Goal: Task Accomplishment & Management: Use online tool/utility

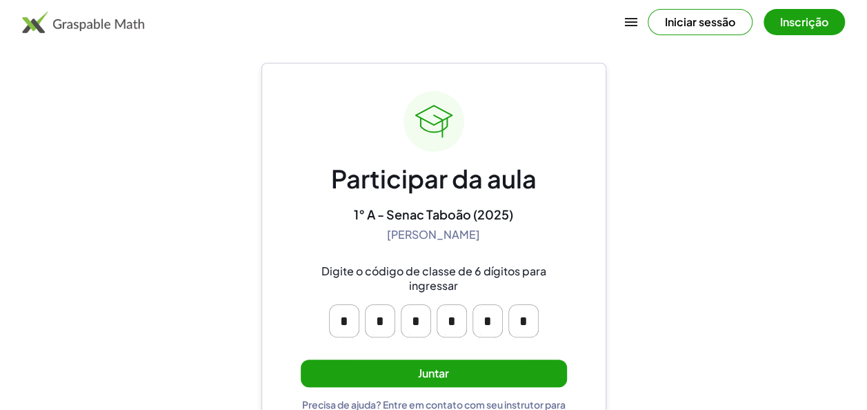
scroll to position [56, 0]
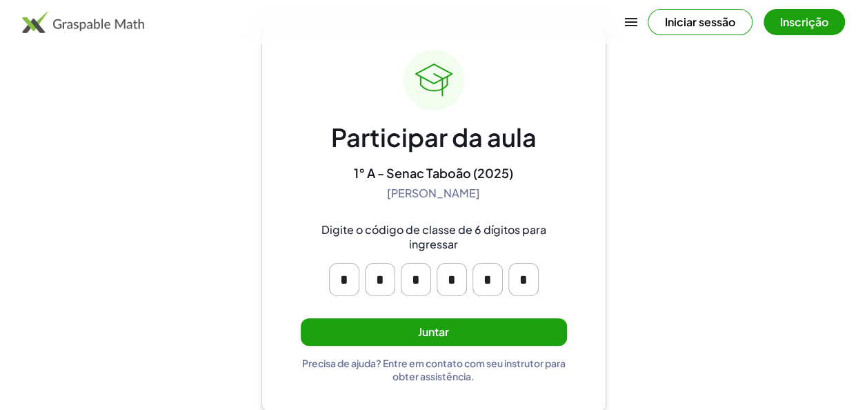
click at [479, 333] on button "Juntar" at bounding box center [434, 332] width 266 height 28
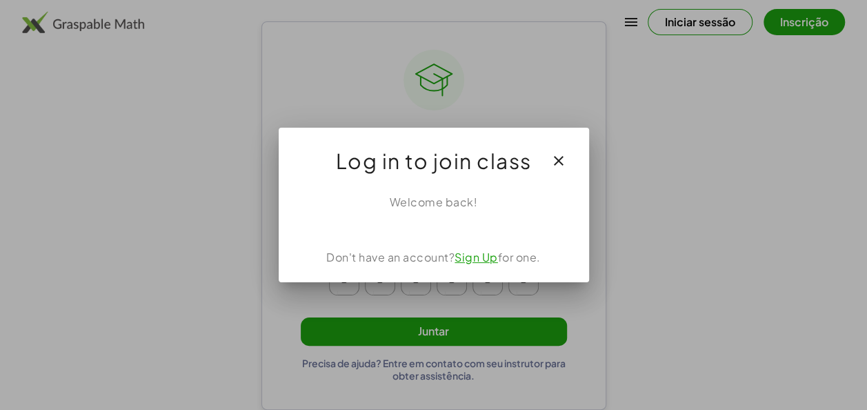
scroll to position [0, 0]
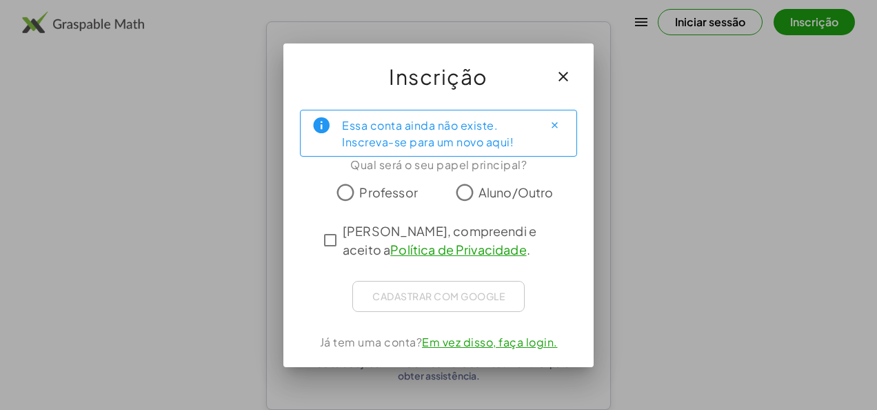
click at [479, 186] on span "Aluno/Outro" at bounding box center [516, 192] width 75 height 19
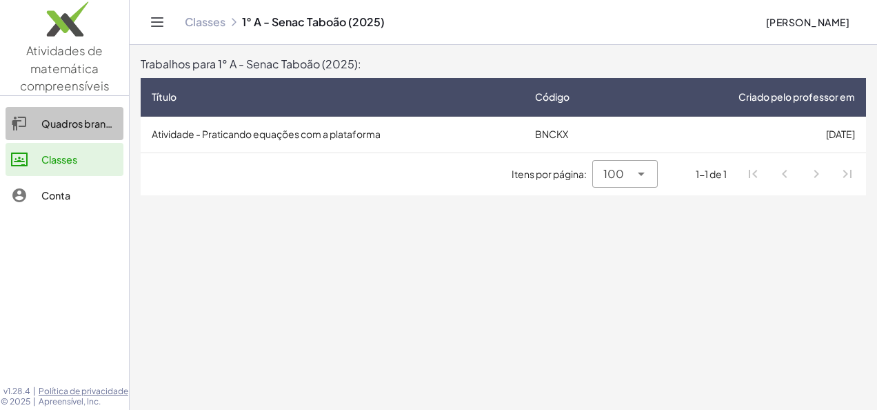
click at [43, 108] on link "Quadros brancos" at bounding box center [65, 123] width 118 height 33
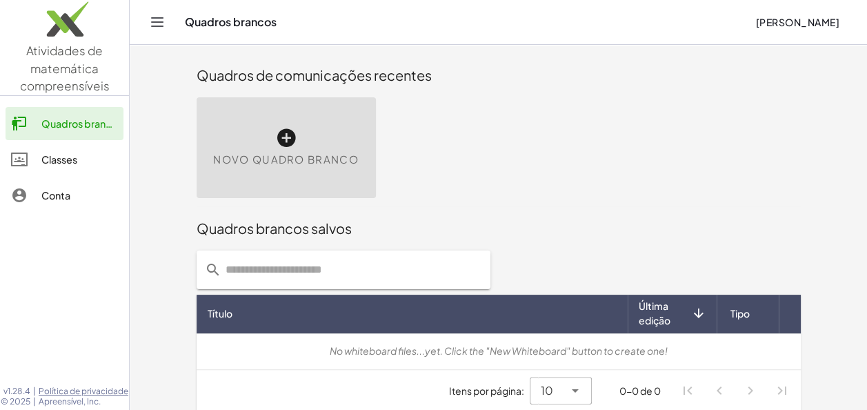
click at [53, 147] on link "Classes" at bounding box center [65, 159] width 118 height 33
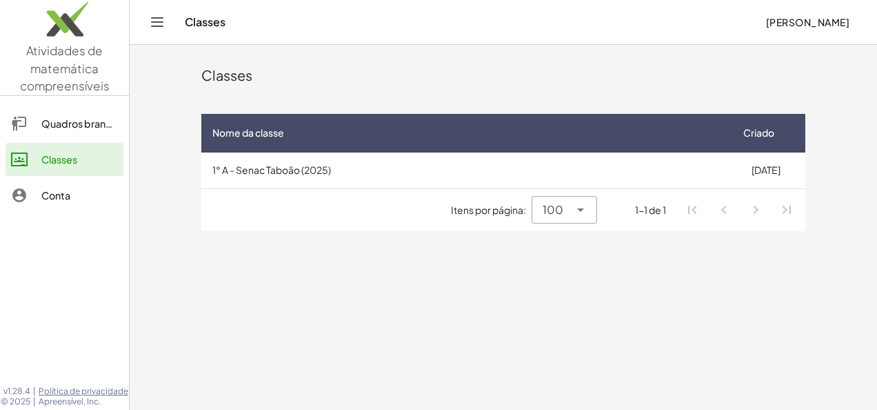
click at [287, 174] on td "1° A - Senac Taboão (2025)" at bounding box center [463, 170] width 525 height 36
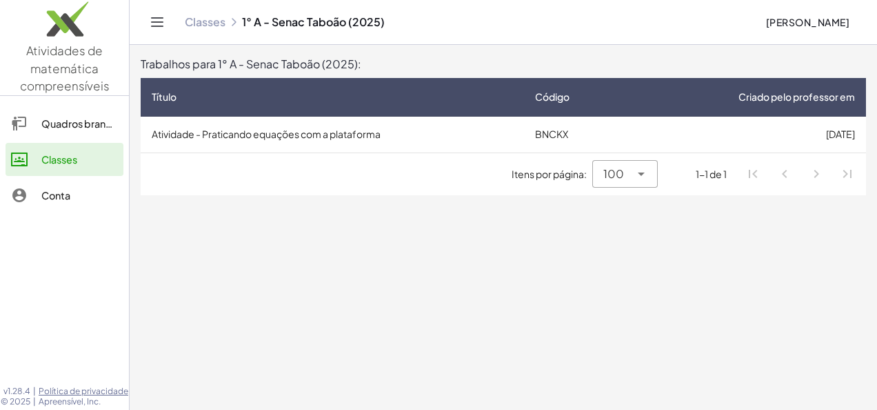
click at [292, 125] on td "Atividade - Praticando equações com a plataforma" at bounding box center [332, 135] width 383 height 36
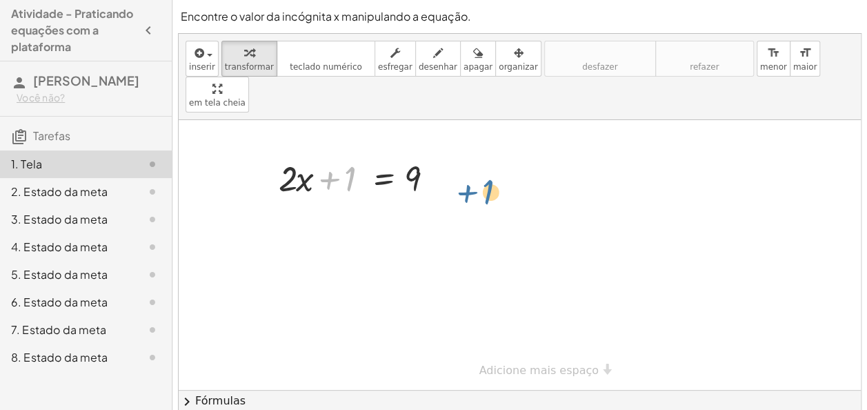
drag, startPoint x: 346, startPoint y: 131, endPoint x: 472, endPoint y: 130, distance: 125.5
click at [472, 130] on div "+ 1 + · 2 · x + 1 = 9" at bounding box center [520, 255] width 682 height 270
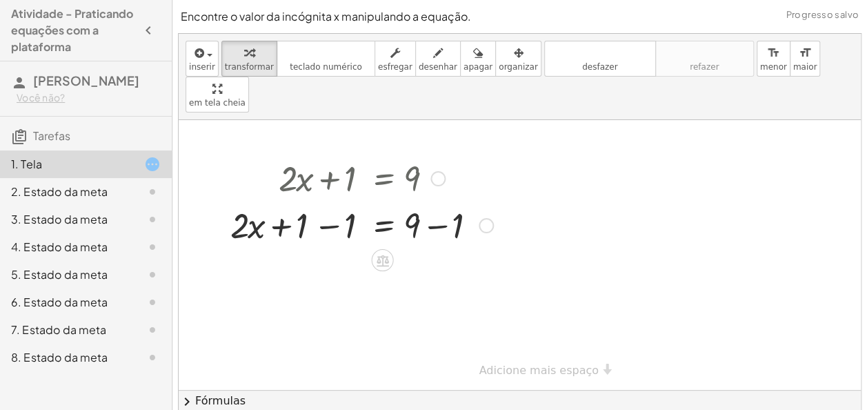
click at [473, 201] on div at bounding box center [361, 224] width 276 height 47
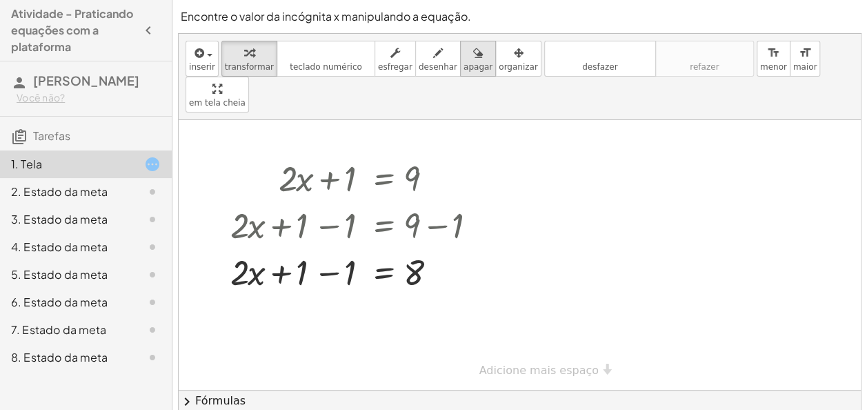
click at [454, 70] on div "inserir select one: Math Expression Function Text Youtube Video Graphing Geomet…" at bounding box center [520, 77] width 682 height 86
click at [463, 70] on span "apagar" at bounding box center [477, 67] width 29 height 10
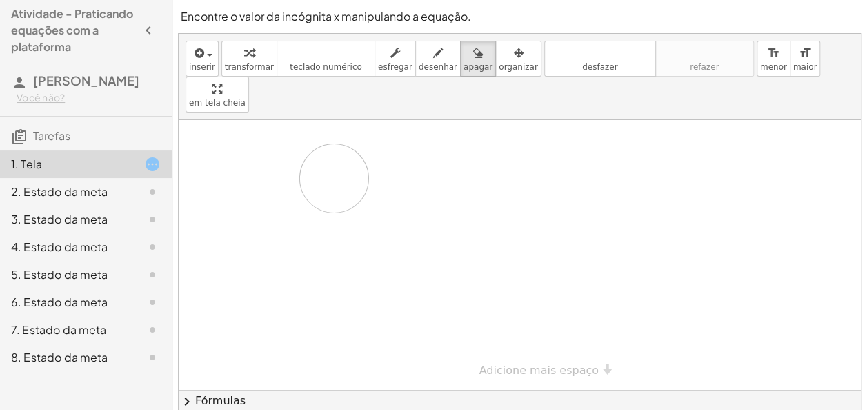
drag, startPoint x: 251, startPoint y: 182, endPoint x: 444, endPoint y: 146, distance: 196.4
click at [444, 146] on div at bounding box center [520, 255] width 682 height 270
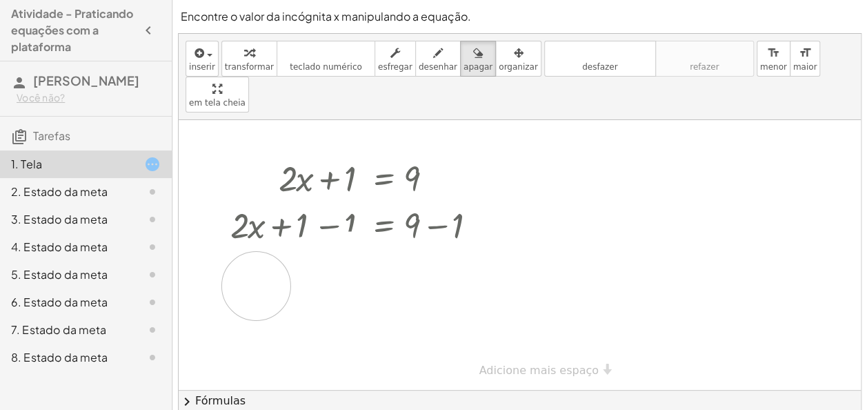
drag, startPoint x: 441, startPoint y: 243, endPoint x: 254, endPoint y: 249, distance: 187.7
click at [254, 249] on div at bounding box center [520, 255] width 682 height 270
click at [419, 138] on div "inserir select one: Math Expression Function Text Youtube Video Graphing Geomet…" at bounding box center [520, 223] width 682 height 378
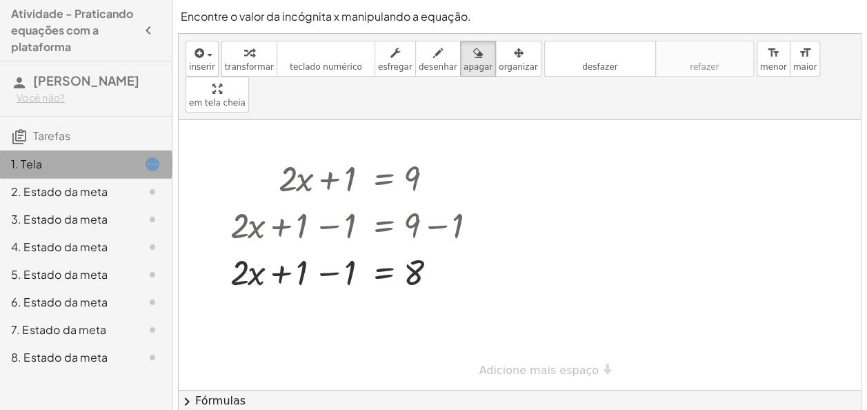
click at [148, 159] on icon at bounding box center [152, 164] width 17 height 17
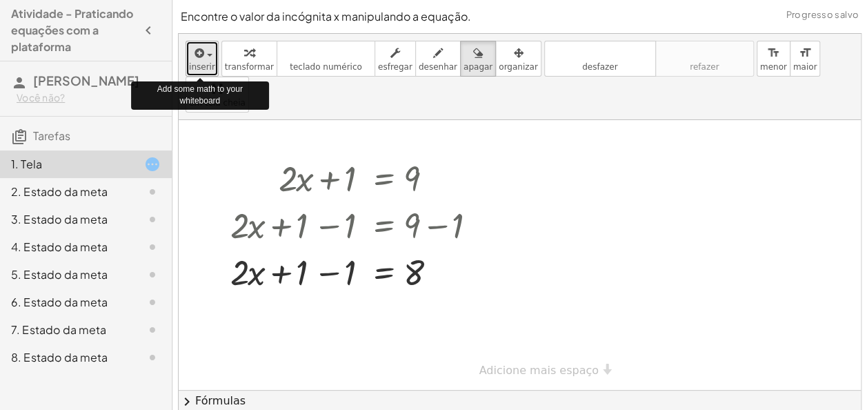
click at [192, 63] on span "inserir" at bounding box center [202, 67] width 26 height 10
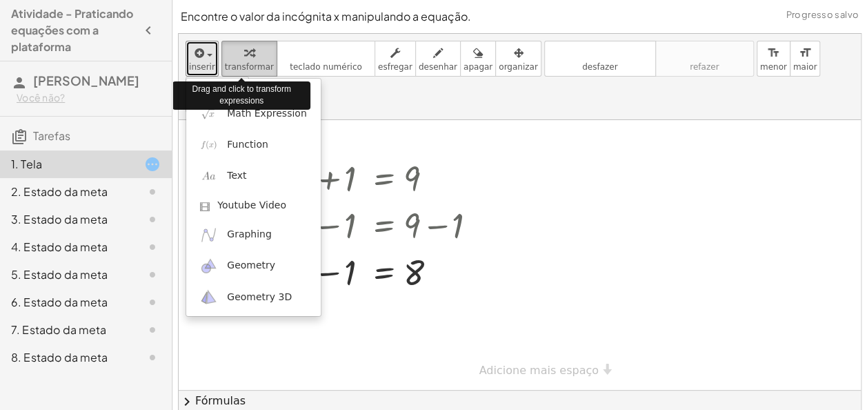
click at [244, 50] on icon "button" at bounding box center [249, 53] width 10 height 17
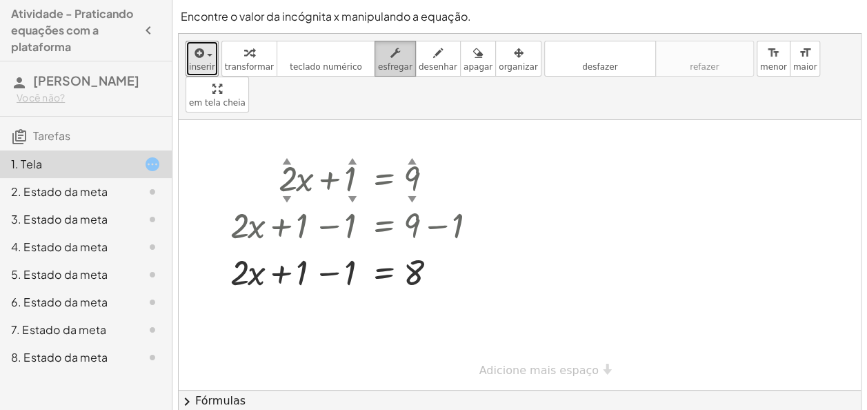
click at [378, 59] on div "button" at bounding box center [395, 52] width 34 height 17
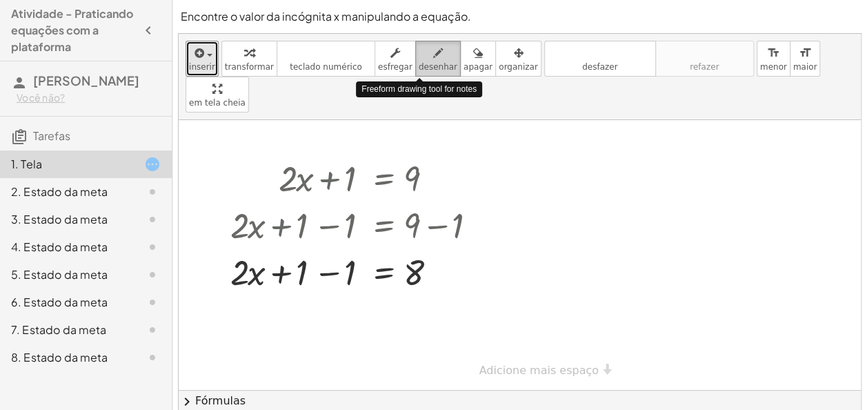
click at [419, 57] on div "button" at bounding box center [438, 52] width 39 height 17
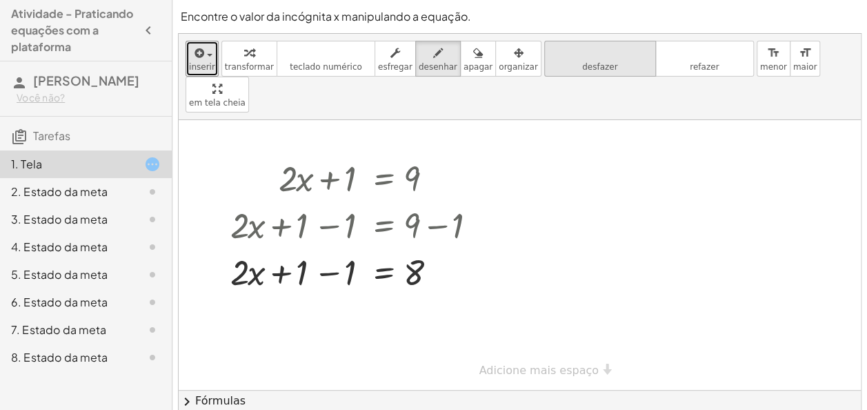
click at [597, 58] on icon "desfazer" at bounding box center [599, 53] width 105 height 17
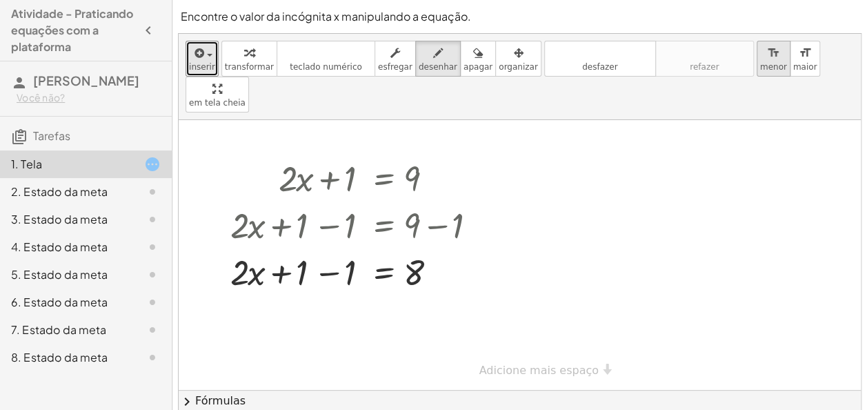
drag, startPoint x: 657, startPoint y: 43, endPoint x: 747, endPoint y: 41, distance: 90.3
click at [747, 41] on div "inserir select one: Math Expression Function Text Youtube Video Graphing Geomet…" at bounding box center [520, 77] width 682 height 86
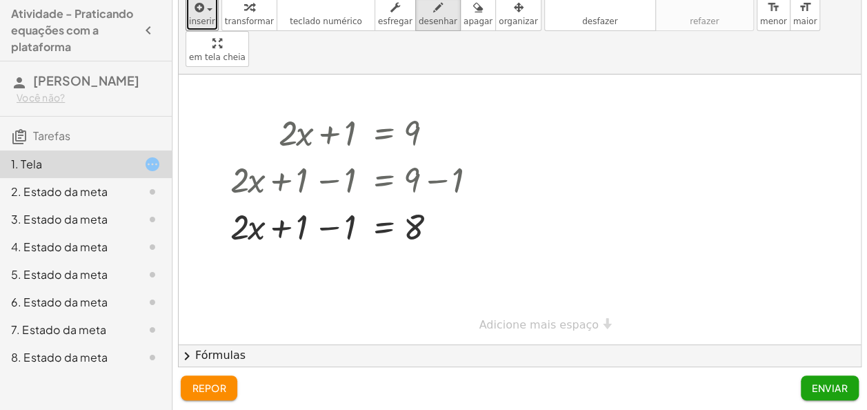
scroll to position [47, 0]
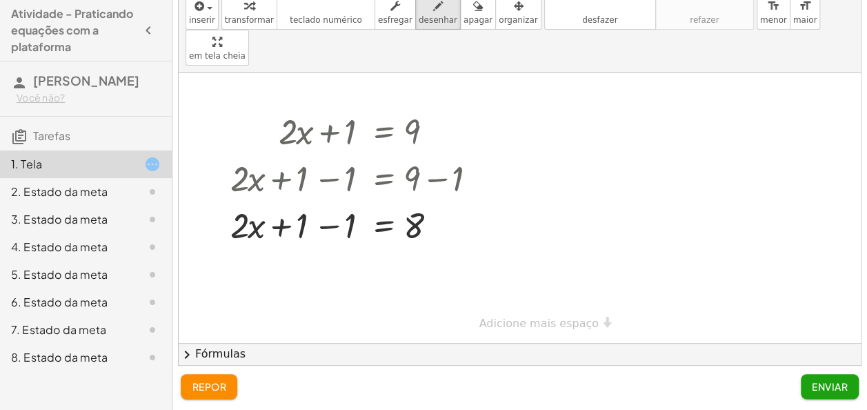
click at [207, 387] on font "repor" at bounding box center [209, 386] width 34 height 12
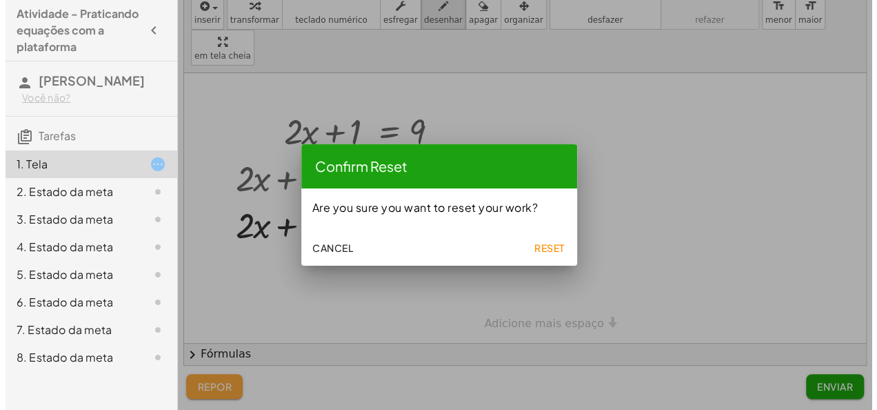
scroll to position [0, 0]
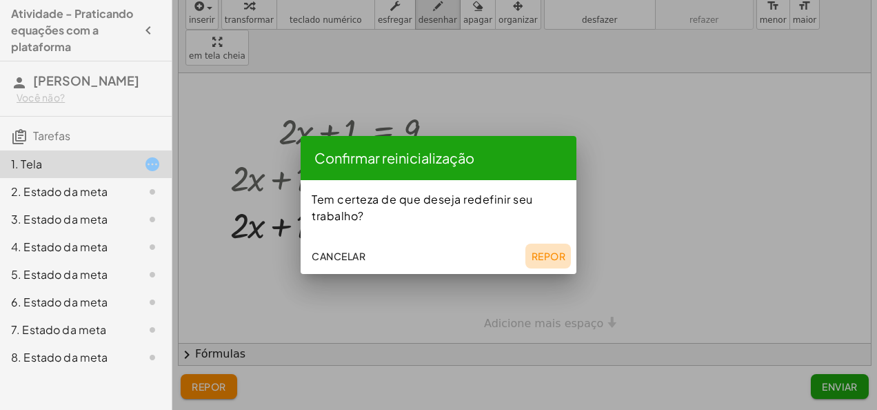
click at [547, 257] on font "Repor" at bounding box center [548, 256] width 34 height 12
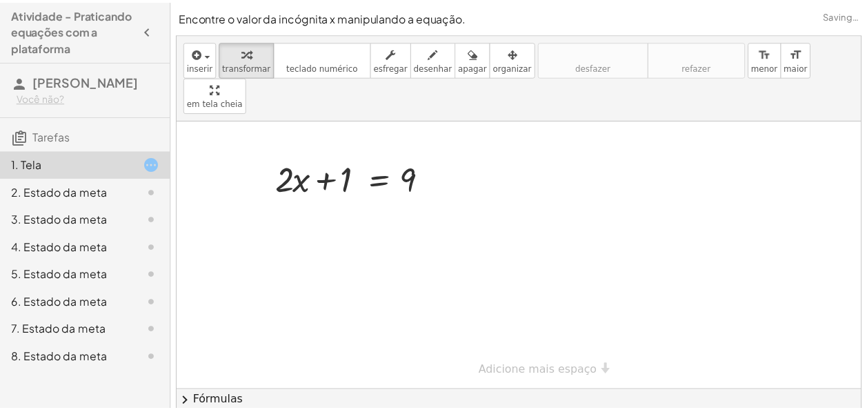
scroll to position [47, 0]
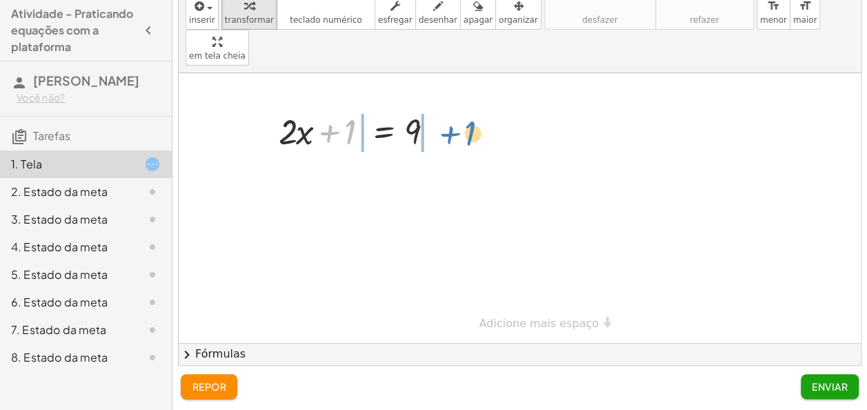
drag, startPoint x: 328, startPoint y: 99, endPoint x: 448, endPoint y: 99, distance: 120.7
click at [448, 107] on div at bounding box center [362, 130] width 180 height 47
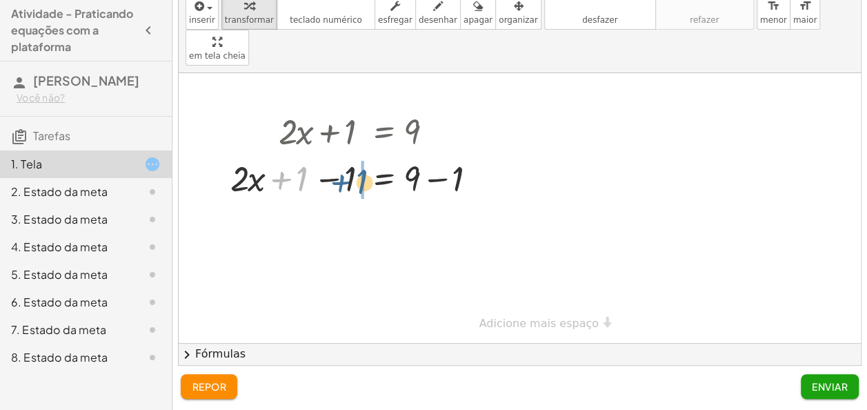
drag, startPoint x: 288, startPoint y: 156, endPoint x: 350, endPoint y: 160, distance: 62.2
click at [350, 160] on div at bounding box center [361, 177] width 276 height 47
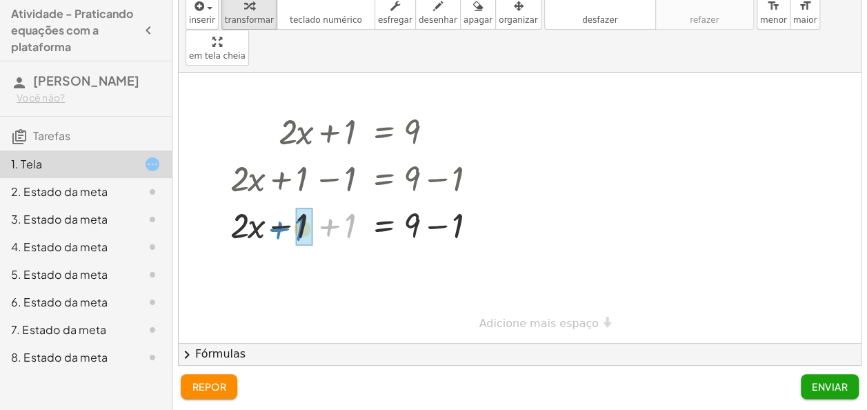
drag, startPoint x: 348, startPoint y: 190, endPoint x: 298, endPoint y: 192, distance: 50.4
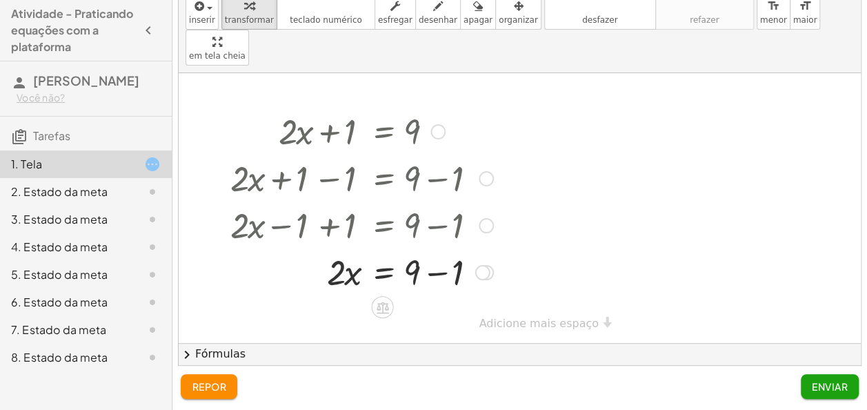
click at [439, 248] on div at bounding box center [361, 271] width 276 height 47
click at [383, 272] on div "· 2 · x = 9 + − 1 8" at bounding box center [383, 272] width 0 height 0
drag, startPoint x: 334, startPoint y: 232, endPoint x: 396, endPoint y: 226, distance: 63.0
click at [396, 248] on div at bounding box center [361, 271] width 276 height 47
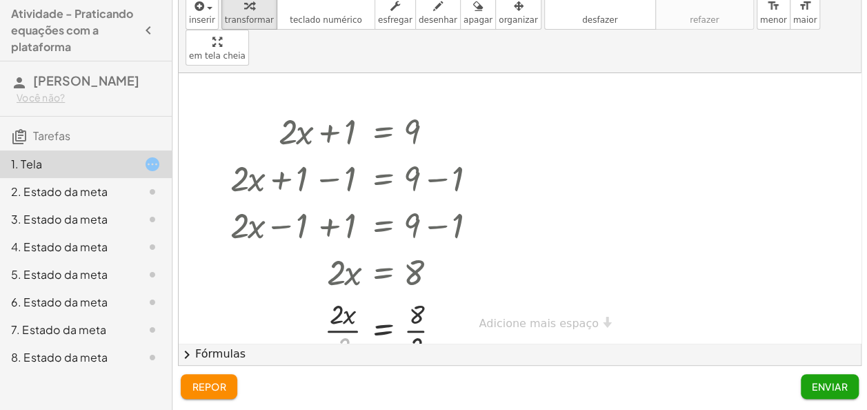
drag, startPoint x: 343, startPoint y: 308, endPoint x: 334, endPoint y: 323, distance: 17.6
click at [334, 323] on div at bounding box center [361, 328] width 276 height 69
drag, startPoint x: 334, startPoint y: 323, endPoint x: 330, endPoint y: 291, distance: 31.9
click at [439, 323] on div "Transform line Copy line as LaTeX Copy derivation as LaTeX Expand new lines: On" at bounding box center [441, 330] width 15 height 15
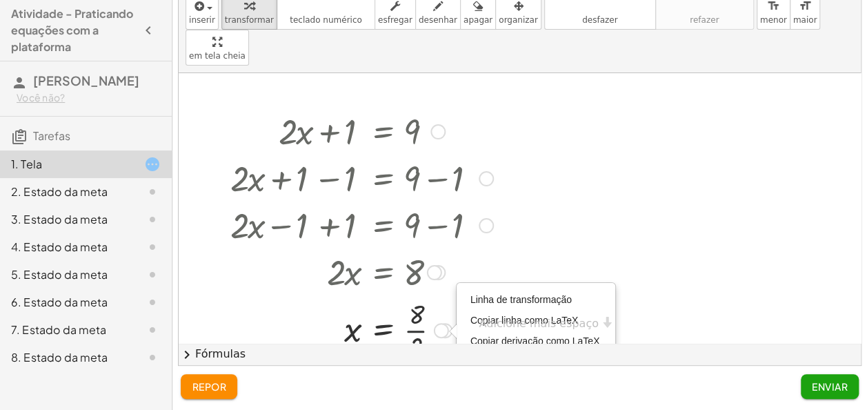
click at [422, 296] on div at bounding box center [361, 328] width 276 height 69
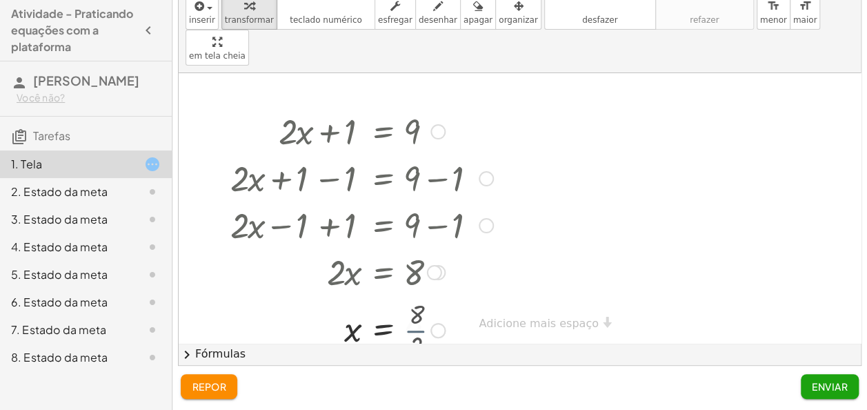
click at [422, 306] on div at bounding box center [361, 329] width 276 height 46
click at [842, 387] on font "Enviar" at bounding box center [830, 386] width 36 height 12
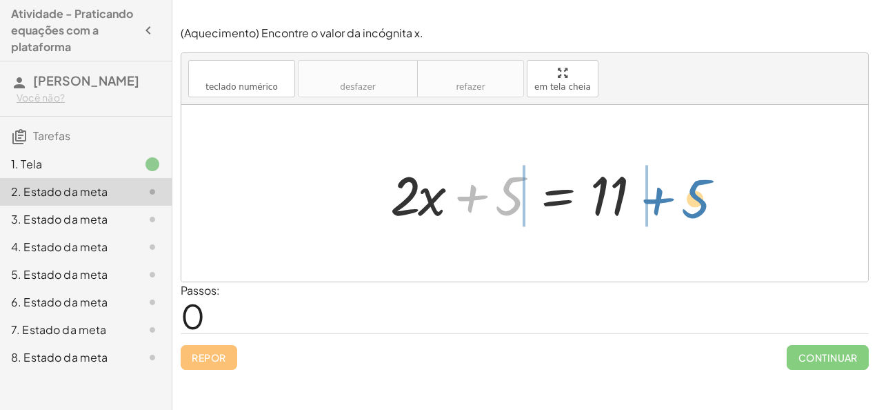
drag, startPoint x: 471, startPoint y: 194, endPoint x: 658, endPoint y: 197, distance: 186.9
click at [658, 197] on div at bounding box center [529, 193] width 293 height 71
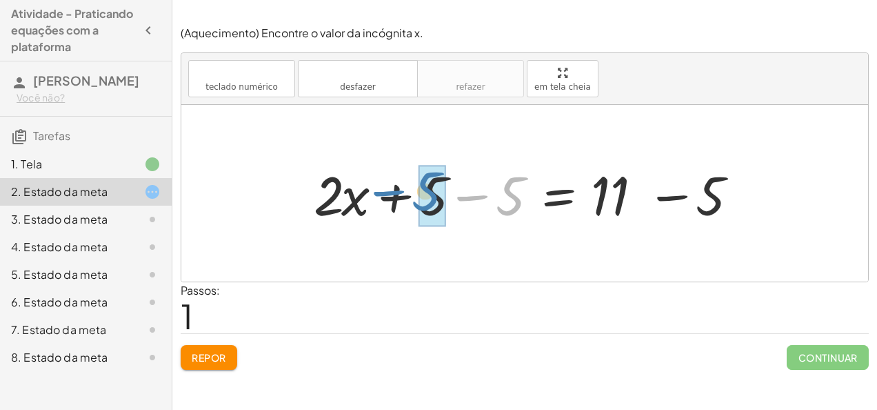
drag, startPoint x: 508, startPoint y: 197, endPoint x: 425, endPoint y: 192, distance: 83.5
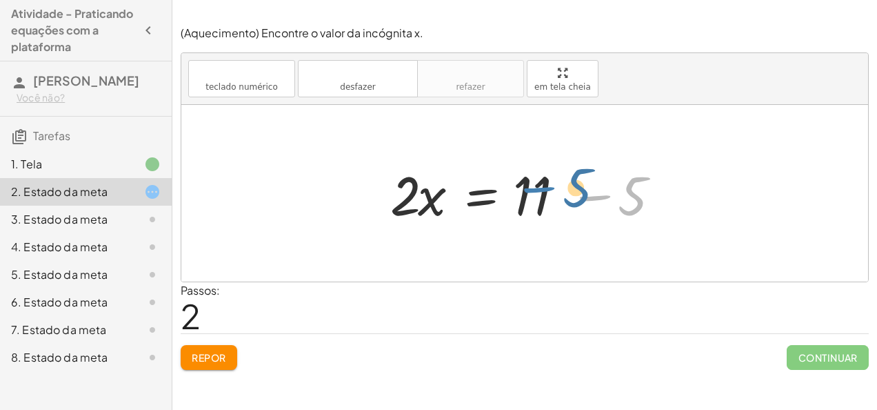
drag, startPoint x: 612, startPoint y: 199, endPoint x: 559, endPoint y: 190, distance: 53.8
click at [559, 190] on div at bounding box center [529, 193] width 293 height 71
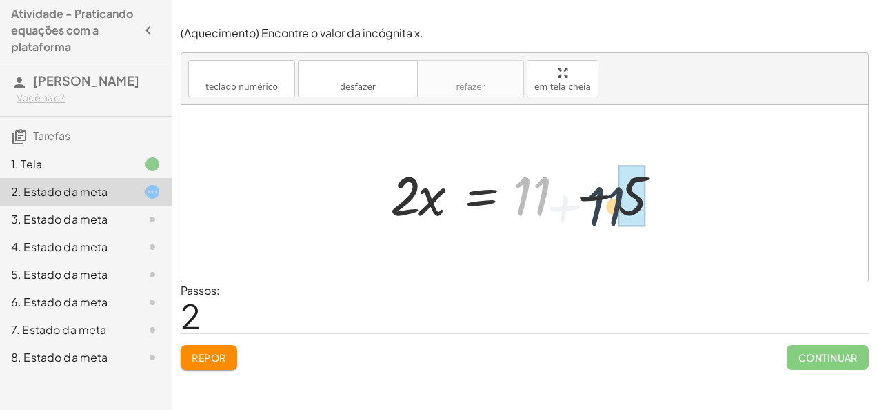
drag, startPoint x: 549, startPoint y: 193, endPoint x: 627, endPoint y: 203, distance: 78.5
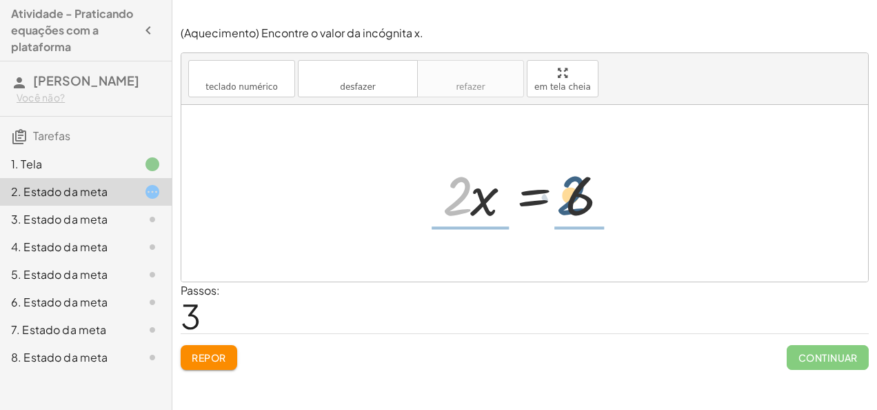
drag, startPoint x: 458, startPoint y: 194, endPoint x: 579, endPoint y: 192, distance: 120.7
click at [579, 192] on div at bounding box center [530, 193] width 188 height 71
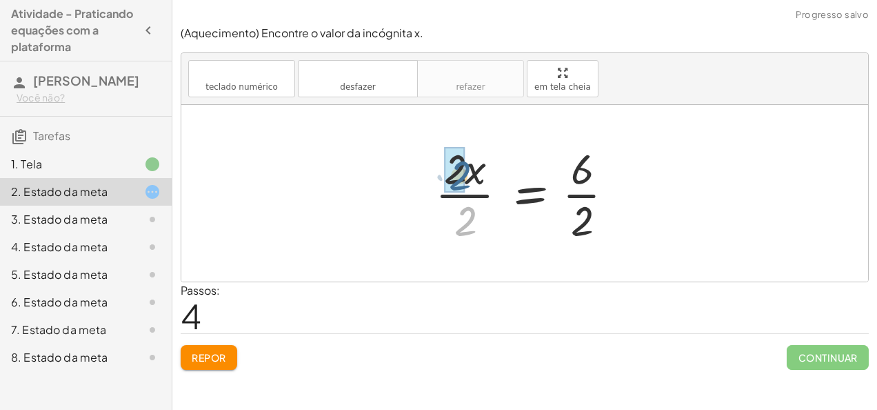
drag, startPoint x: 463, startPoint y: 232, endPoint x: 458, endPoint y: 186, distance: 45.8
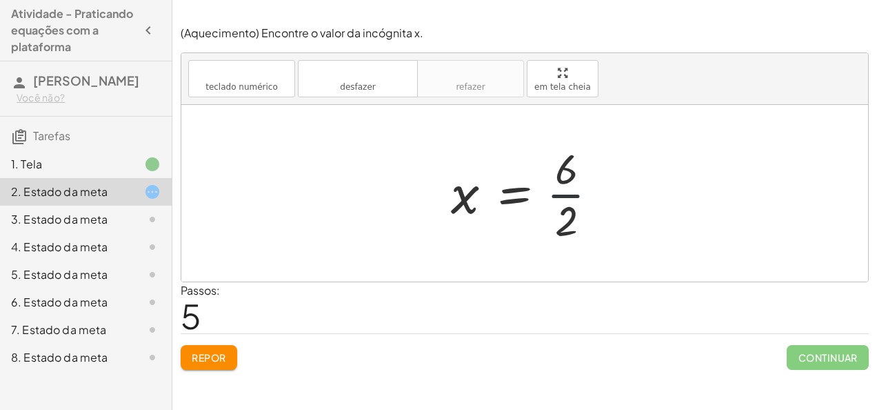
click at [563, 189] on div at bounding box center [530, 193] width 172 height 106
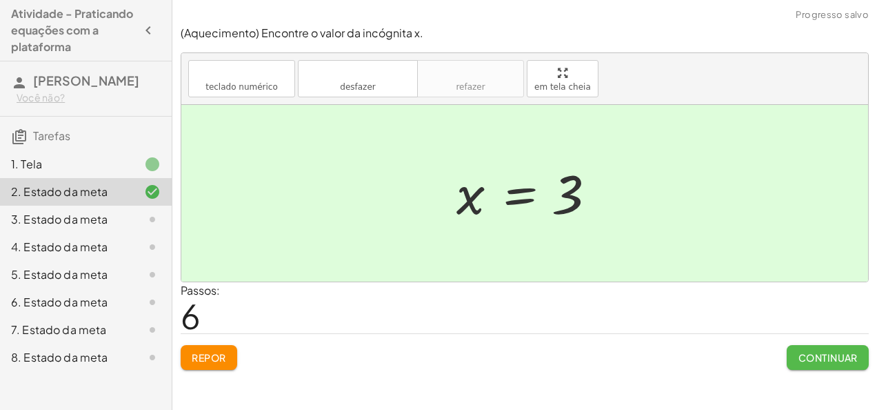
click at [804, 351] on font "Continuar" at bounding box center [828, 357] width 60 height 12
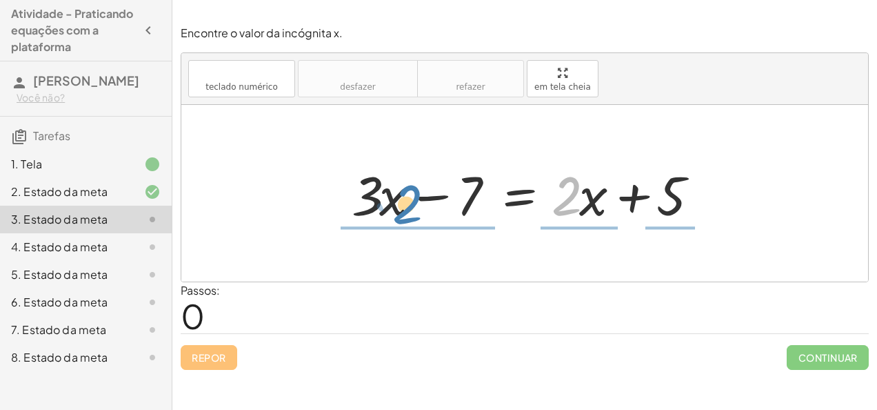
drag, startPoint x: 564, startPoint y: 207, endPoint x: 406, endPoint y: 212, distance: 158.0
click at [406, 212] on div at bounding box center [530, 193] width 370 height 71
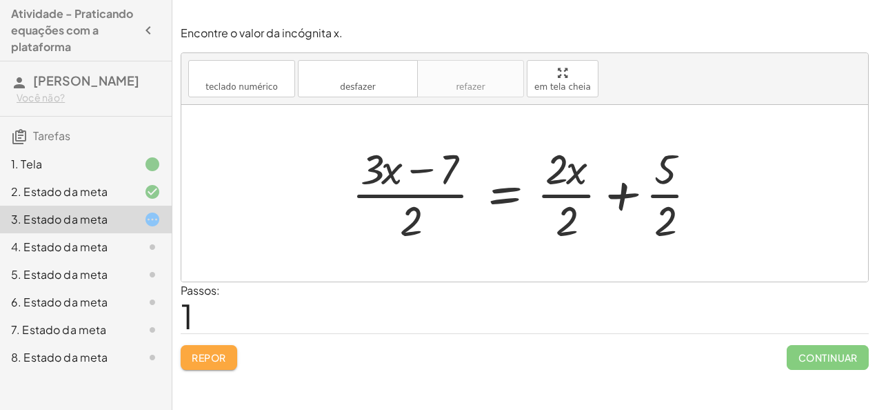
click at [217, 359] on font "Repor" at bounding box center [209, 357] width 34 height 12
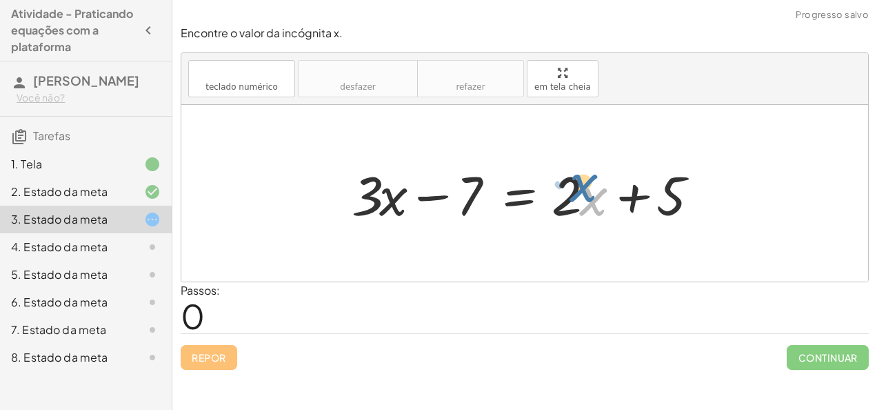
click at [581, 196] on div at bounding box center [530, 193] width 370 height 71
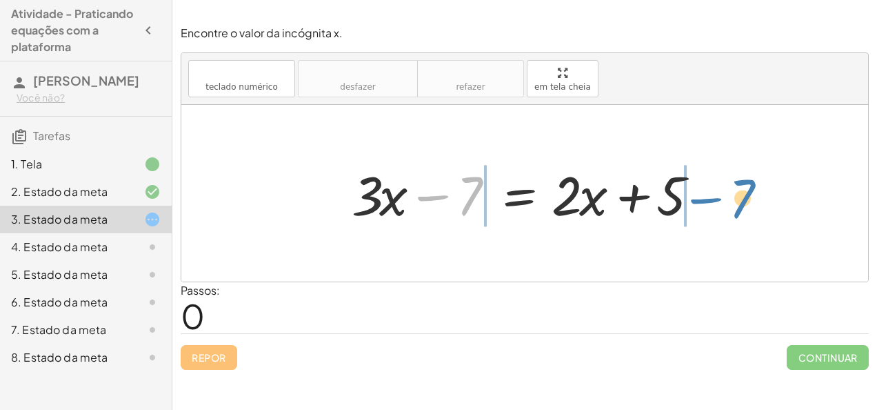
drag, startPoint x: 469, startPoint y: 196, endPoint x: 741, endPoint y: 199, distance: 271.7
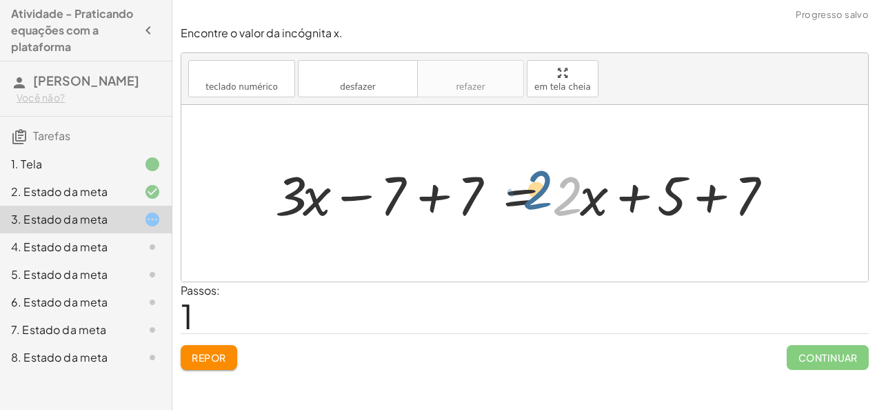
drag, startPoint x: 568, startPoint y: 206, endPoint x: 561, endPoint y: 199, distance: 10.3
click at [561, 199] on div at bounding box center [530, 193] width 525 height 71
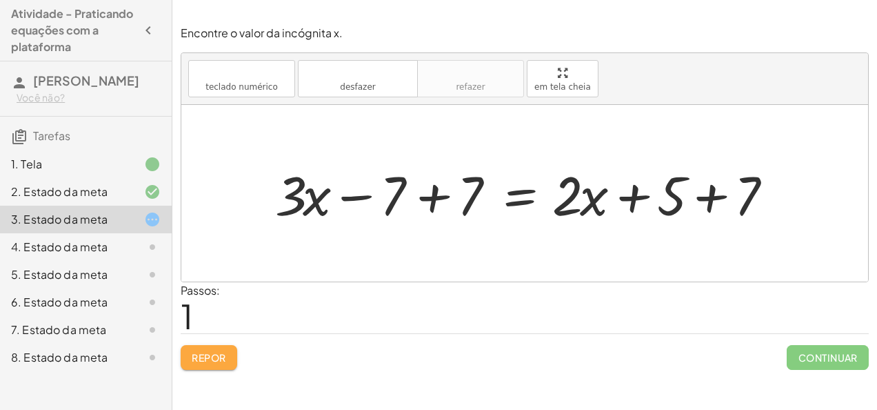
click at [221, 351] on font "Repor" at bounding box center [209, 357] width 34 height 12
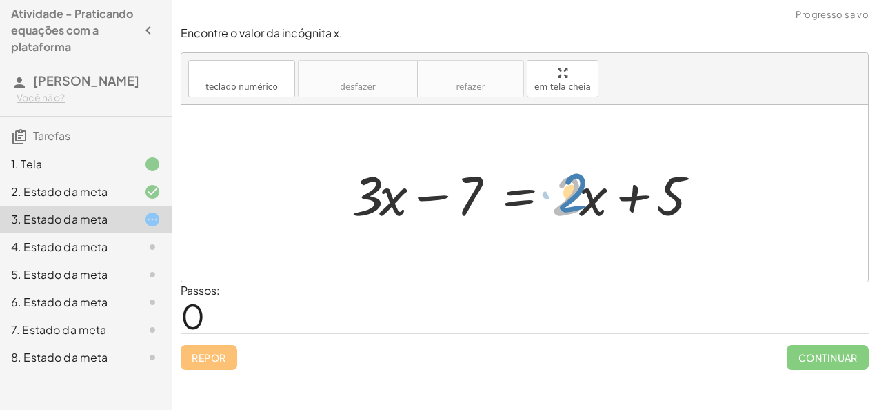
click at [580, 197] on div at bounding box center [530, 193] width 370 height 71
click at [592, 199] on div at bounding box center [530, 193] width 370 height 71
drag, startPoint x: 563, startPoint y: 189, endPoint x: 571, endPoint y: 194, distance: 9.4
click at [571, 194] on div at bounding box center [530, 193] width 370 height 71
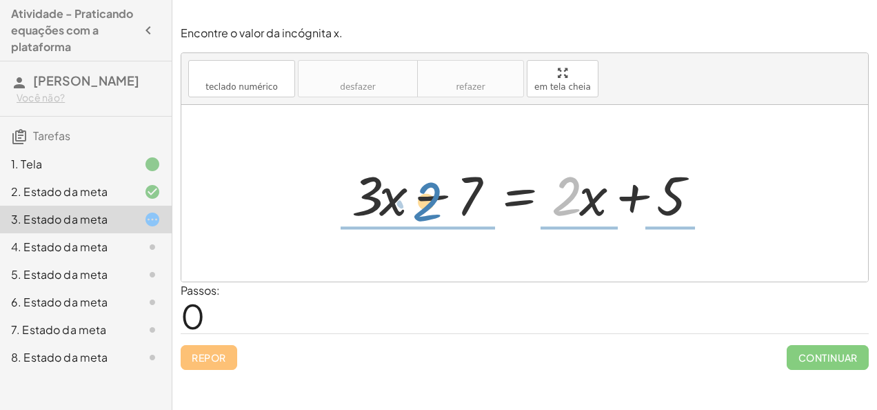
drag, startPoint x: 571, startPoint y: 194, endPoint x: 431, endPoint y: 199, distance: 140.0
click at [431, 199] on div at bounding box center [530, 193] width 370 height 71
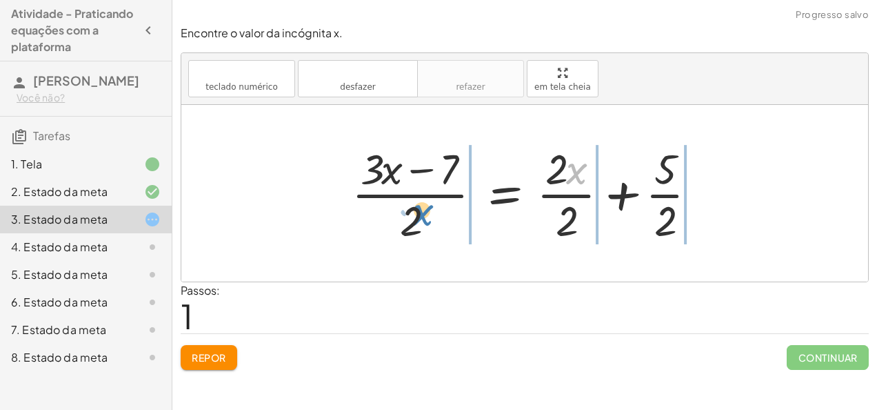
drag, startPoint x: 571, startPoint y: 170, endPoint x: 417, endPoint y: 212, distance: 159.2
click at [417, 212] on div at bounding box center [530, 193] width 370 height 106
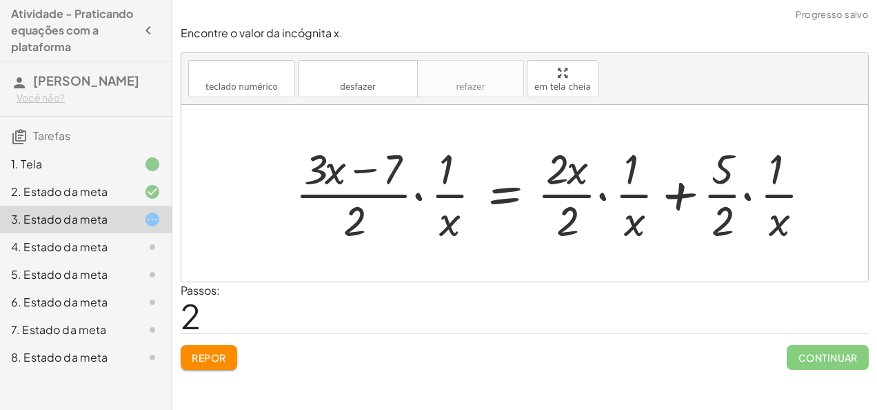
click at [194, 345] on button "Repor" at bounding box center [209, 357] width 57 height 25
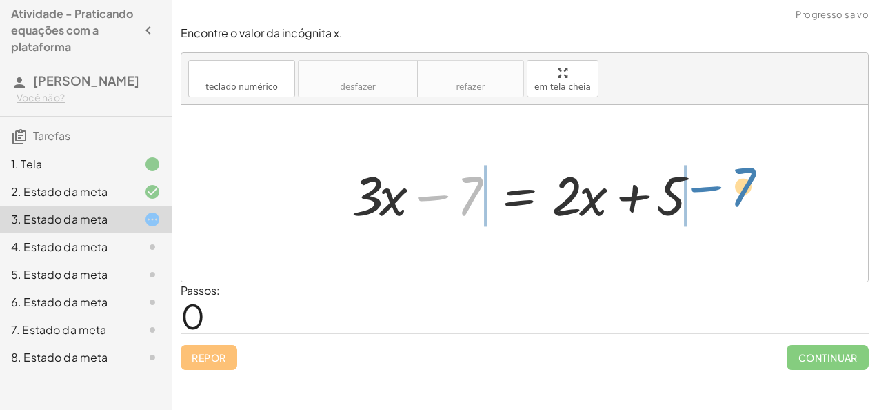
drag, startPoint x: 435, startPoint y: 193, endPoint x: 709, endPoint y: 186, distance: 273.8
click at [709, 186] on div at bounding box center [530, 193] width 370 height 71
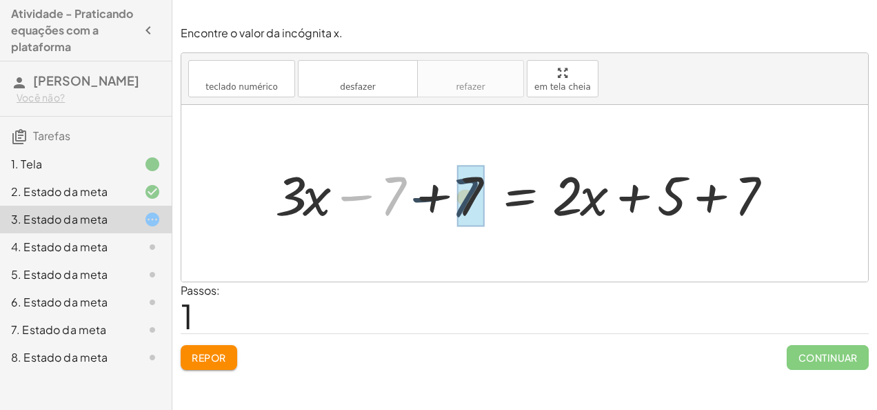
drag, startPoint x: 395, startPoint y: 199, endPoint x: 478, endPoint y: 199, distance: 82.7
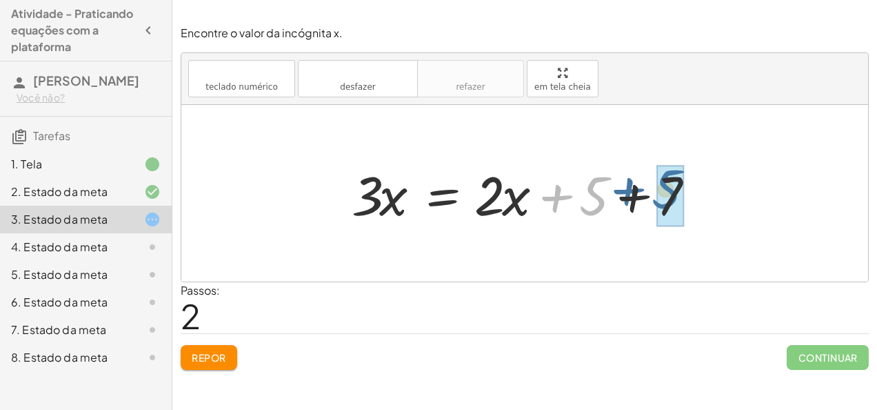
drag, startPoint x: 604, startPoint y: 192, endPoint x: 666, endPoint y: 185, distance: 62.4
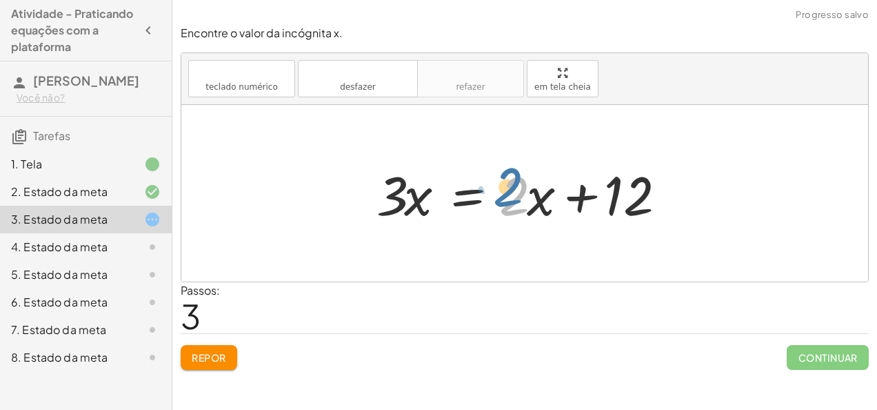
click at [513, 183] on div at bounding box center [530, 193] width 321 height 71
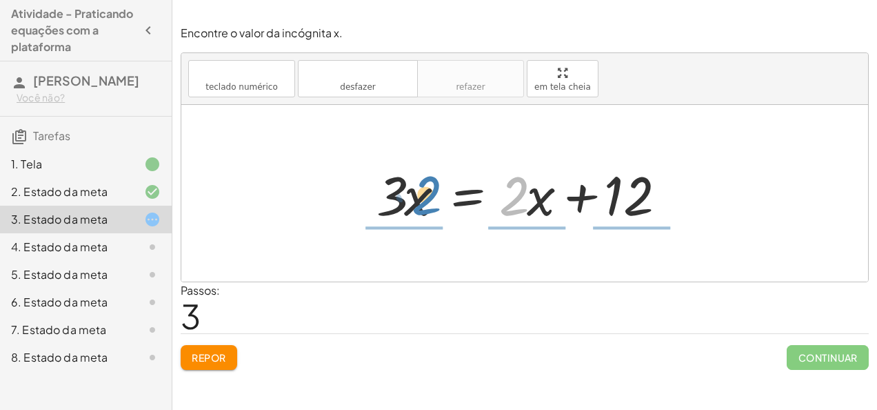
drag, startPoint x: 513, startPoint y: 189, endPoint x: 408, endPoint y: 196, distance: 105.0
click at [408, 196] on div at bounding box center [530, 193] width 321 height 71
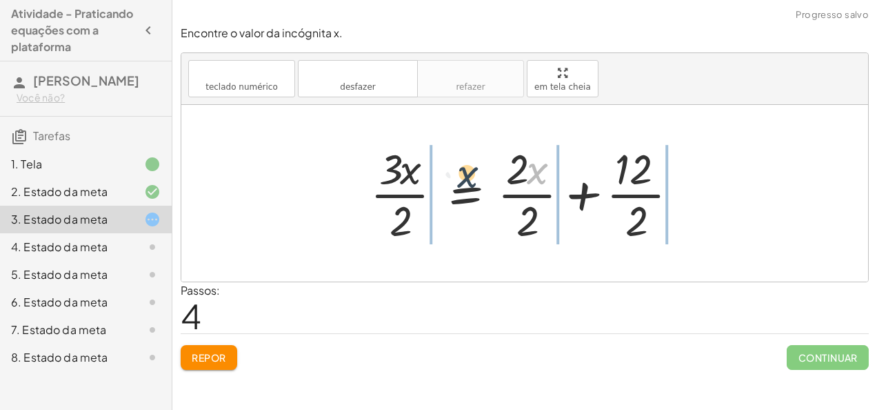
drag, startPoint x: 544, startPoint y: 175, endPoint x: 430, endPoint y: 200, distance: 116.4
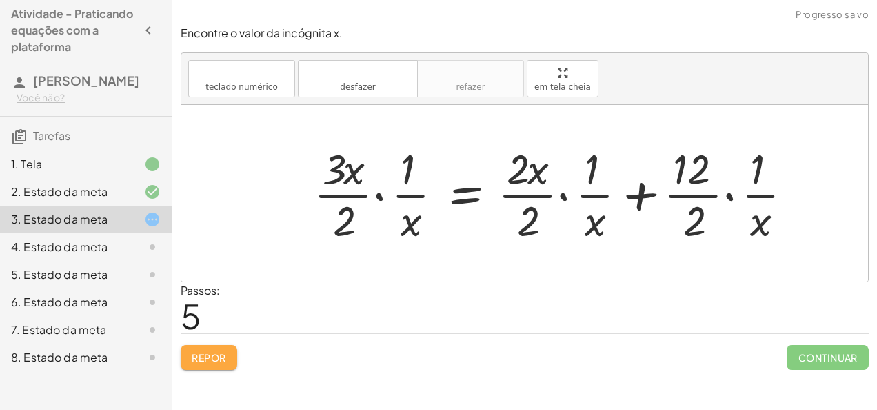
click at [188, 361] on button "Repor" at bounding box center [209, 357] width 57 height 25
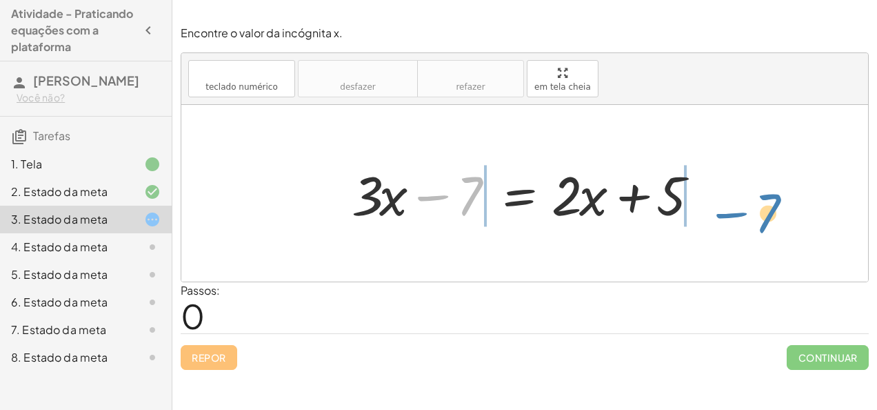
drag, startPoint x: 470, startPoint y: 197, endPoint x: 779, endPoint y: 217, distance: 309.5
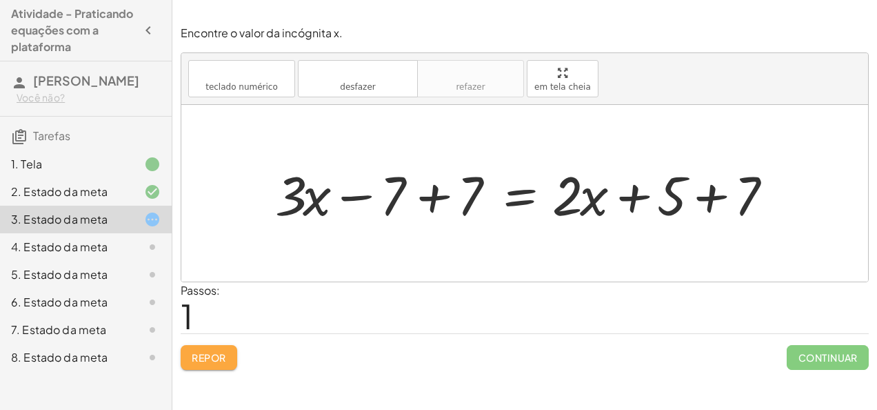
click at [200, 355] on font "Repor" at bounding box center [209, 357] width 34 height 12
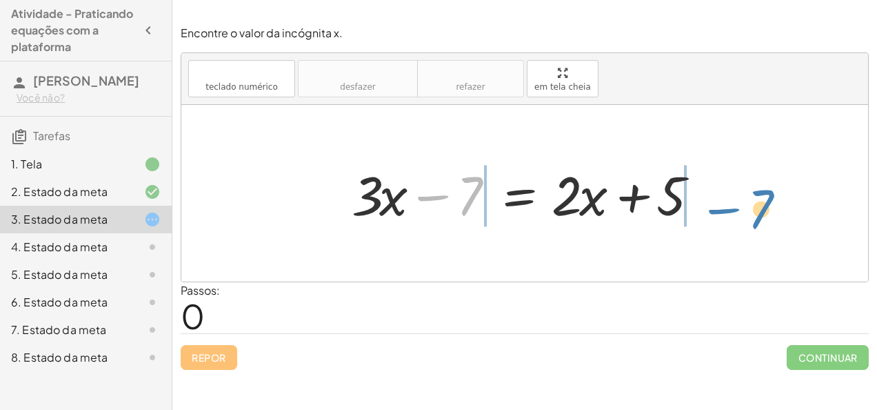
drag, startPoint x: 465, startPoint y: 203, endPoint x: 756, endPoint y: 217, distance: 291.3
click at [756, 217] on div "− 7 + · 3 · x − 7 = + · 2 · x + 5" at bounding box center [524, 193] width 687 height 177
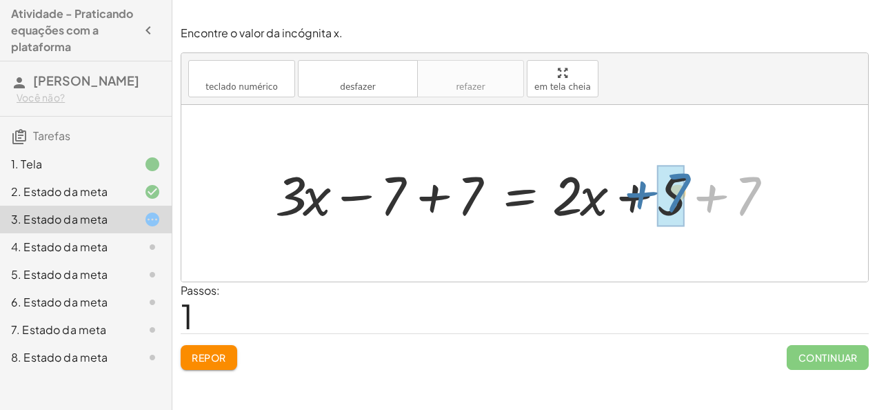
drag, startPoint x: 744, startPoint y: 192, endPoint x: 686, endPoint y: 186, distance: 58.2
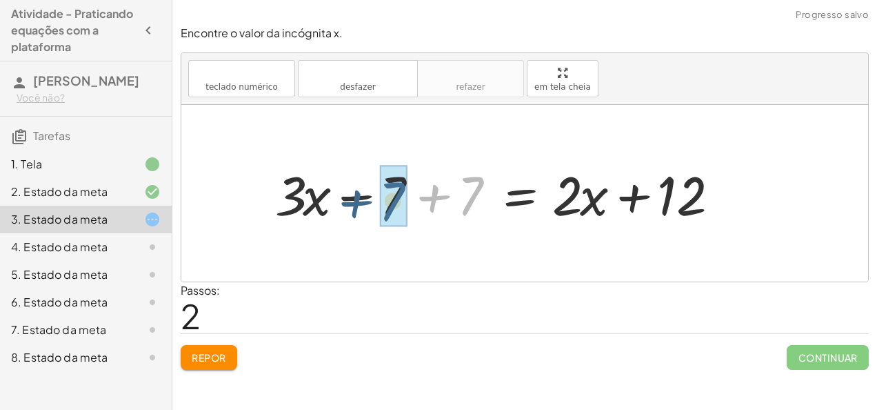
drag, startPoint x: 472, startPoint y: 179, endPoint x: 393, endPoint y: 184, distance: 78.8
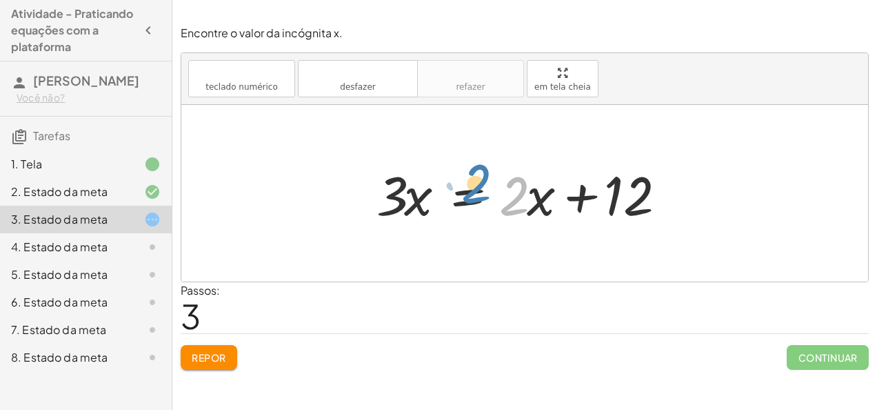
drag, startPoint x: 517, startPoint y: 186, endPoint x: 527, endPoint y: 186, distance: 9.7
click at [527, 186] on div at bounding box center [530, 193] width 321 height 71
click at [530, 190] on div at bounding box center [530, 193] width 321 height 71
drag, startPoint x: 545, startPoint y: 201, endPoint x: 542, endPoint y: 194, distance: 7.4
click at [542, 194] on div at bounding box center [530, 193] width 321 height 71
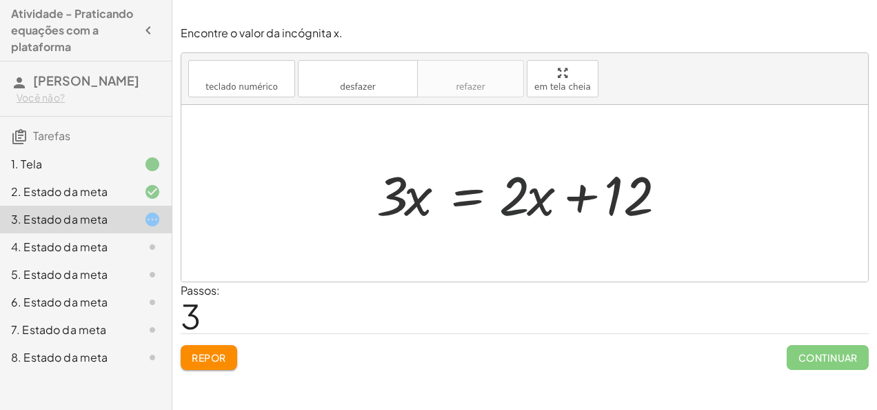
click at [515, 185] on div at bounding box center [530, 193] width 321 height 71
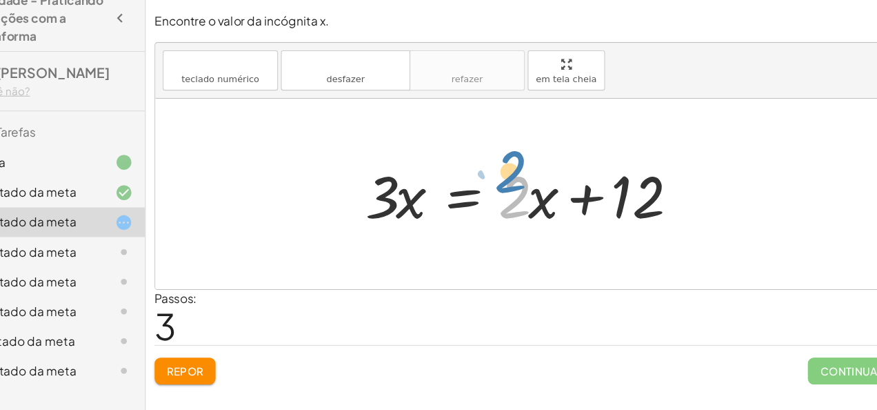
drag, startPoint x: 515, startPoint y: 185, endPoint x: 410, endPoint y: 145, distance: 111.9
click at [418, 145] on div "+ · 3 · x − 7 = + · 2 · x + 5 + · 3 · x − 7 + 7 = + · 2 · x + 5 + 7 + · 3 · x −…" at bounding box center [524, 193] width 687 height 177
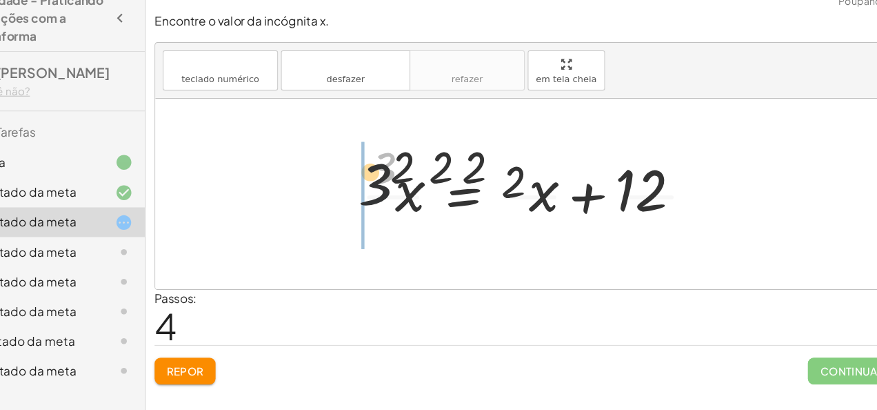
drag, startPoint x: 384, startPoint y: 146, endPoint x: 356, endPoint y: 163, distance: 33.1
click at [356, 163] on div "+ · 3 · x − 7 = + · 2 · x + 5 + · 3 · x − 7 + 7 = + · 2 · x + 5 + 7 + · 3 · x −…" at bounding box center [527, 193] width 350 height 113
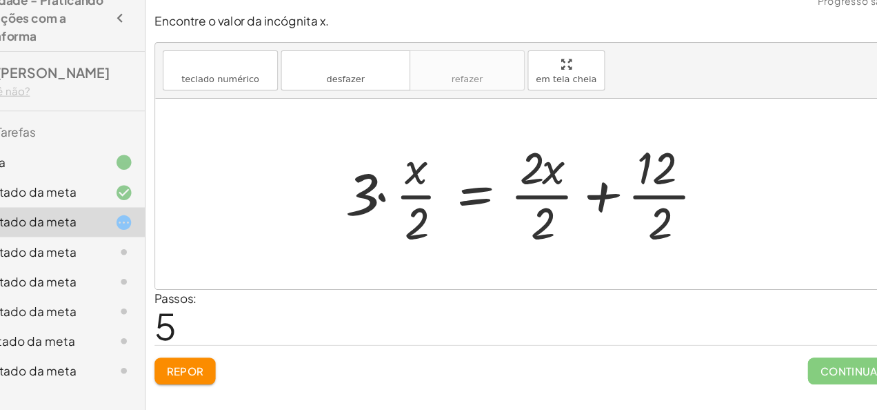
click at [546, 197] on div at bounding box center [530, 193] width 359 height 106
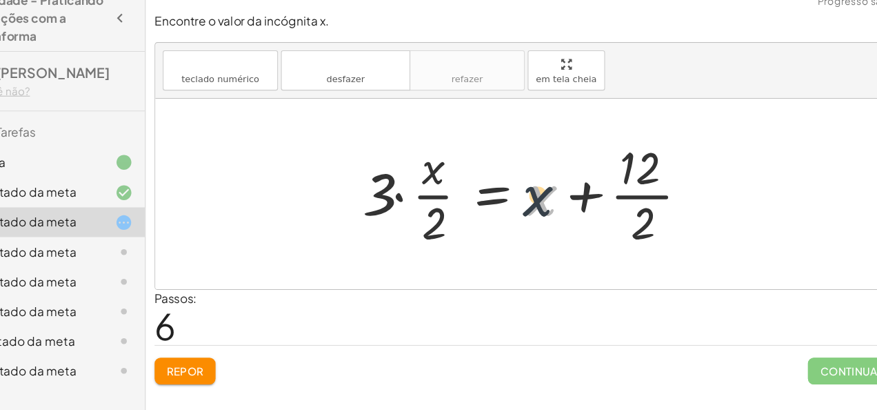
drag, startPoint x: 534, startPoint y: 205, endPoint x: 499, endPoint y: 211, distance: 34.9
click at [499, 211] on div at bounding box center [530, 193] width 327 height 106
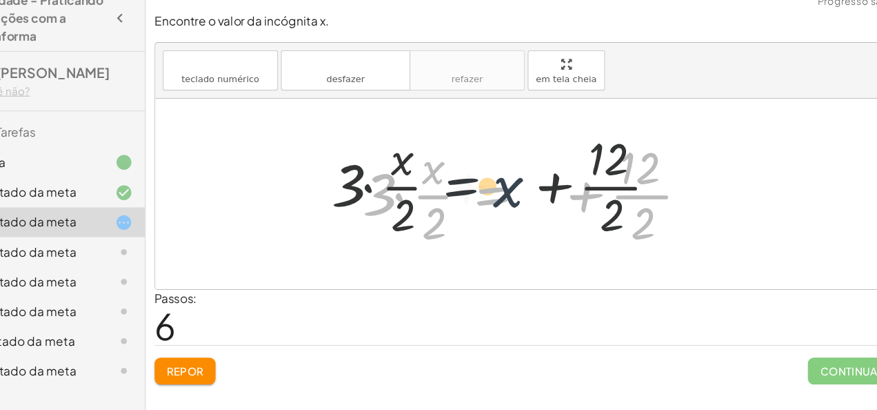
drag, startPoint x: 499, startPoint y: 211, endPoint x: 438, endPoint y: 191, distance: 64.5
click at [451, 197] on div at bounding box center [530, 193] width 327 height 106
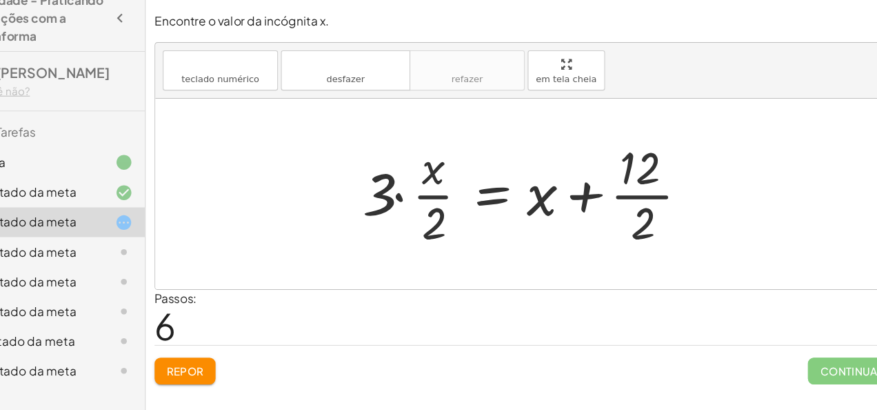
click at [213, 360] on font "Repor" at bounding box center [209, 357] width 34 height 12
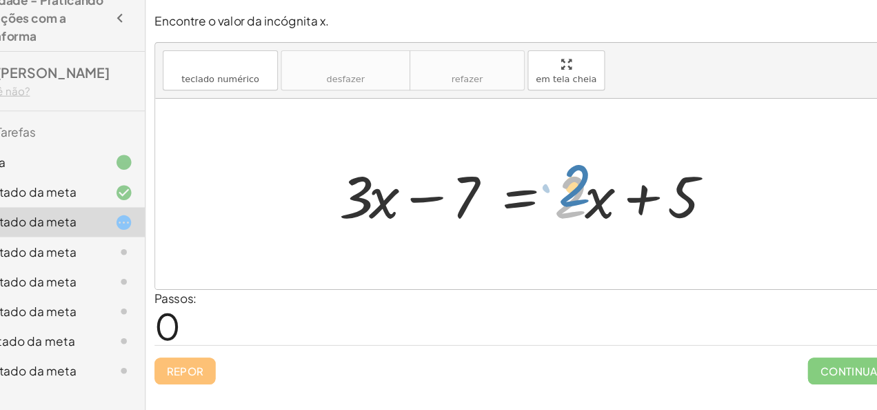
drag, startPoint x: 573, startPoint y: 186, endPoint x: 576, endPoint y: 174, distance: 12.2
click at [576, 174] on div at bounding box center [530, 193] width 370 height 71
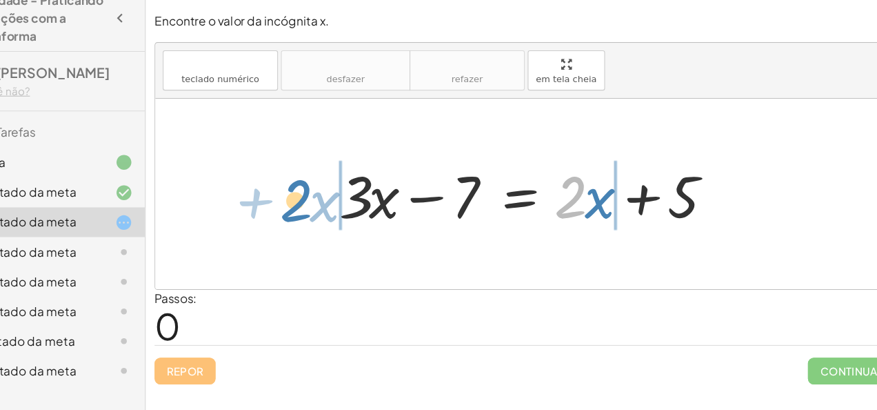
drag, startPoint x: 563, startPoint y: 198, endPoint x: 306, endPoint y: 199, distance: 257.2
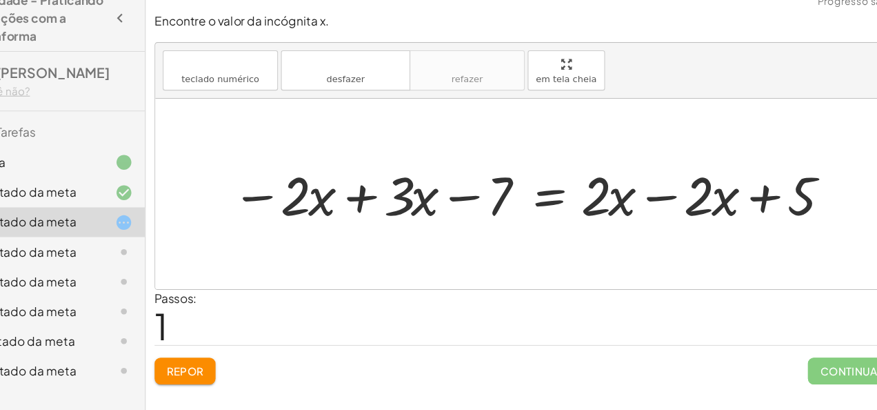
click at [638, 192] on div at bounding box center [530, 194] width 570 height 66
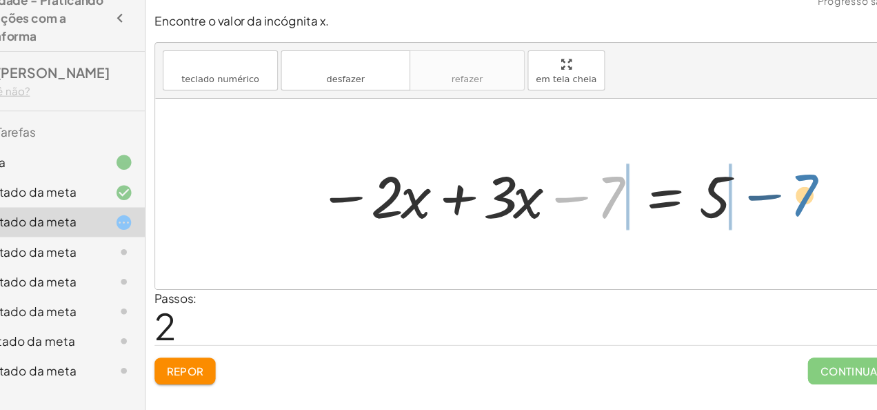
drag, startPoint x: 609, startPoint y: 193, endPoint x: 794, endPoint y: 192, distance: 185.5
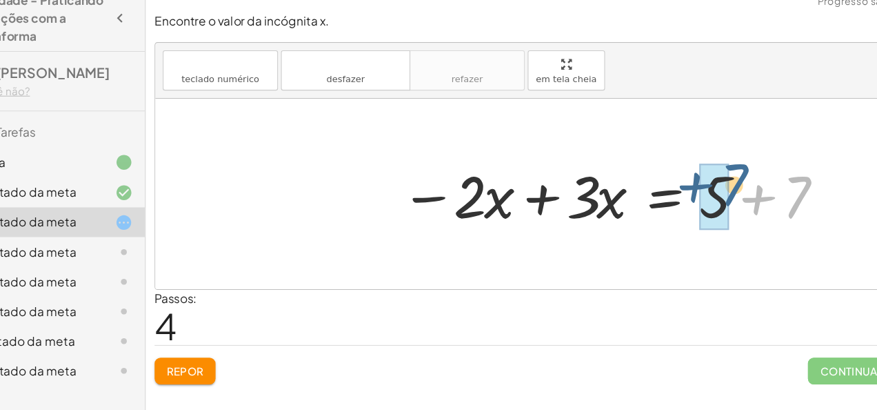
drag, startPoint x: 774, startPoint y: 195, endPoint x: 712, endPoint y: 192, distance: 62.1
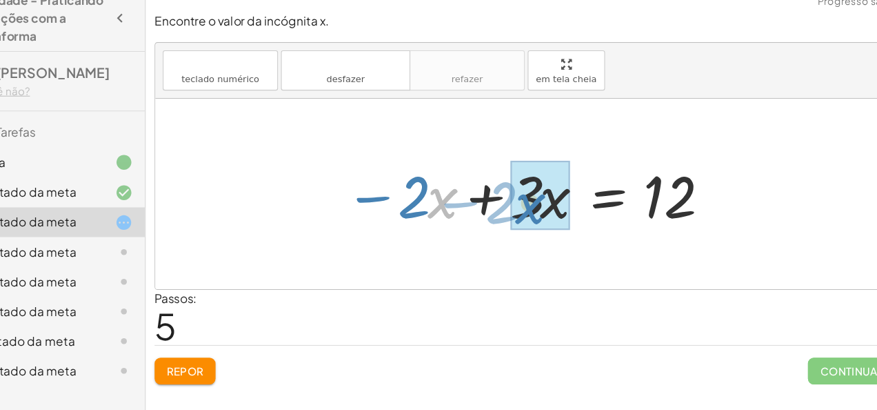
drag, startPoint x: 434, startPoint y: 198, endPoint x: 524, endPoint y: 204, distance: 90.5
click at [524, 204] on div at bounding box center [530, 193] width 361 height 71
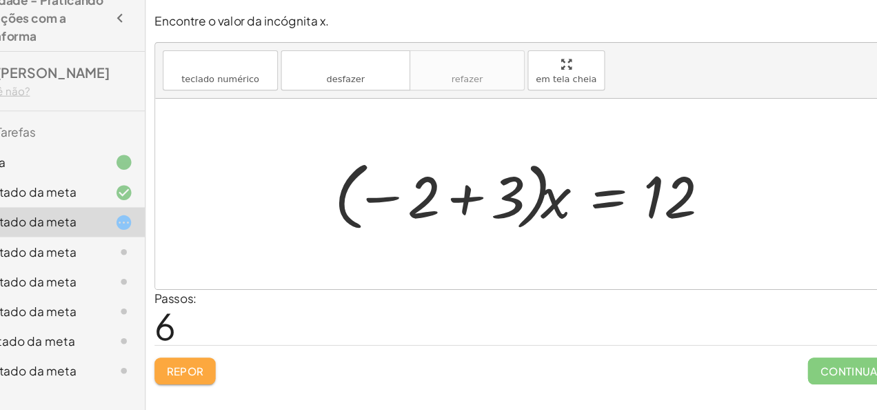
click at [206, 359] on font "Repor" at bounding box center [209, 357] width 34 height 12
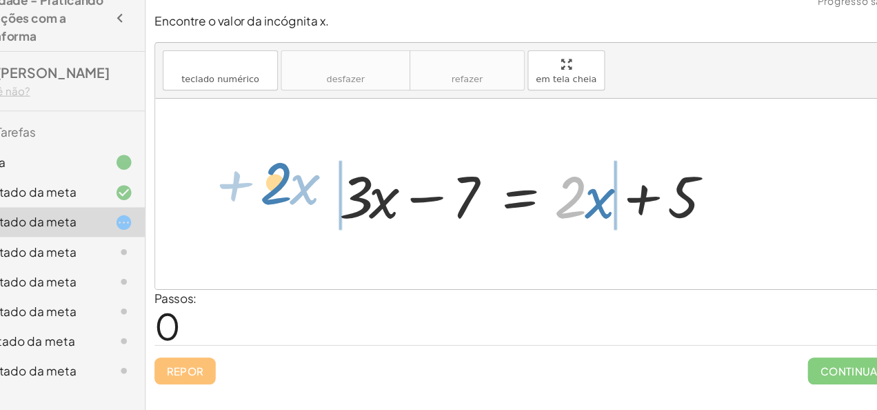
drag, startPoint x: 565, startPoint y: 188, endPoint x: 294, endPoint y: 175, distance: 272.0
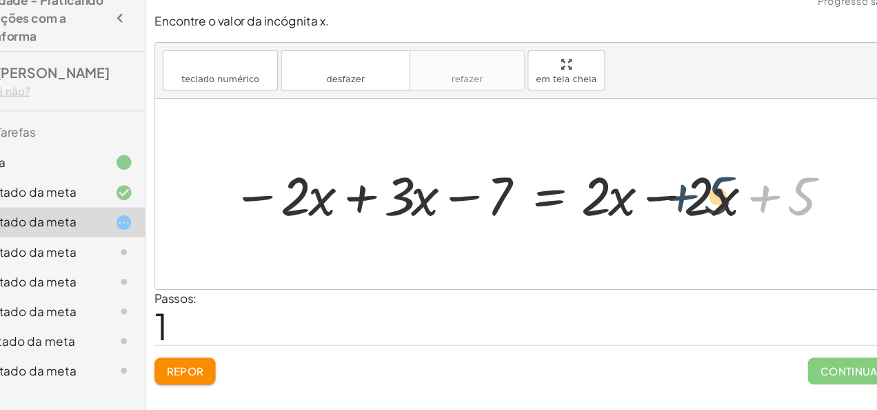
drag, startPoint x: 759, startPoint y: 194, endPoint x: 683, endPoint y: 194, distance: 75.8
click at [683, 194] on div at bounding box center [530, 194] width 570 height 66
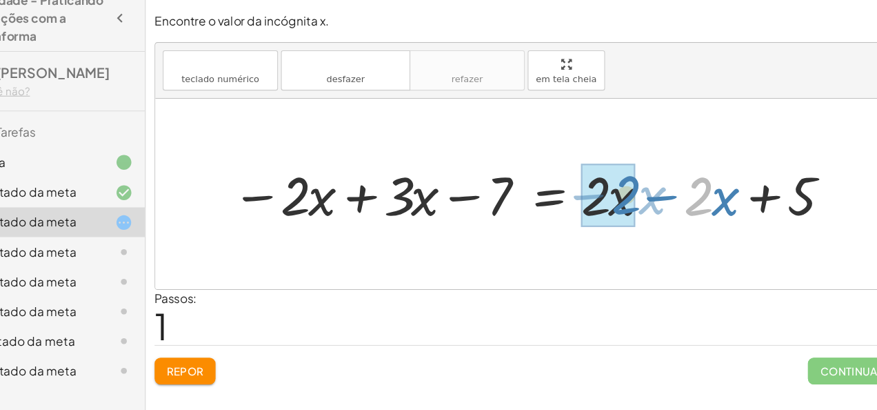
drag, startPoint x: 683, startPoint y: 194, endPoint x: 596, endPoint y: 194, distance: 86.9
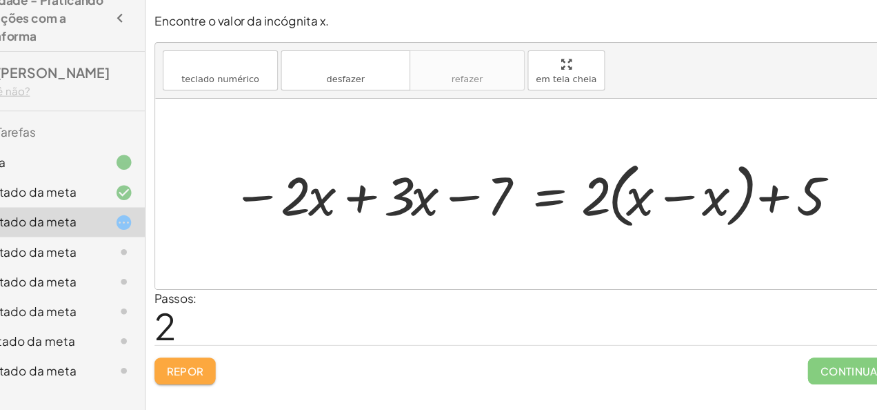
click at [222, 352] on font "Repor" at bounding box center [209, 357] width 34 height 12
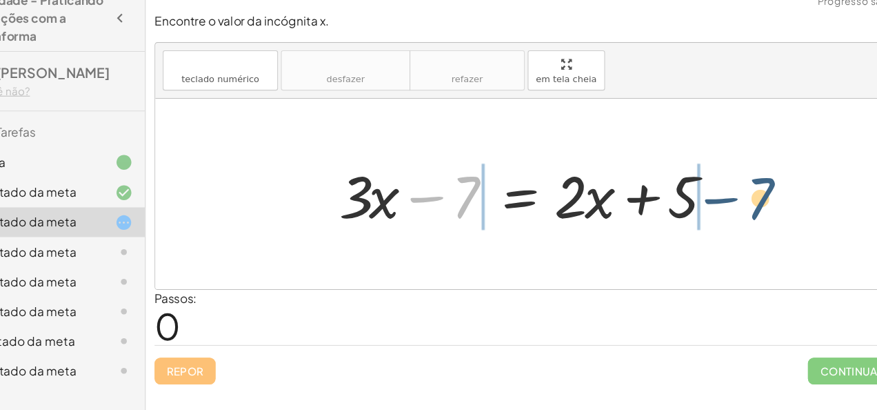
drag, startPoint x: 465, startPoint y: 194, endPoint x: 761, endPoint y: 197, distance: 295.1
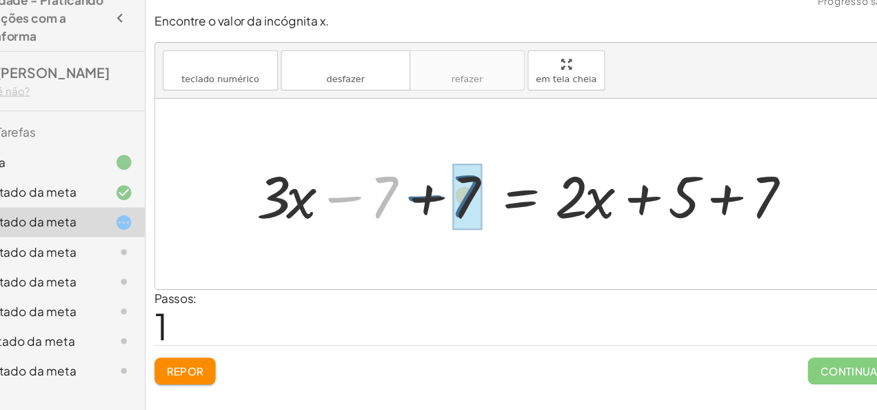
drag, startPoint x: 396, startPoint y: 192, endPoint x: 483, endPoint y: 193, distance: 86.9
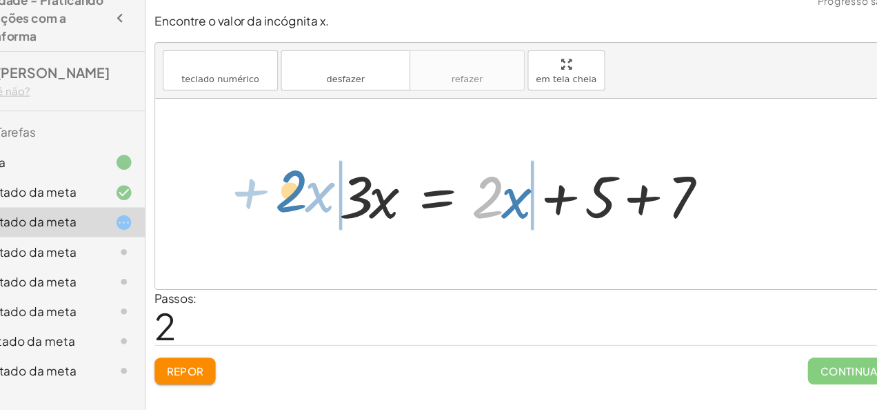
drag, startPoint x: 496, startPoint y: 191, endPoint x: 323, endPoint y: 188, distance: 173.1
click at [323, 188] on div "+ · 3 · x − 7 = + · 2 · x + 5 + · 3 · x − 7 + 7 = + · 2 · x + 5 + 7 + · 3 · x +…" at bounding box center [524, 193] width 687 height 177
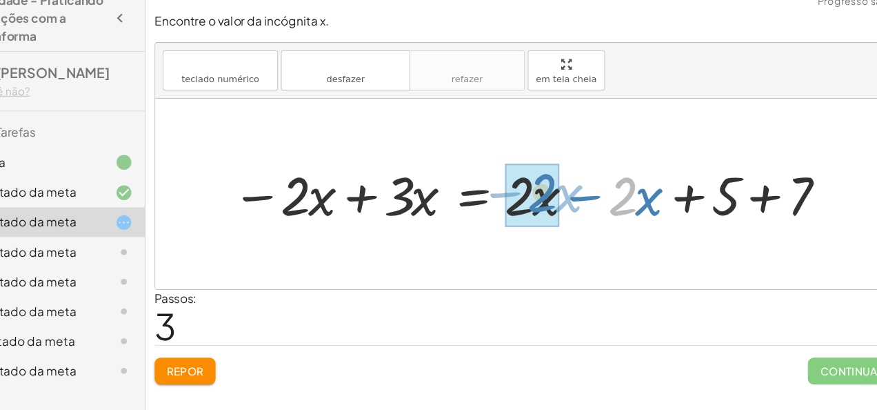
drag, startPoint x: 618, startPoint y: 193, endPoint x: 541, endPoint y: 190, distance: 77.3
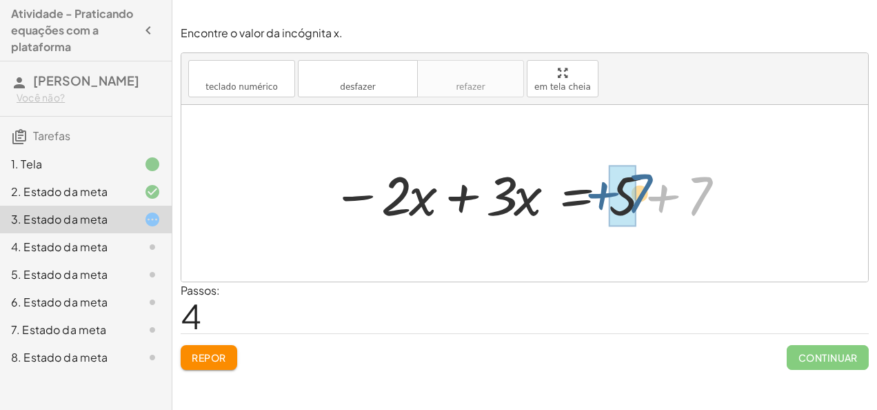
drag, startPoint x: 694, startPoint y: 199, endPoint x: 627, endPoint y: 196, distance: 66.3
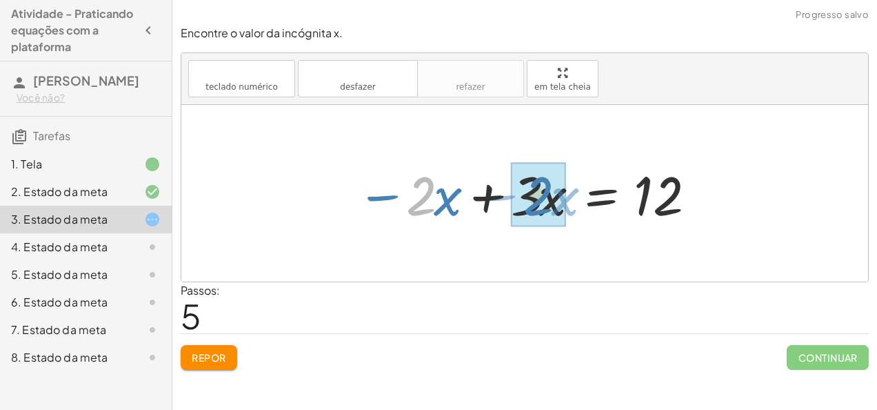
drag, startPoint x: 432, startPoint y: 190, endPoint x: 549, endPoint y: 190, distance: 117.2
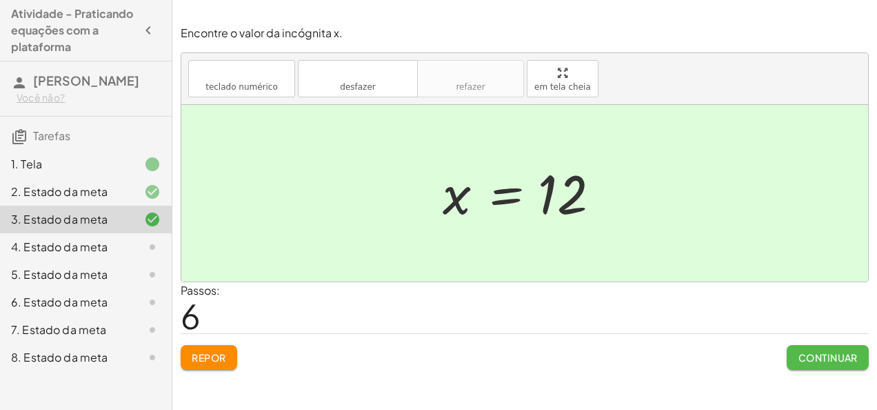
click at [861, 349] on button "Continuar" at bounding box center [828, 357] width 82 height 25
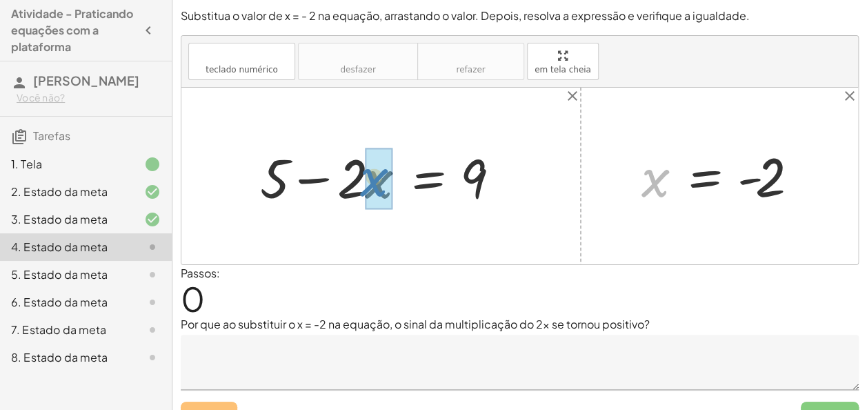
drag, startPoint x: 652, startPoint y: 182, endPoint x: 390, endPoint y: 177, distance: 261.4
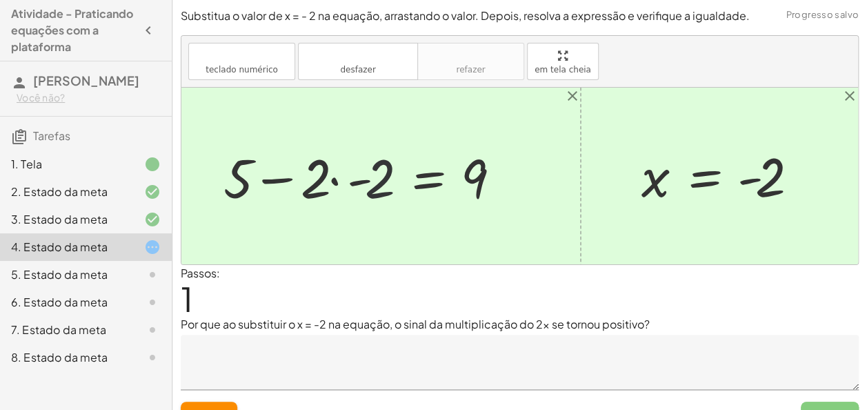
click at [368, 182] on div at bounding box center [368, 176] width 303 height 71
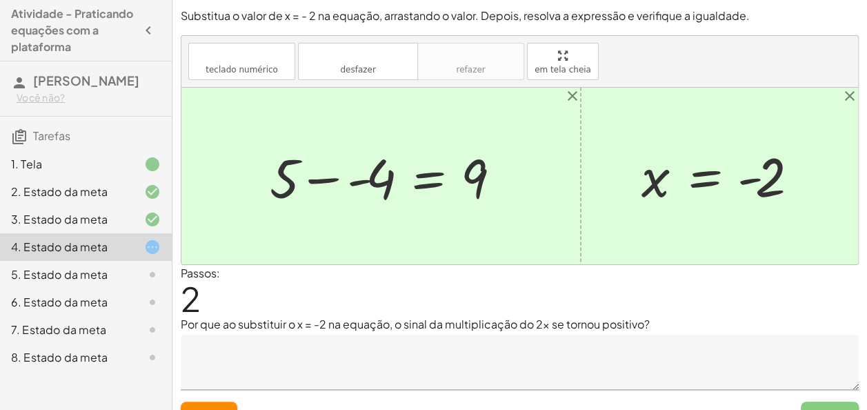
click at [549, 131] on div at bounding box center [519, 176] width 676 height 177
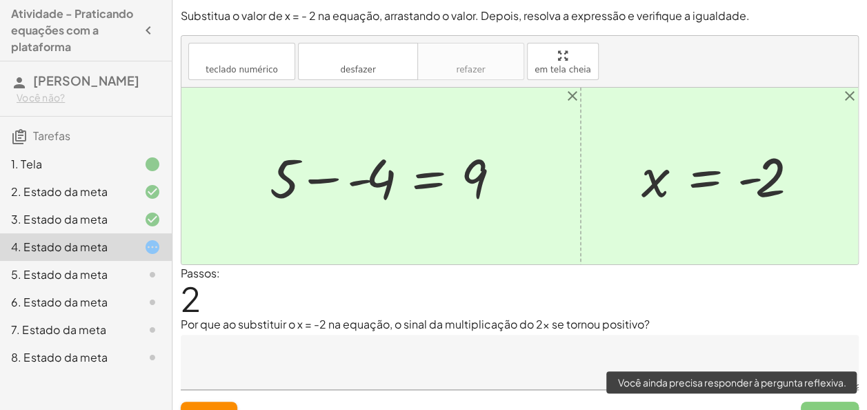
click at [820, 407] on span "Enviar" at bounding box center [830, 413] width 58 height 25
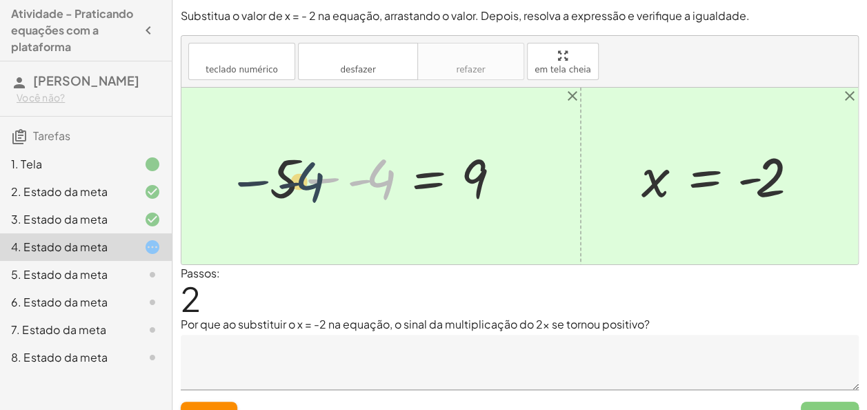
drag, startPoint x: 391, startPoint y: 179, endPoint x: 310, endPoint y: 184, distance: 81.5
click at [310, 184] on div at bounding box center [391, 176] width 257 height 71
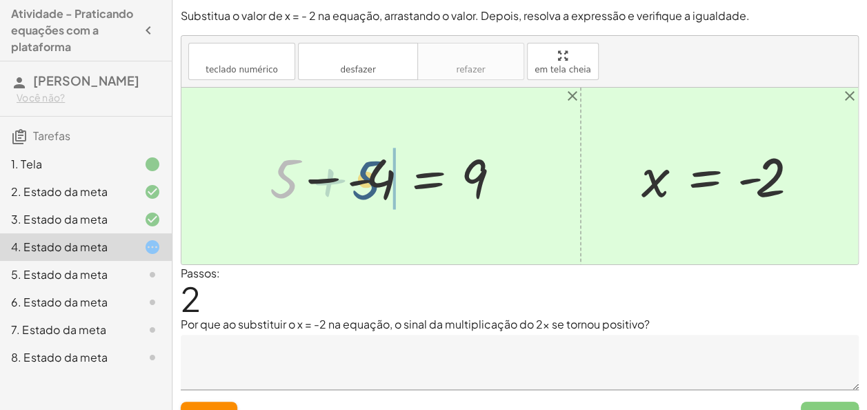
drag, startPoint x: 281, startPoint y: 172, endPoint x: 371, endPoint y: 172, distance: 89.6
click at [371, 172] on div at bounding box center [391, 176] width 257 height 71
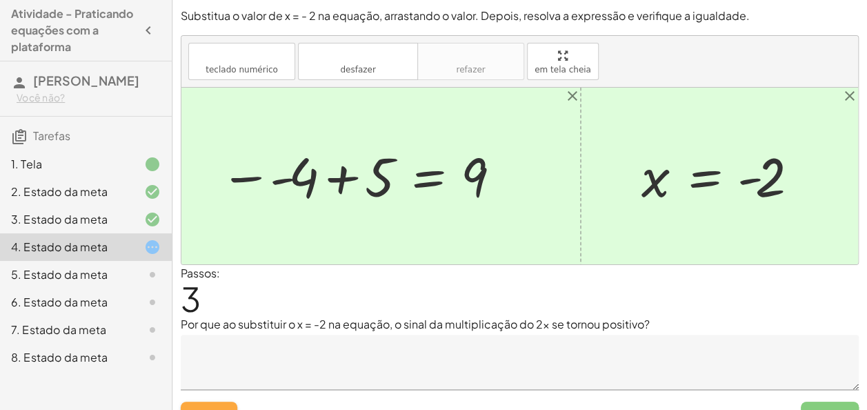
click at [219, 405] on button "Repor" at bounding box center [209, 413] width 57 height 25
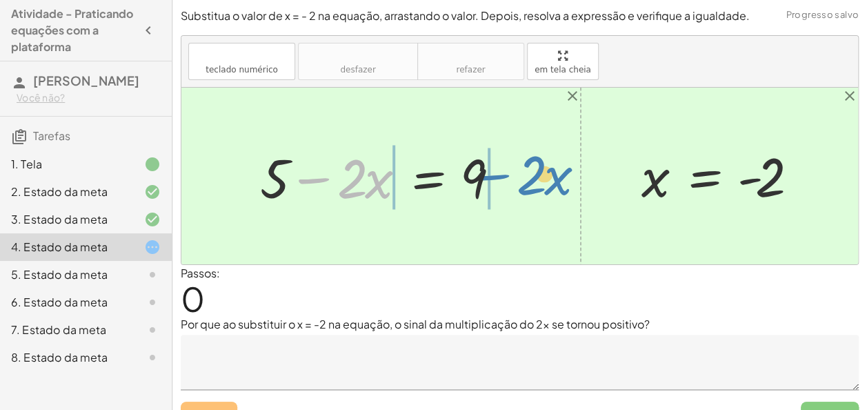
drag, startPoint x: 292, startPoint y: 179, endPoint x: 474, endPoint y: 177, distance: 182.1
click at [474, 177] on div at bounding box center [385, 176] width 265 height 71
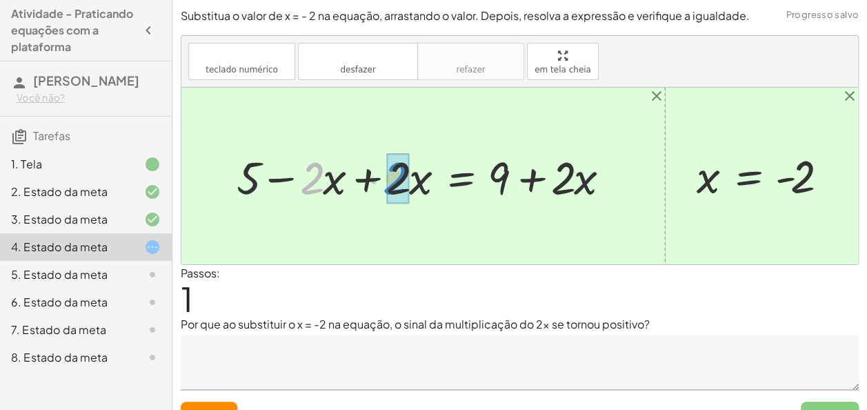
drag, startPoint x: 319, startPoint y: 184, endPoint x: 403, endPoint y: 184, distance: 83.4
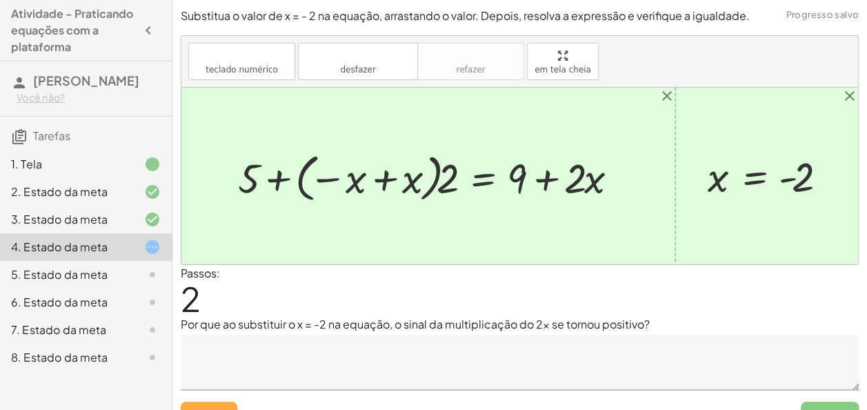
click at [215, 408] on font "Repor" at bounding box center [209, 414] width 34 height 12
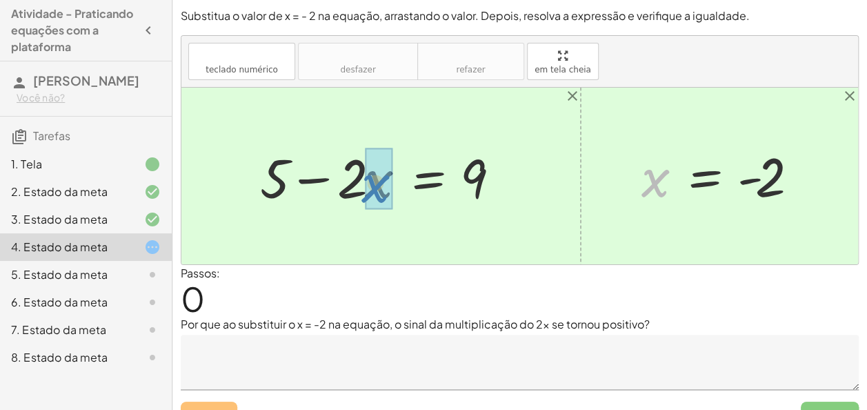
drag, startPoint x: 654, startPoint y: 182, endPoint x: 374, endPoint y: 188, distance: 280.0
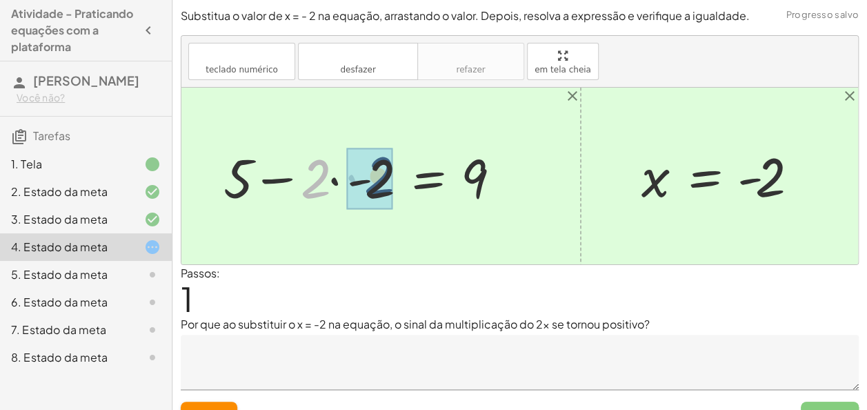
drag, startPoint x: 319, startPoint y: 181, endPoint x: 394, endPoint y: 185, distance: 75.3
click at [394, 185] on div at bounding box center [368, 176] width 303 height 71
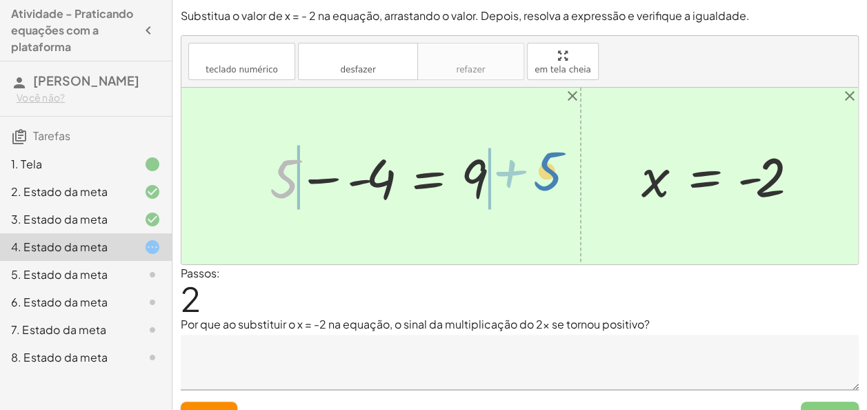
drag, startPoint x: 279, startPoint y: 174, endPoint x: 542, endPoint y: 167, distance: 263.5
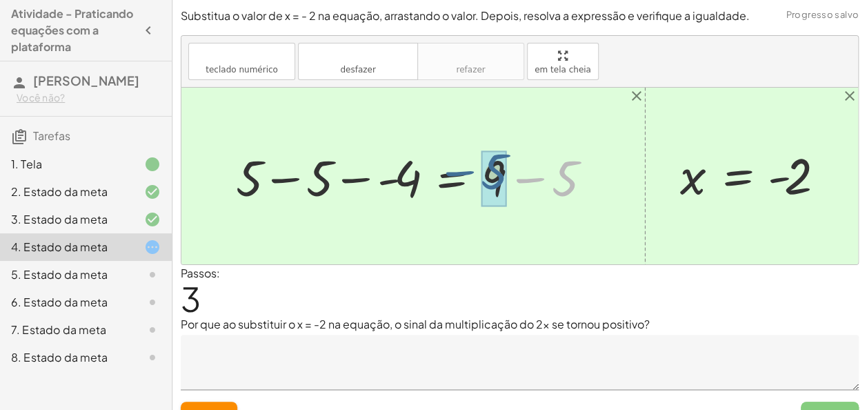
drag, startPoint x: 552, startPoint y: 185, endPoint x: 480, endPoint y: 178, distance: 72.7
click at [480, 178] on div at bounding box center [418, 176] width 379 height 66
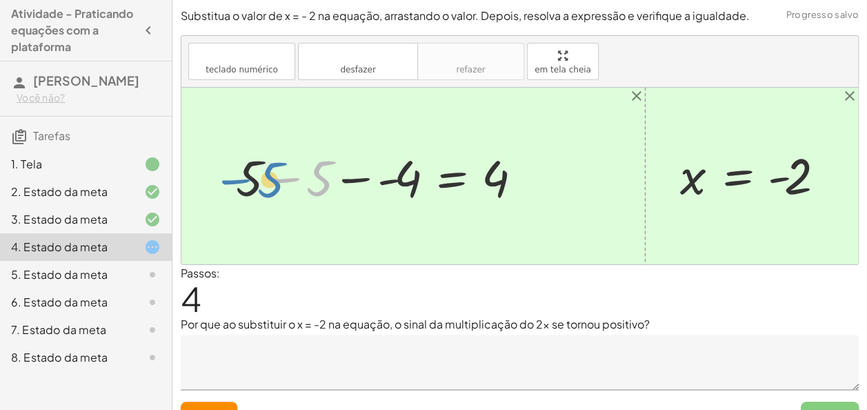
drag, startPoint x: 267, startPoint y: 170, endPoint x: 196, endPoint y: 171, distance: 71.0
click at [196, 171] on div "+ 5 − · 2 · x = 9 + 5 − · 2 · - 2 = 9 + 5 − - 4 = 9 + 5 − 5 − - 4 = + 9 − 5 − 5…" at bounding box center [519, 176] width 676 height 177
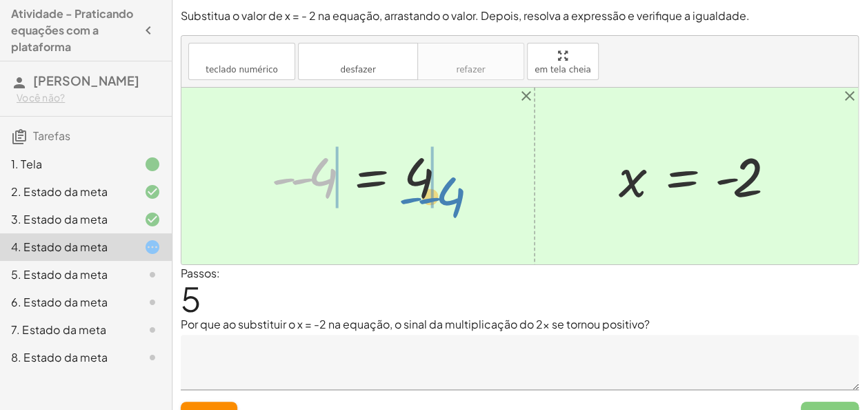
drag, startPoint x: 320, startPoint y: 165, endPoint x: 447, endPoint y: 185, distance: 128.3
click at [447, 185] on div at bounding box center [363, 176] width 198 height 68
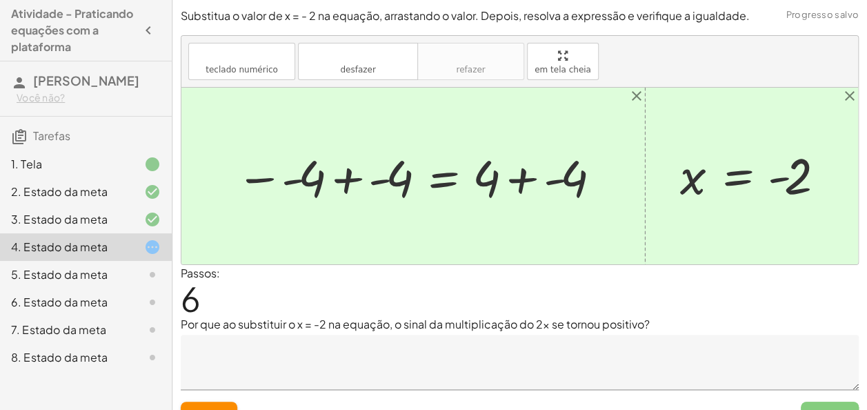
click at [225, 405] on button "Repor" at bounding box center [209, 413] width 57 height 25
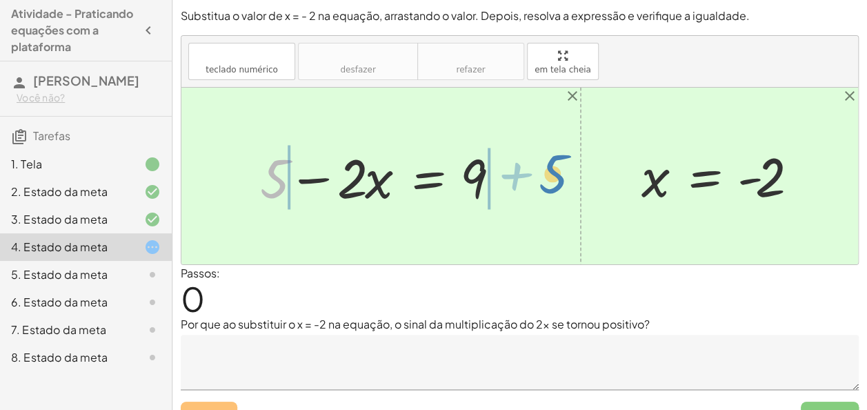
drag, startPoint x: 276, startPoint y: 181, endPoint x: 555, endPoint y: 175, distance: 279.3
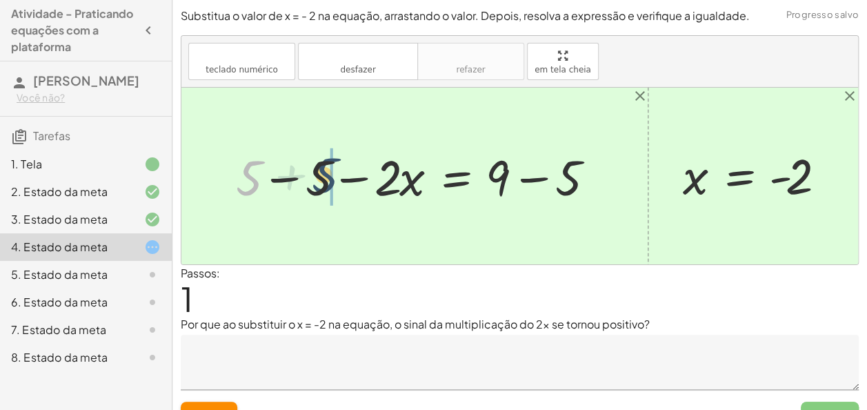
drag, startPoint x: 255, startPoint y: 178, endPoint x: 334, endPoint y: 175, distance: 78.7
click at [334, 175] on div at bounding box center [420, 175] width 382 height 65
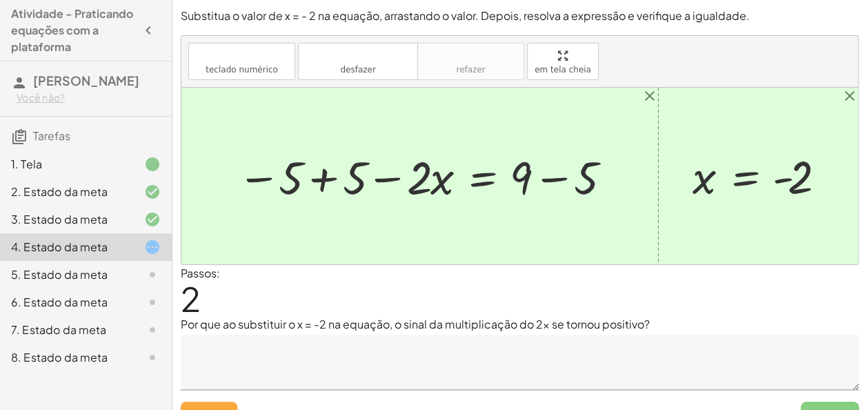
click at [210, 403] on button "Repor" at bounding box center [209, 413] width 57 height 25
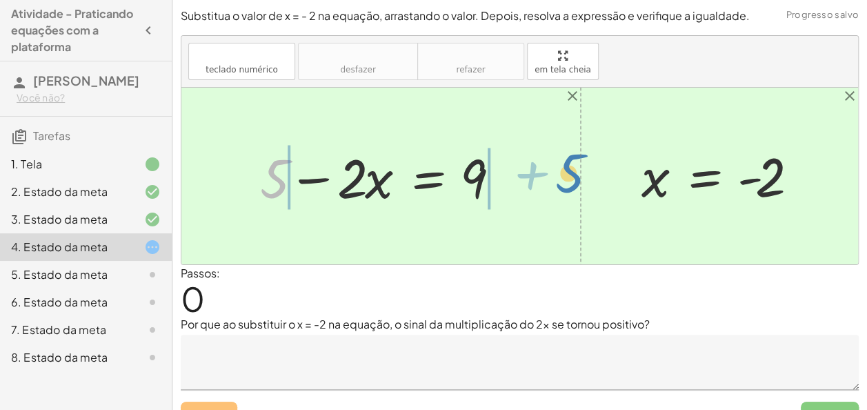
drag, startPoint x: 265, startPoint y: 186, endPoint x: 556, endPoint y: 179, distance: 290.4
click at [556, 179] on div "+ 5 + 5 − · 2 · x = 9 x = - 2" at bounding box center [519, 176] width 676 height 177
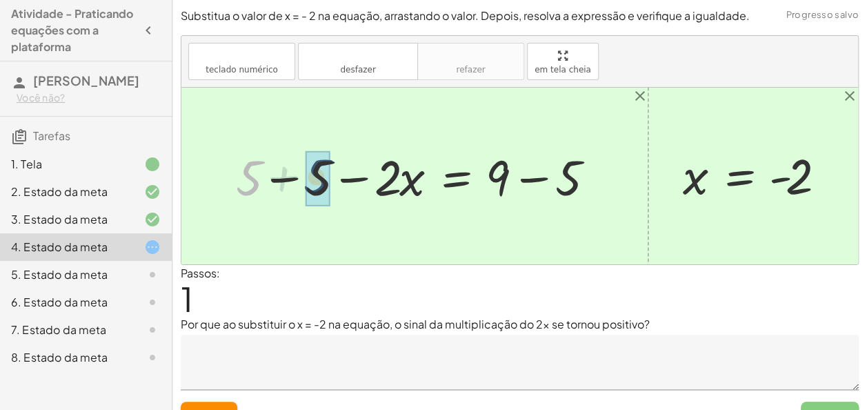
drag, startPoint x: 244, startPoint y: 171, endPoint x: 314, endPoint y: 170, distance: 70.3
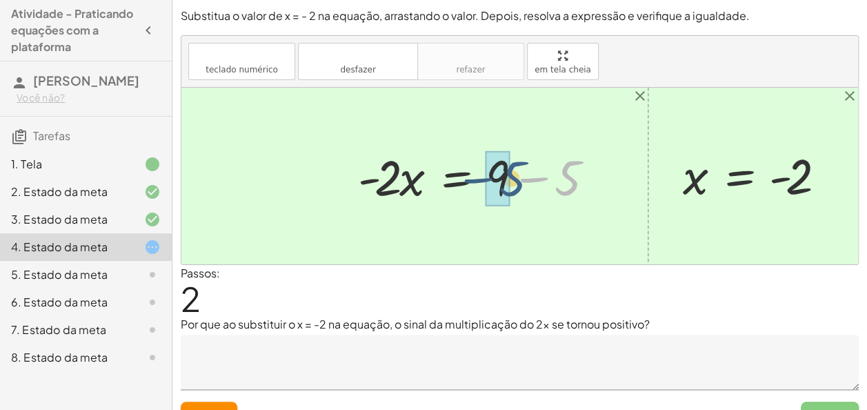
drag, startPoint x: 557, startPoint y: 176, endPoint x: 492, endPoint y: 174, distance: 64.8
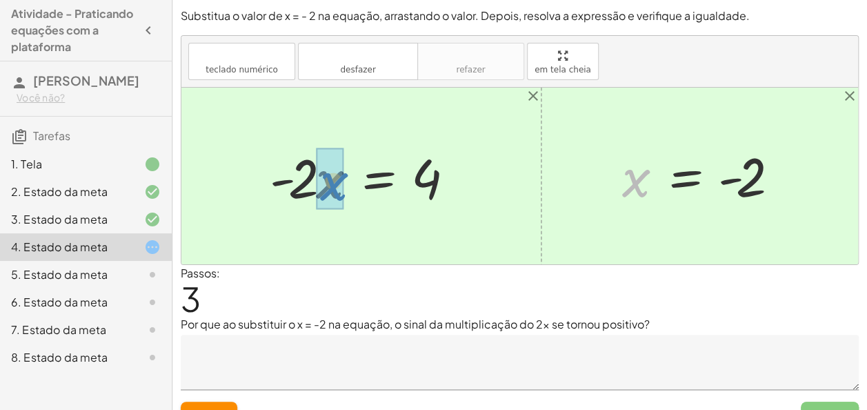
drag, startPoint x: 634, startPoint y: 181, endPoint x: 328, endPoint y: 183, distance: 306.2
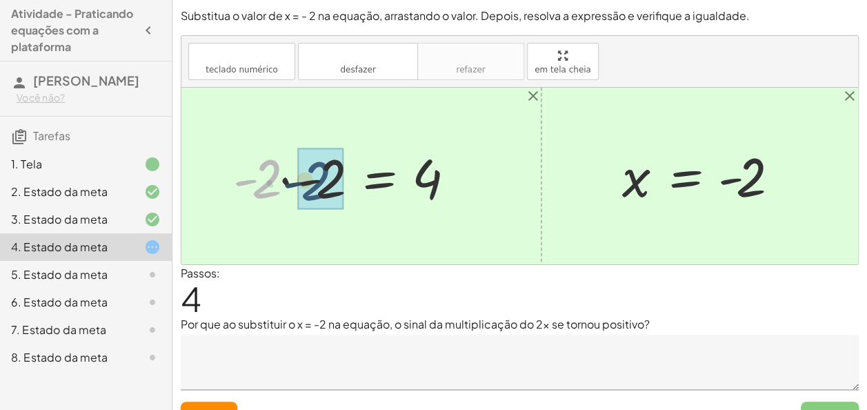
drag, startPoint x: 257, startPoint y: 181, endPoint x: 328, endPoint y: 179, distance: 71.1
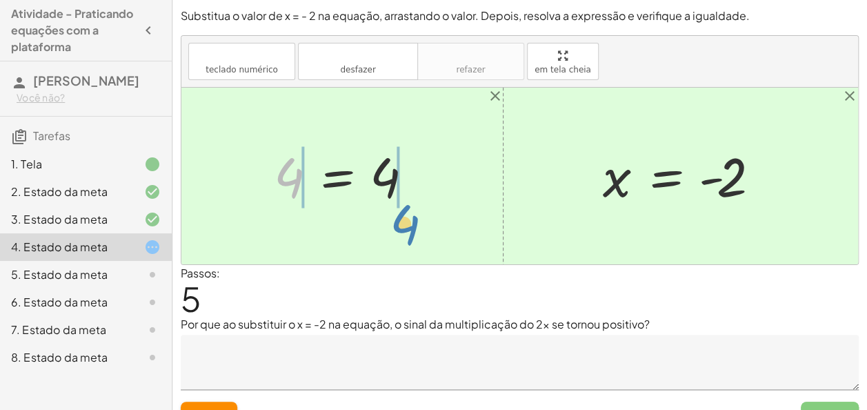
drag, startPoint x: 287, startPoint y: 184, endPoint x: 403, endPoint y: 231, distance: 125.0
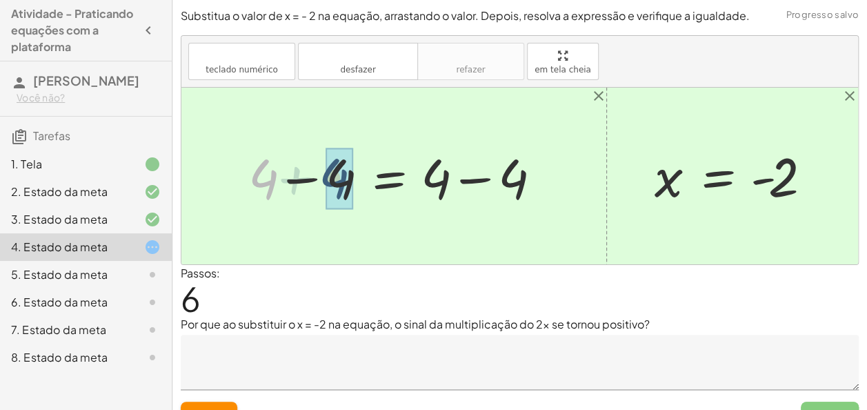
drag, startPoint x: 274, startPoint y: 174, endPoint x: 353, endPoint y: 177, distance: 78.7
click at [353, 177] on div at bounding box center [398, 176] width 315 height 71
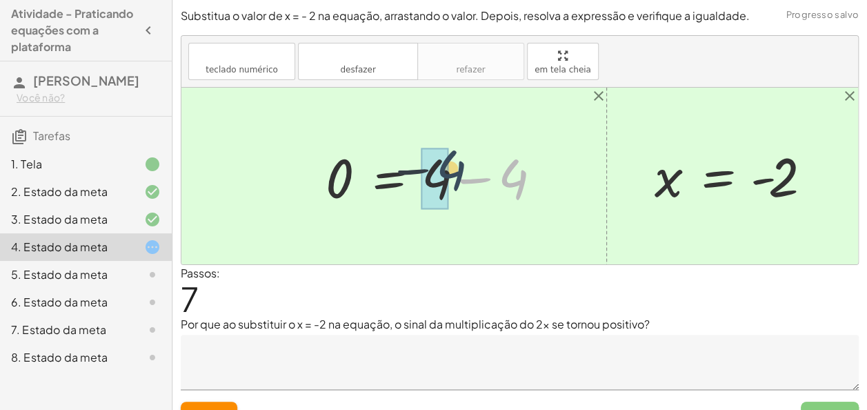
drag, startPoint x: 506, startPoint y: 168, endPoint x: 423, endPoint y: 159, distance: 83.9
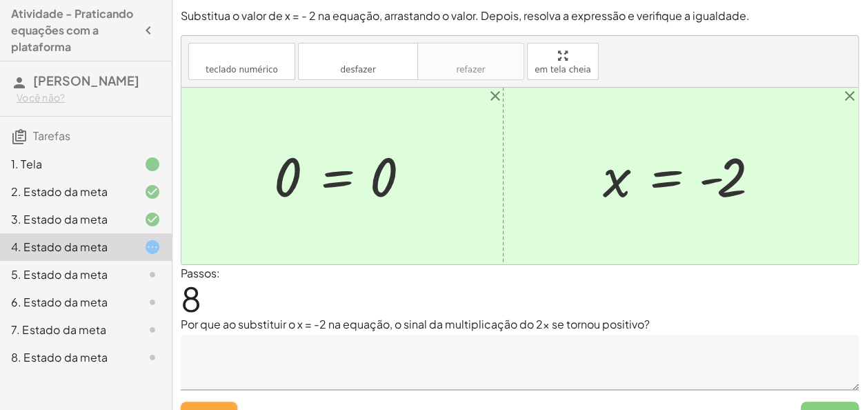
click at [212, 408] on font "Repor" at bounding box center [209, 414] width 34 height 12
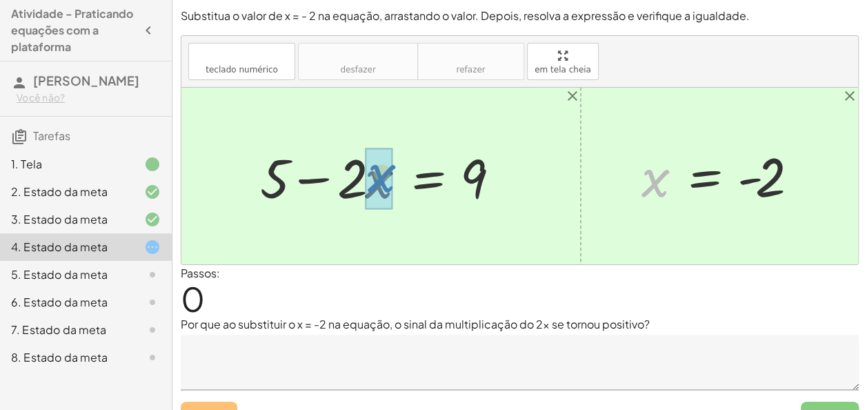
drag, startPoint x: 656, startPoint y: 170, endPoint x: 382, endPoint y: 165, distance: 273.8
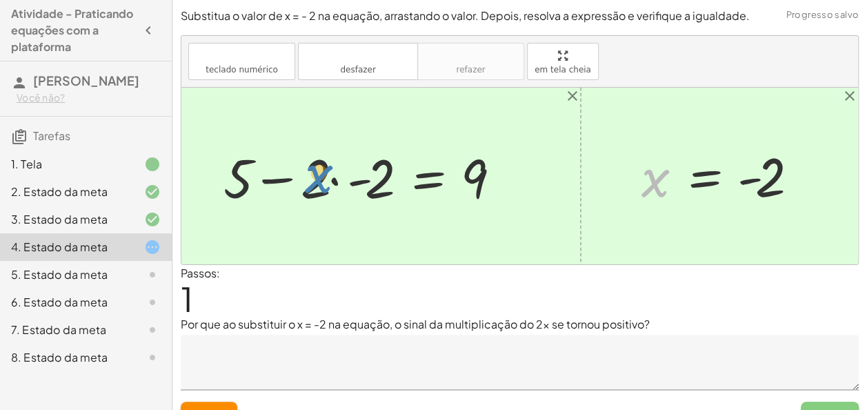
drag, startPoint x: 652, startPoint y: 179, endPoint x: 325, endPoint y: 181, distance: 327.5
click at [211, 404] on button "Repor" at bounding box center [209, 413] width 57 height 25
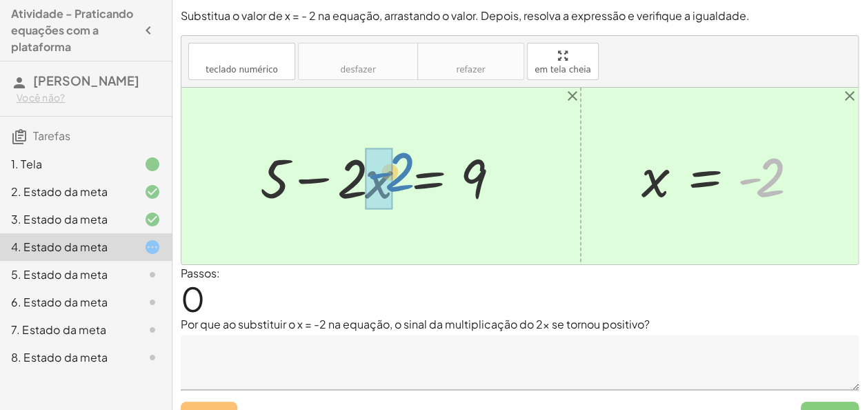
drag, startPoint x: 766, startPoint y: 178, endPoint x: 396, endPoint y: 172, distance: 370.3
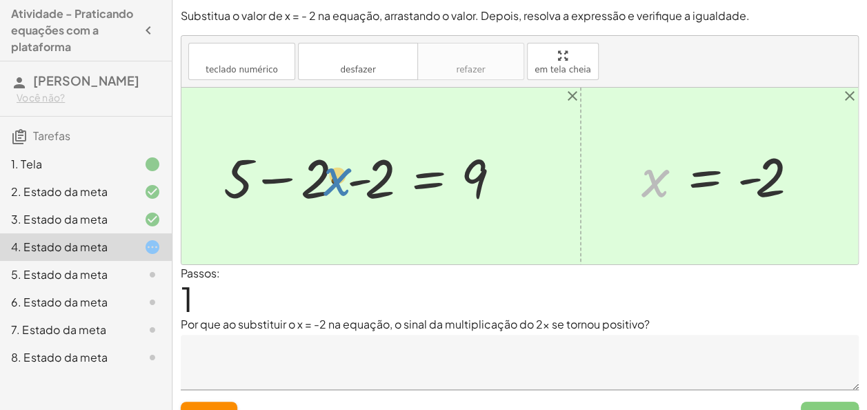
drag, startPoint x: 662, startPoint y: 177, endPoint x: 346, endPoint y: 177, distance: 315.8
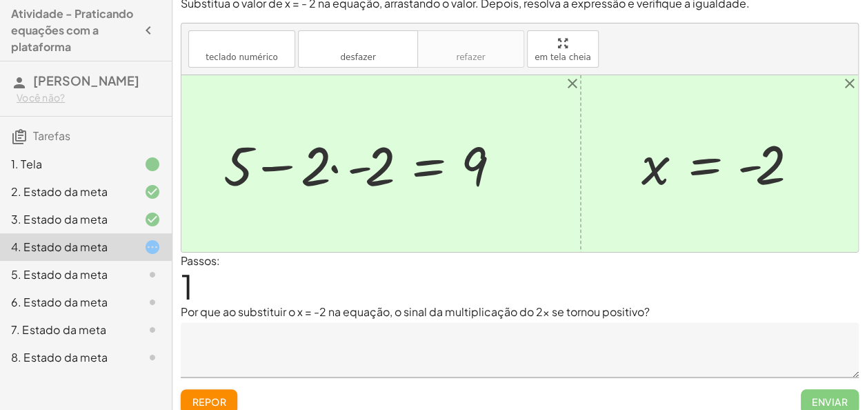
scroll to position [18, 0]
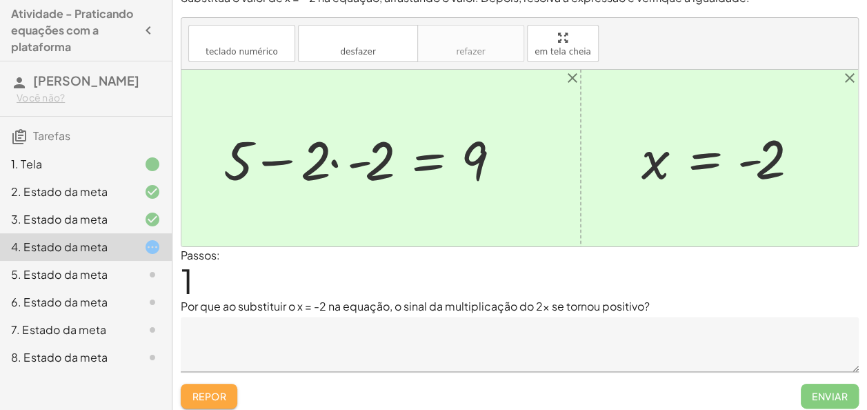
click at [223, 393] on font "Repor" at bounding box center [209, 396] width 34 height 12
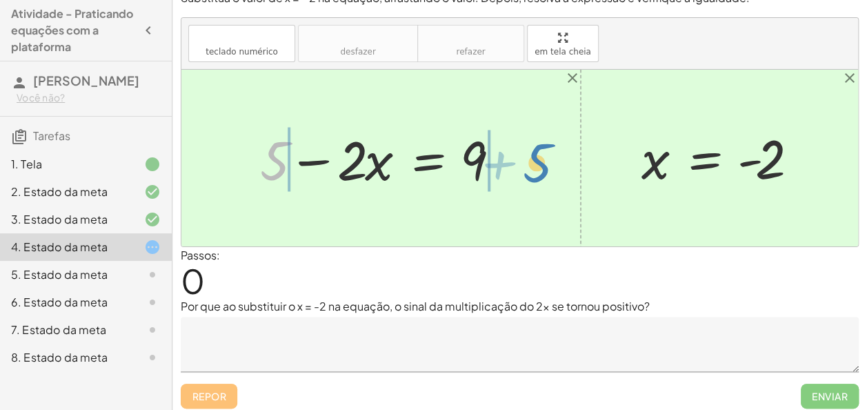
drag, startPoint x: 276, startPoint y: 169, endPoint x: 539, endPoint y: 172, distance: 263.4
click at [539, 172] on div "+ 5 + 5 − · 2 · x = 9 x = - 2" at bounding box center [519, 158] width 676 height 177
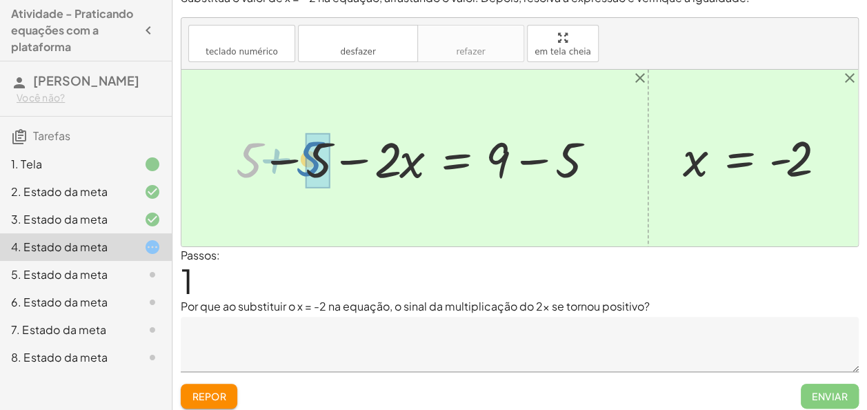
drag, startPoint x: 257, startPoint y: 157, endPoint x: 318, endPoint y: 156, distance: 60.7
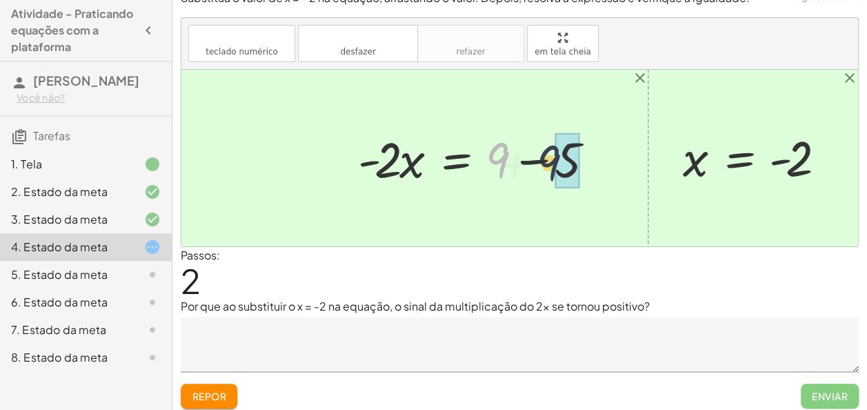
drag, startPoint x: 501, startPoint y: 149, endPoint x: 583, endPoint y: 141, distance: 82.4
click at [583, 141] on div at bounding box center [480, 157] width 259 height 65
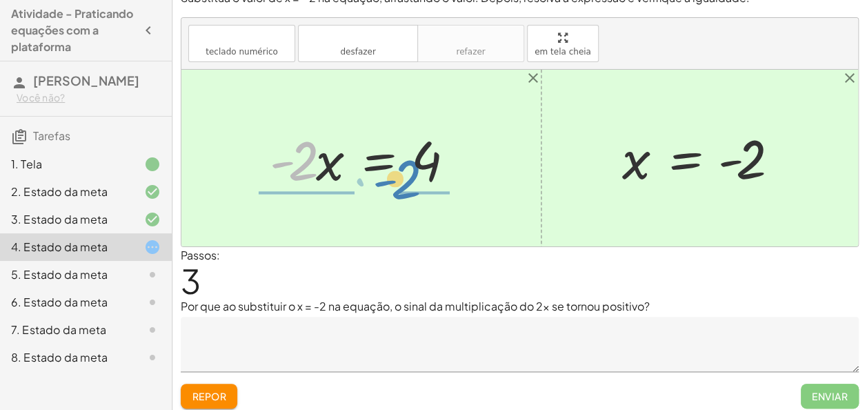
drag, startPoint x: 296, startPoint y: 168, endPoint x: 399, endPoint y: 186, distance: 104.3
click at [399, 186] on div at bounding box center [366, 158] width 207 height 71
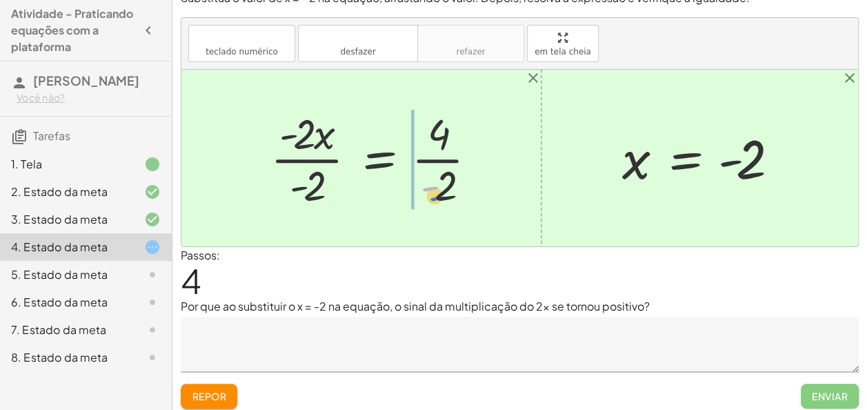
drag, startPoint x: 432, startPoint y: 179, endPoint x: 461, endPoint y: 190, distance: 30.8
click at [461, 190] on div at bounding box center [378, 158] width 231 height 106
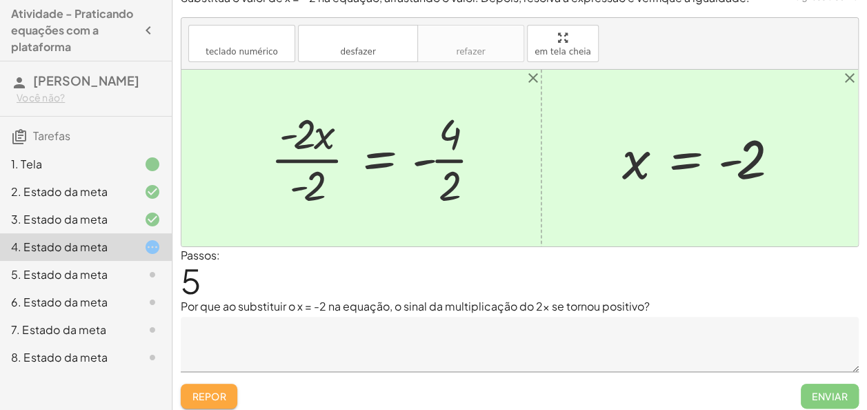
click at [204, 383] on button "Repor" at bounding box center [209, 395] width 57 height 25
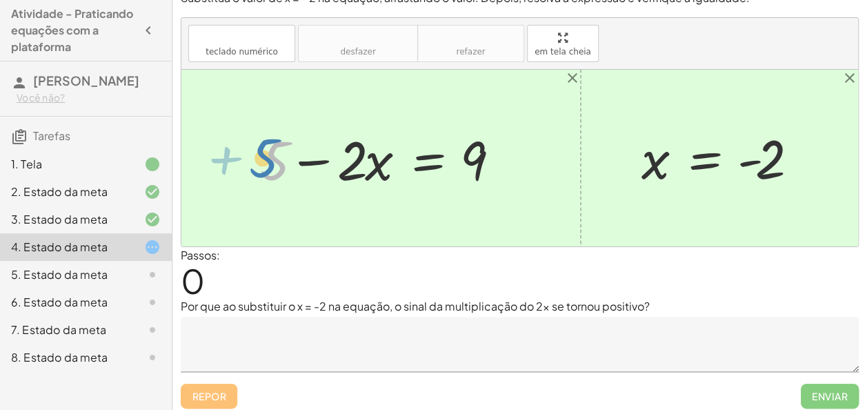
drag, startPoint x: 285, startPoint y: 159, endPoint x: 287, endPoint y: 145, distance: 13.2
click at [287, 145] on div at bounding box center [385, 158] width 265 height 71
click at [288, 157] on div at bounding box center [385, 158] width 265 height 71
drag, startPoint x: 279, startPoint y: 153, endPoint x: 498, endPoint y: 140, distance: 219.7
click at [498, 140] on div at bounding box center [385, 158] width 265 height 71
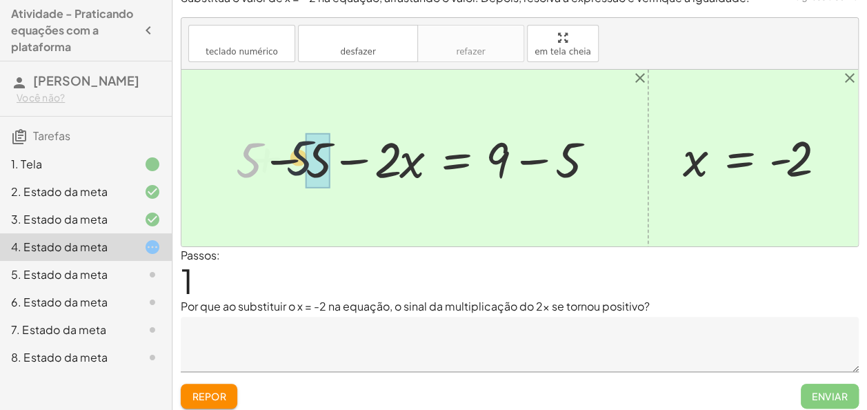
drag, startPoint x: 247, startPoint y: 153, endPoint x: 322, endPoint y: 143, distance: 75.8
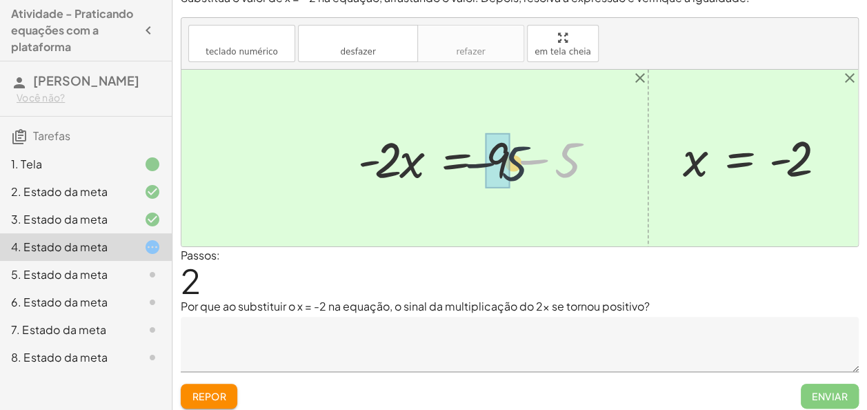
drag, startPoint x: 575, startPoint y: 154, endPoint x: 510, endPoint y: 154, distance: 65.5
click at [510, 154] on div at bounding box center [480, 157] width 259 height 65
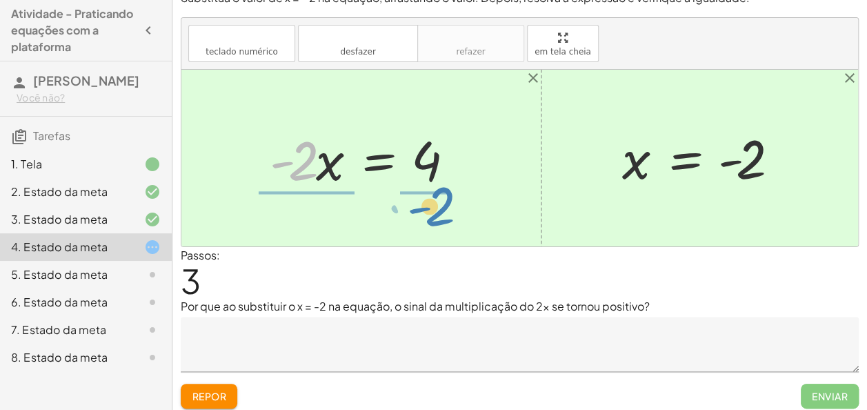
drag, startPoint x: 290, startPoint y: 154, endPoint x: 423, endPoint y: 205, distance: 143.2
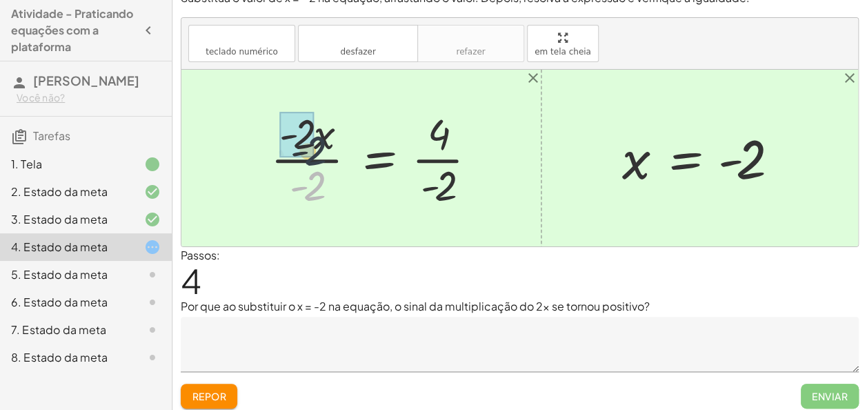
drag, startPoint x: 315, startPoint y: 188, endPoint x: 316, endPoint y: 142, distance: 45.5
click at [316, 142] on div at bounding box center [378, 158] width 231 height 106
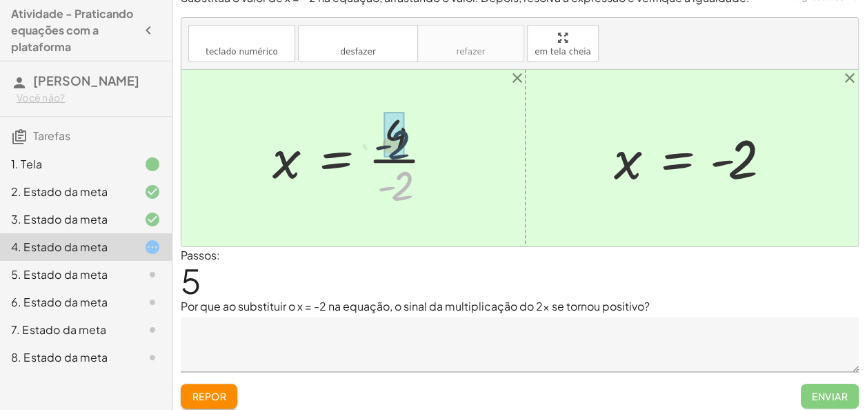
drag, startPoint x: 399, startPoint y: 194, endPoint x: 396, endPoint y: 157, distance: 37.4
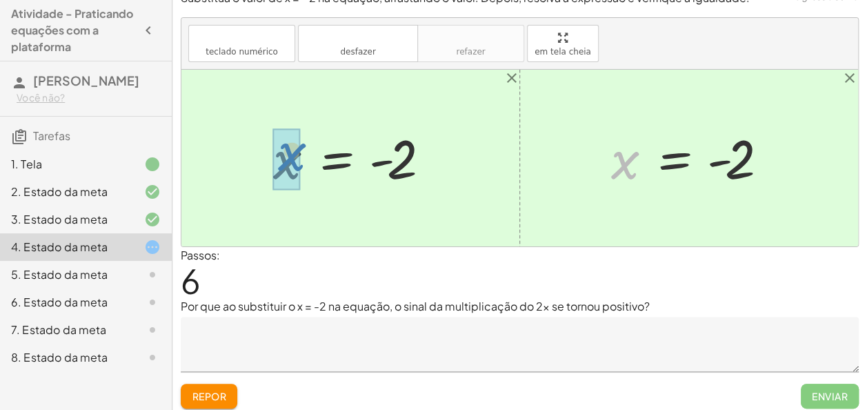
drag, startPoint x: 618, startPoint y: 165, endPoint x: 298, endPoint y: 160, distance: 320.7
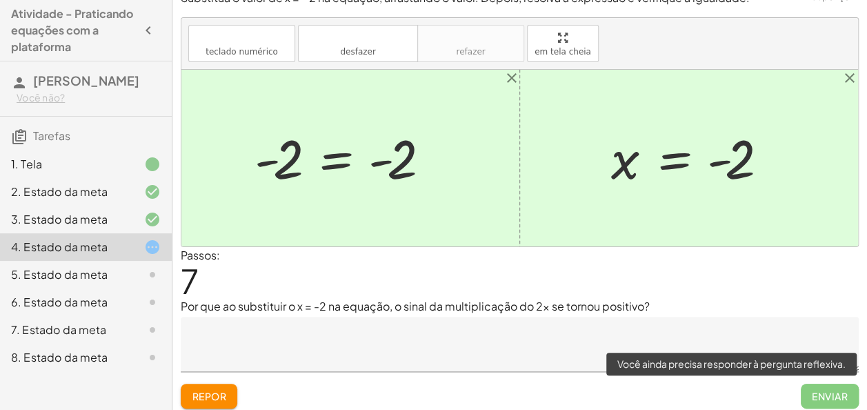
click at [829, 385] on span "Enviar" at bounding box center [830, 395] width 58 height 25
click at [830, 403] on span "Enviar" at bounding box center [830, 395] width 58 height 25
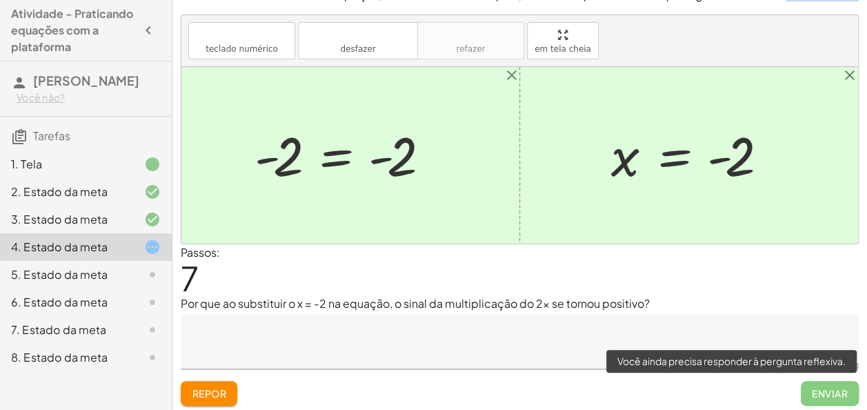
click at [0, 0] on div "Substitua o valor de x = - 2 na equação, arrastando o valor. Depois, resolva a …" at bounding box center [0, 0] width 0 height 0
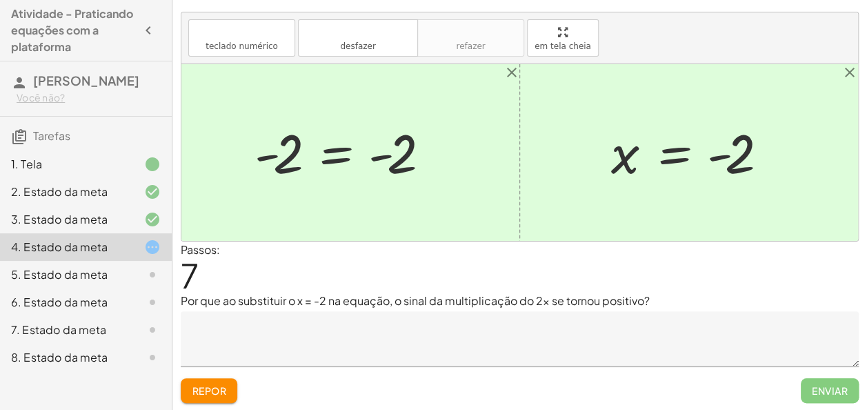
click at [0, 0] on div "Substitua o valor de x = - 2 na equação, arrastando o valor. Depois, resolva a …" at bounding box center [0, 0] width 0 height 0
click at [510, 71] on icon "close" at bounding box center [511, 72] width 17 height 17
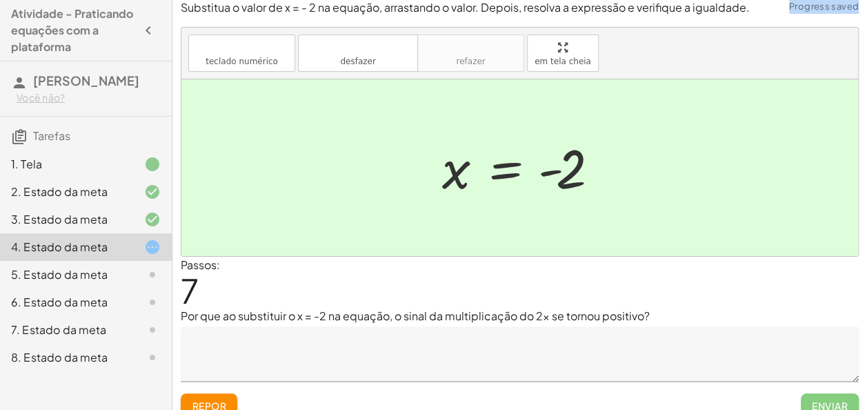
scroll to position [7, 0]
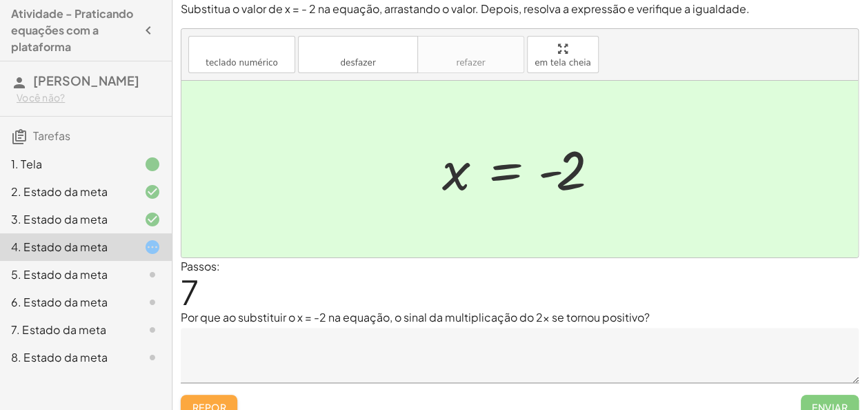
click at [203, 401] on font "Repor" at bounding box center [209, 407] width 34 height 12
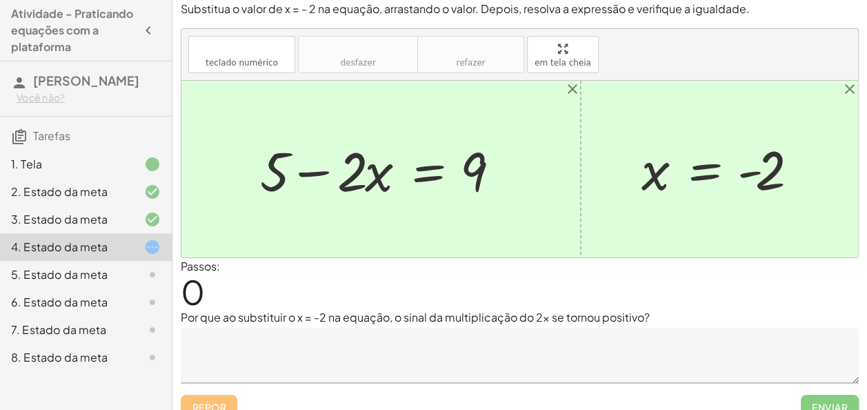
drag, startPoint x: 203, startPoint y: 401, endPoint x: 204, endPoint y: 392, distance: 9.1
click at [204, 392] on div "Repor Enviar" at bounding box center [520, 401] width 678 height 37
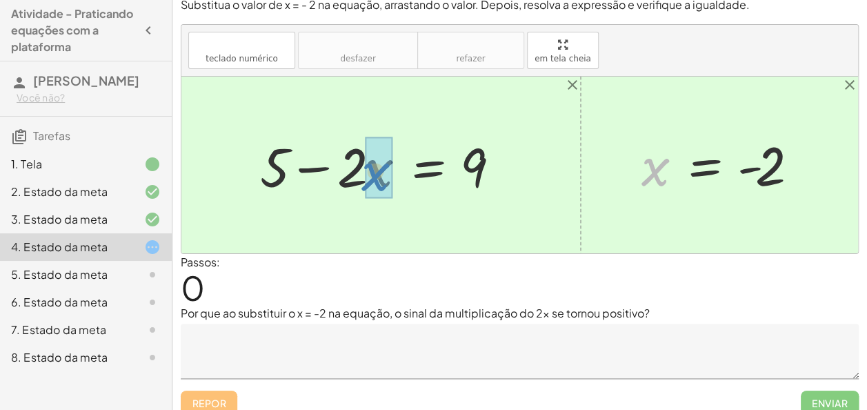
drag, startPoint x: 659, startPoint y: 168, endPoint x: 379, endPoint y: 173, distance: 280.0
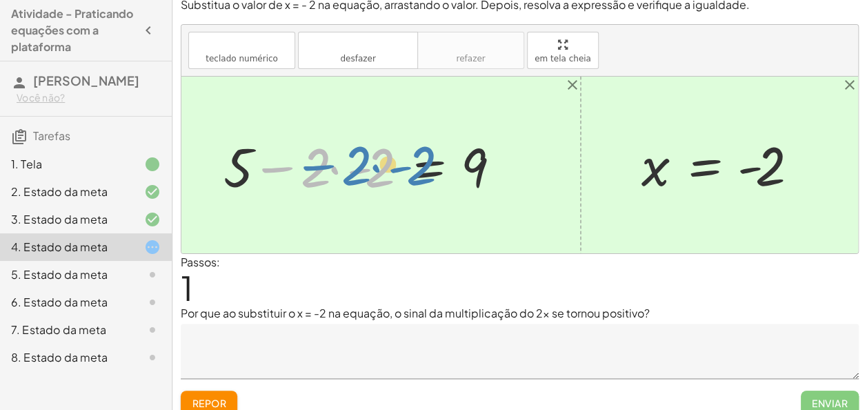
drag, startPoint x: 281, startPoint y: 166, endPoint x: 296, endPoint y: 163, distance: 15.6
click at [296, 163] on div at bounding box center [368, 165] width 303 height 71
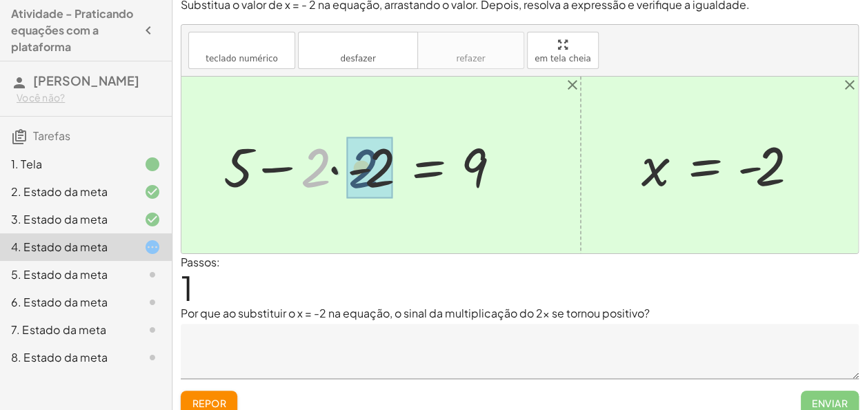
drag, startPoint x: 319, startPoint y: 169, endPoint x: 370, endPoint y: 170, distance: 50.3
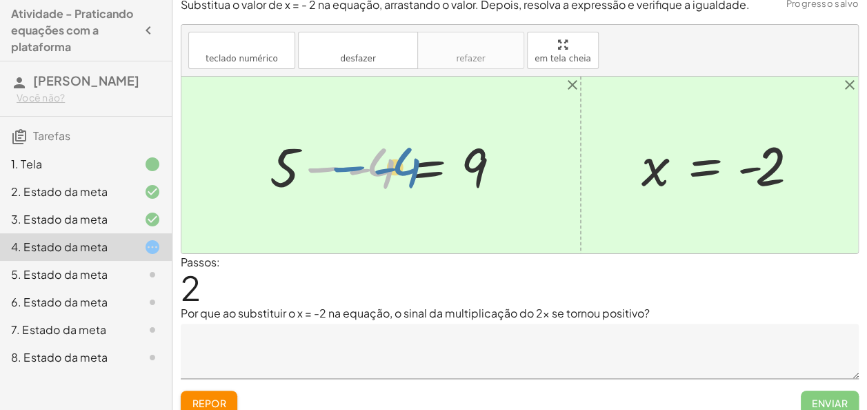
drag, startPoint x: 317, startPoint y: 165, endPoint x: 330, endPoint y: 163, distance: 12.7
click at [330, 163] on div at bounding box center [391, 165] width 257 height 71
click at [283, 170] on div at bounding box center [391, 165] width 257 height 71
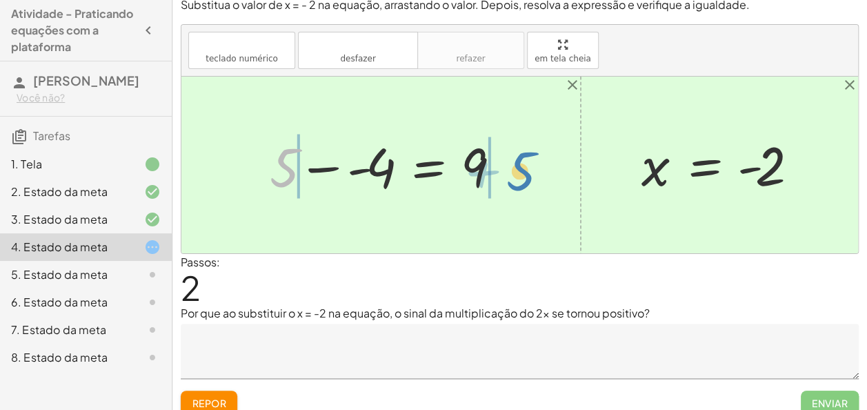
drag, startPoint x: 283, startPoint y: 170, endPoint x: 519, endPoint y: 173, distance: 235.8
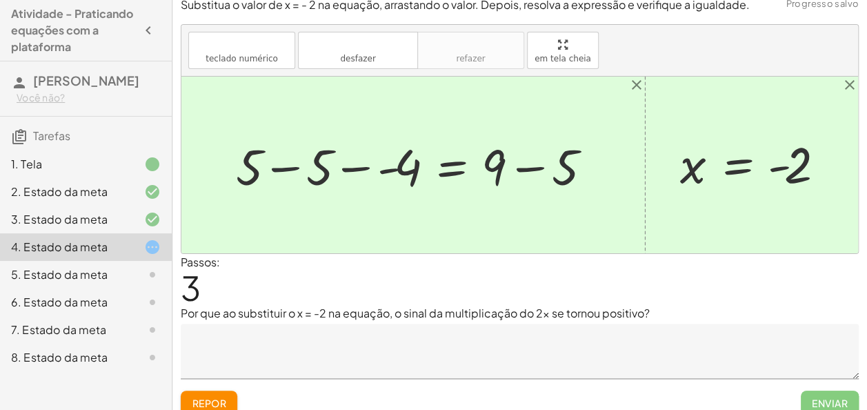
click at [295, 169] on div at bounding box center [418, 165] width 379 height 66
click at [523, 167] on div at bounding box center [480, 165] width 254 height 66
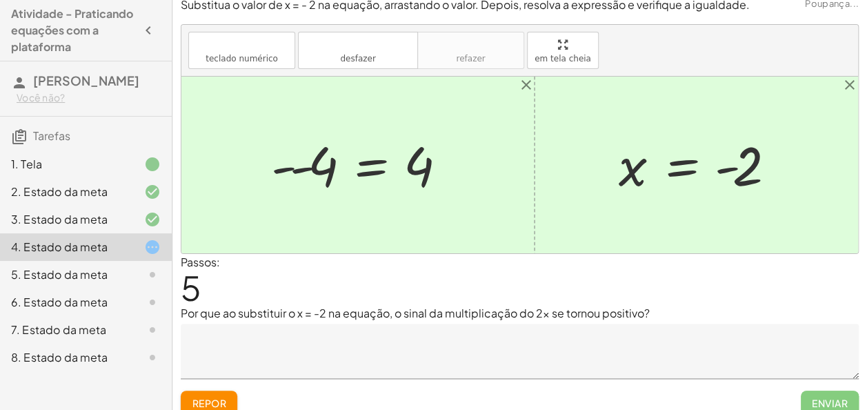
click at [299, 170] on div at bounding box center [363, 165] width 198 height 68
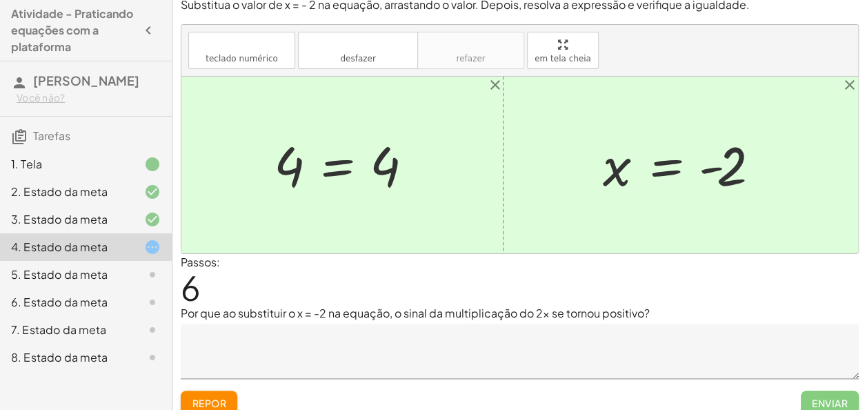
click at [191, 400] on button "Repor" at bounding box center [209, 402] width 57 height 25
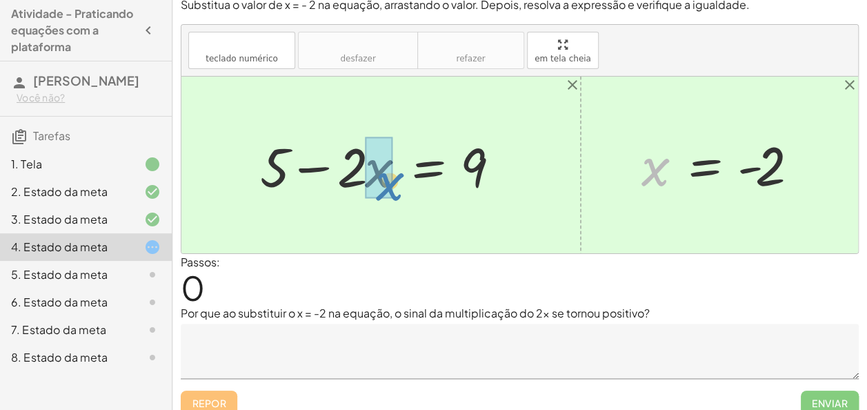
drag, startPoint x: 656, startPoint y: 169, endPoint x: 390, endPoint y: 183, distance: 265.9
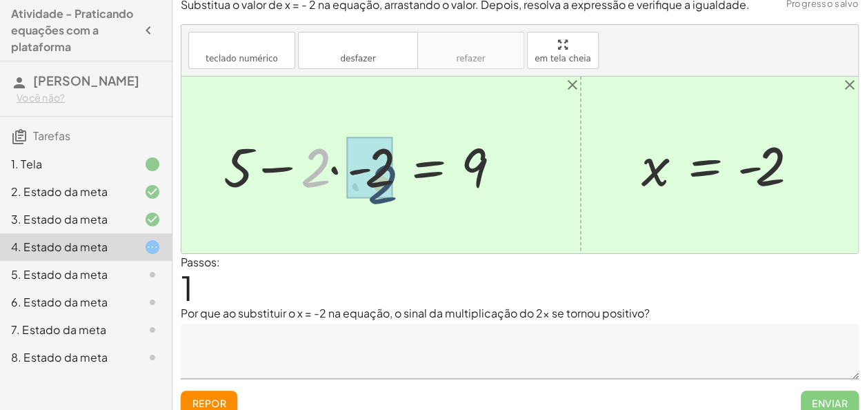
drag, startPoint x: 320, startPoint y: 165, endPoint x: 389, endPoint y: 180, distance: 70.5
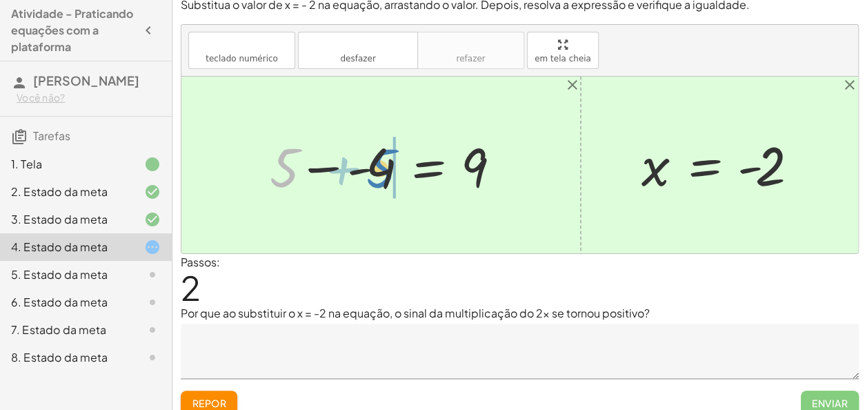
drag, startPoint x: 277, startPoint y: 165, endPoint x: 374, endPoint y: 166, distance: 96.5
click at [374, 166] on div at bounding box center [391, 165] width 257 height 71
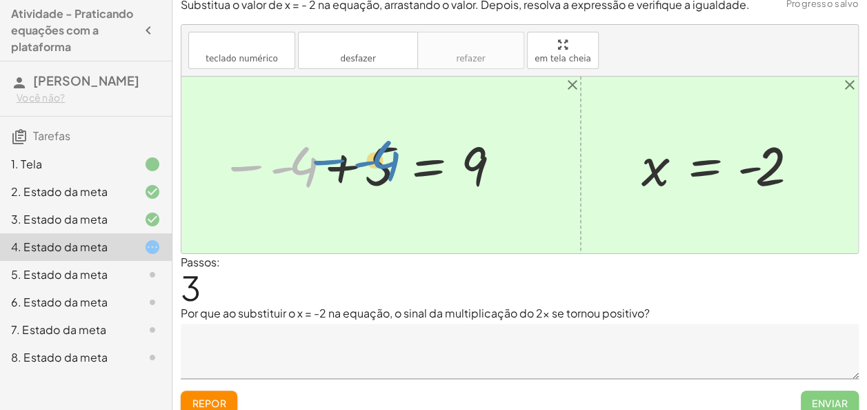
drag, startPoint x: 292, startPoint y: 158, endPoint x: 375, endPoint y: 152, distance: 83.0
click at [375, 152] on div at bounding box center [361, 165] width 296 height 68
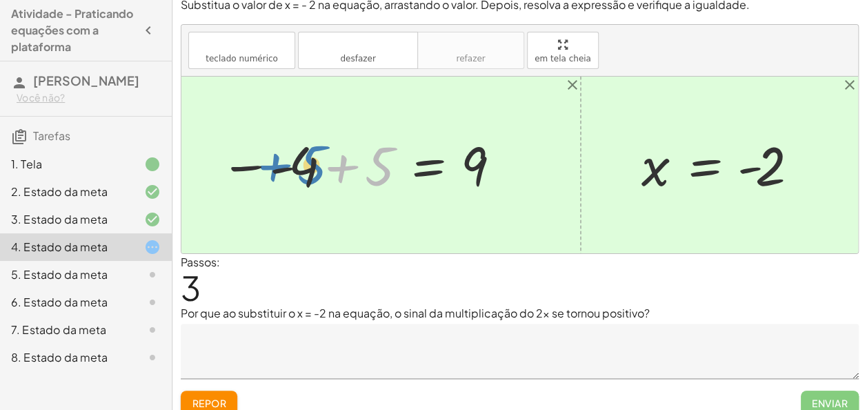
drag, startPoint x: 379, startPoint y: 156, endPoint x: 312, endPoint y: 154, distance: 66.9
click at [312, 154] on div at bounding box center [361, 165] width 296 height 68
click at [252, 163] on div at bounding box center [361, 165] width 296 height 68
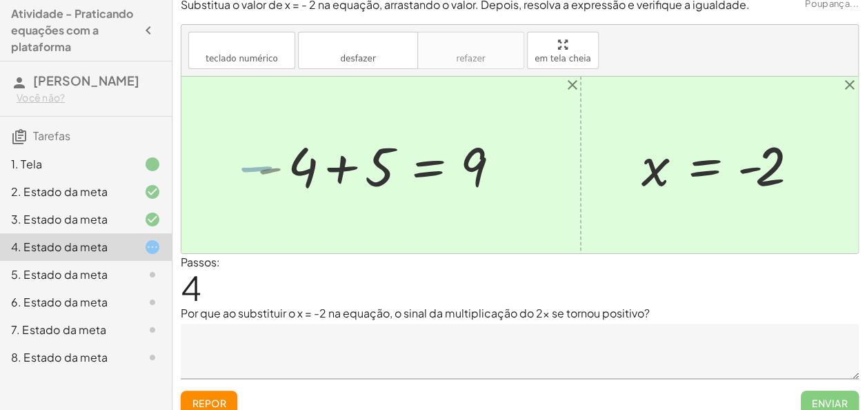
click at [258, 163] on div at bounding box center [519, 165] width 676 height 177
drag, startPoint x: 300, startPoint y: 157, endPoint x: 363, endPoint y: 159, distance: 63.5
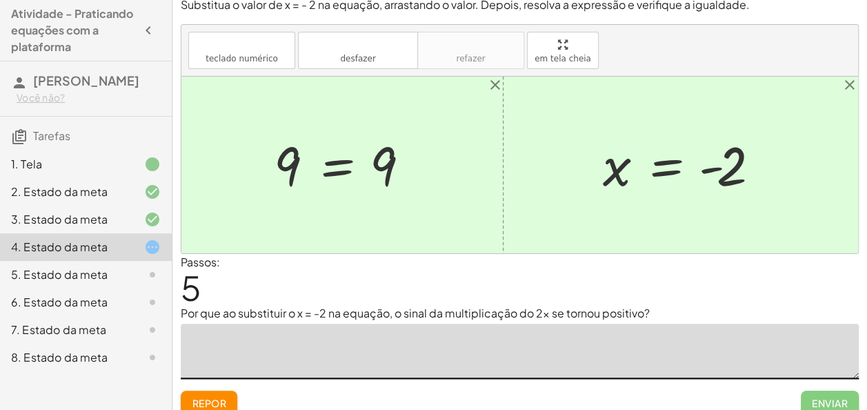
click at [460, 342] on textarea at bounding box center [520, 350] width 678 height 55
type textarea "**********"
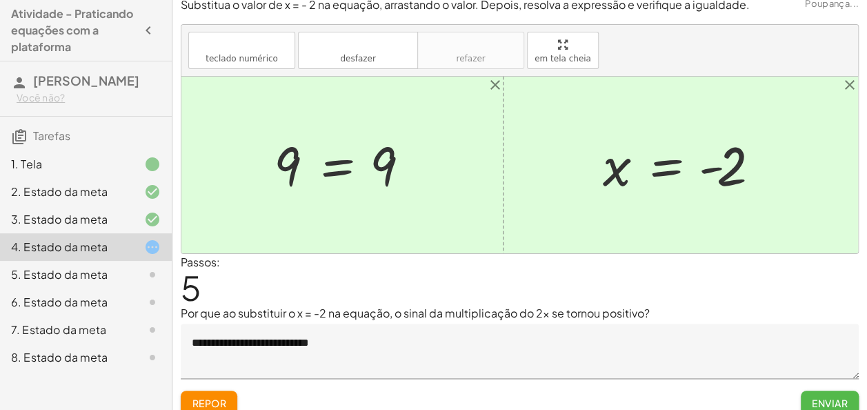
click at [818, 396] on font "Enviar" at bounding box center [830, 402] width 36 height 12
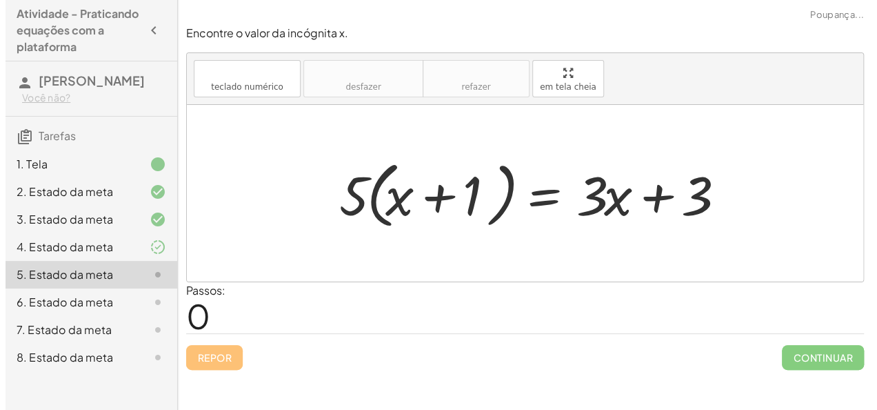
scroll to position [0, 0]
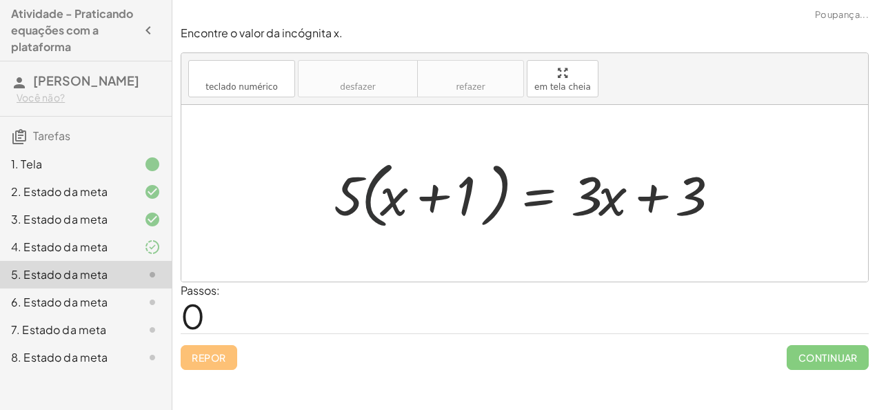
click at [363, 188] on div at bounding box center [530, 193] width 407 height 79
drag, startPoint x: 360, startPoint y: 189, endPoint x: 414, endPoint y: 193, distance: 53.9
click at [414, 193] on div at bounding box center [530, 193] width 407 height 79
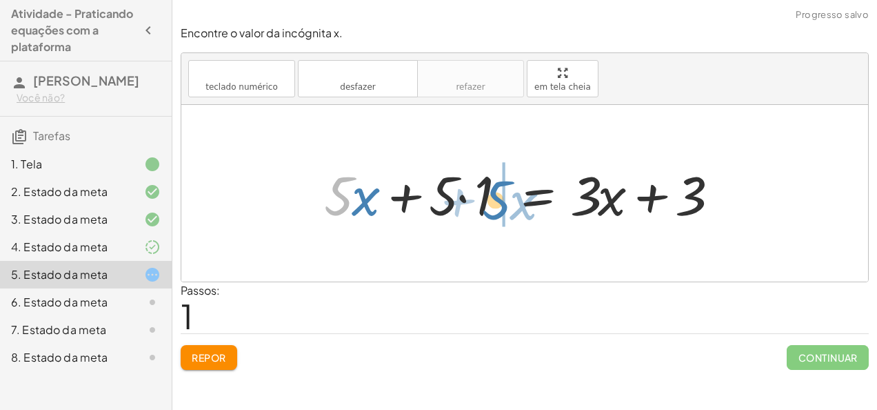
drag, startPoint x: 338, startPoint y: 186, endPoint x: 494, endPoint y: 191, distance: 155.9
click at [494, 191] on div at bounding box center [525, 193] width 416 height 71
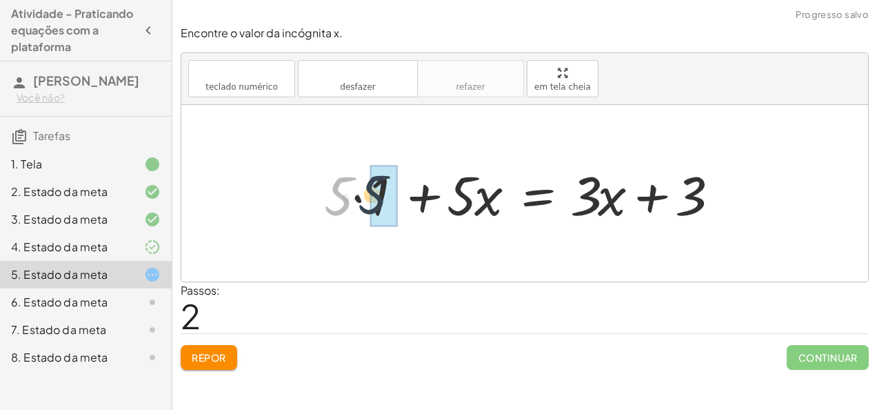
drag, startPoint x: 334, startPoint y: 186, endPoint x: 370, endPoint y: 185, distance: 36.6
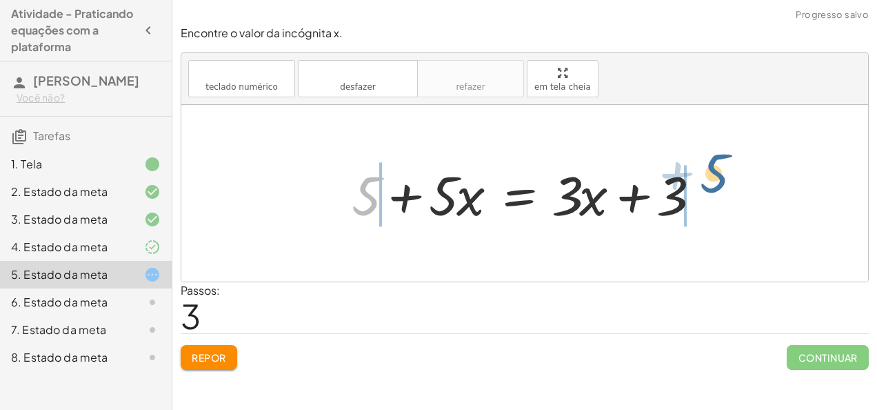
drag, startPoint x: 357, startPoint y: 198, endPoint x: 715, endPoint y: 191, distance: 357.9
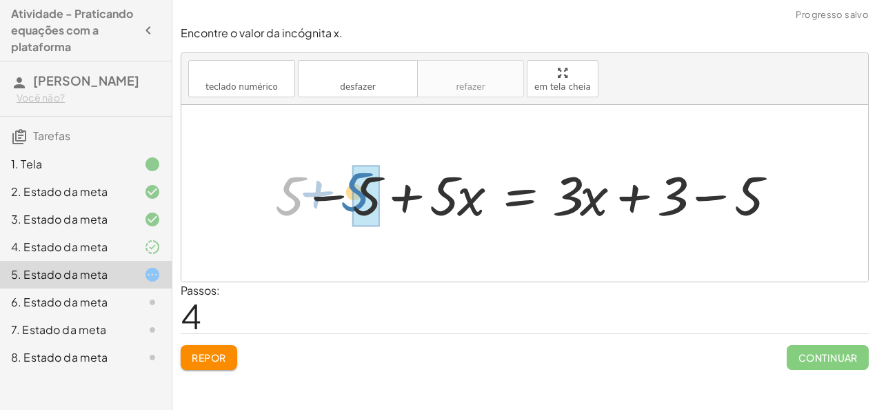
drag, startPoint x: 292, startPoint y: 205, endPoint x: 358, endPoint y: 201, distance: 65.6
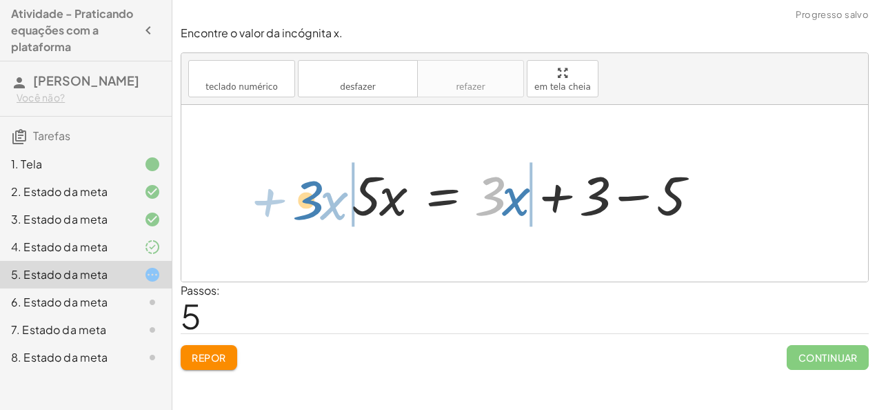
drag, startPoint x: 502, startPoint y: 201, endPoint x: 319, endPoint y: 205, distance: 182.8
click at [319, 205] on div "· 5 · ( + x + 1 ) = + · 3 · x + 3 + · 5 · x + · 5 · 1 = + · 3 · x + 3 + · 5 · 1…" at bounding box center [524, 193] width 687 height 177
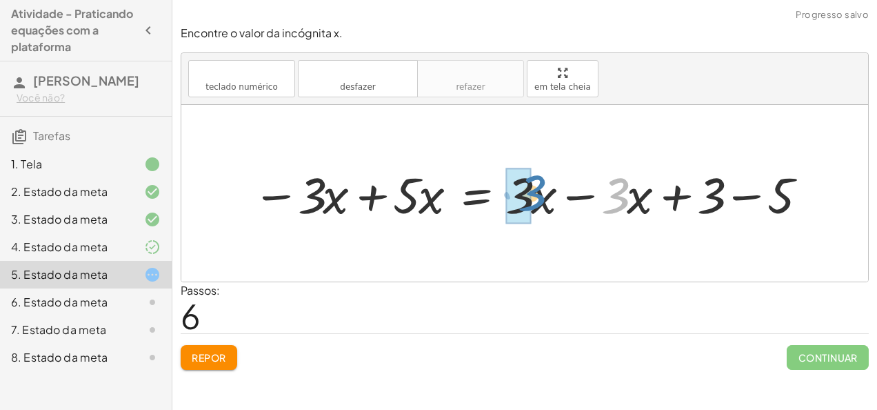
drag, startPoint x: 611, startPoint y: 193, endPoint x: 505, endPoint y: 192, distance: 105.5
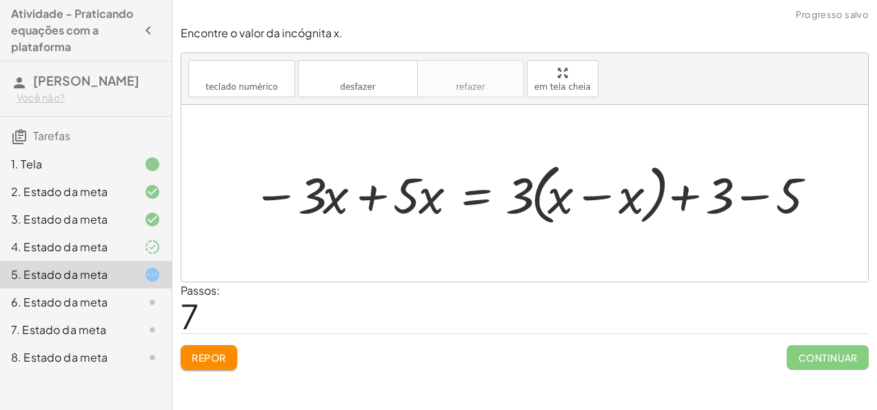
click at [201, 354] on font "Repor" at bounding box center [209, 357] width 34 height 12
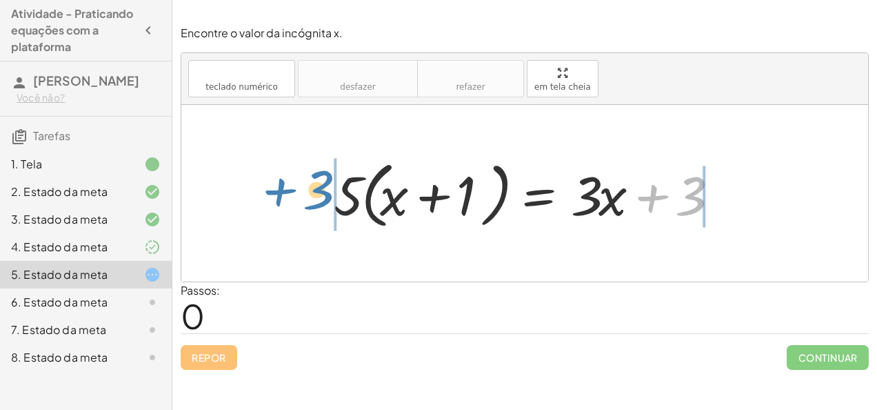
drag, startPoint x: 698, startPoint y: 190, endPoint x: 325, endPoint y: 183, distance: 372.4
click at [325, 183] on div "+ 3 · 5 · ( + x + 1 ) = + · 3 · x + 3" at bounding box center [525, 193] width 424 height 86
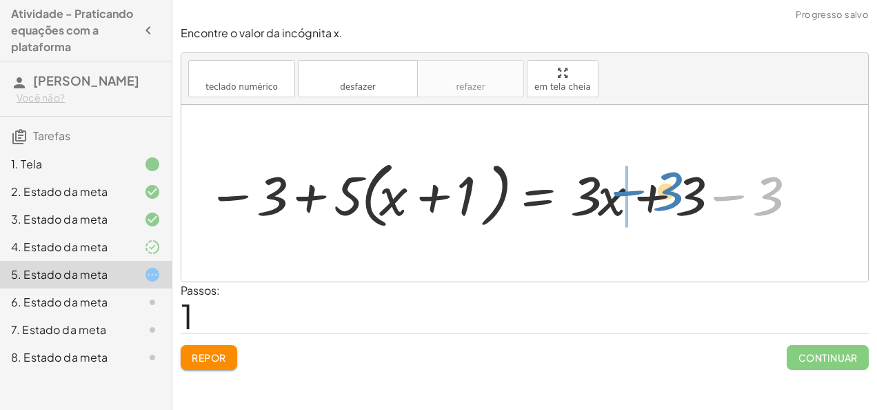
drag, startPoint x: 768, startPoint y: 200, endPoint x: 672, endPoint y: 197, distance: 95.9
click at [672, 197] on div at bounding box center [500, 193] width 601 height 79
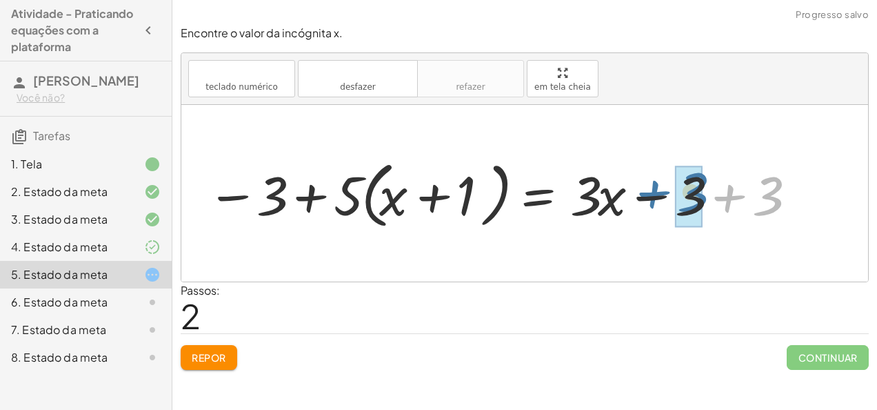
drag, startPoint x: 770, startPoint y: 188, endPoint x: 693, endPoint y: 183, distance: 76.7
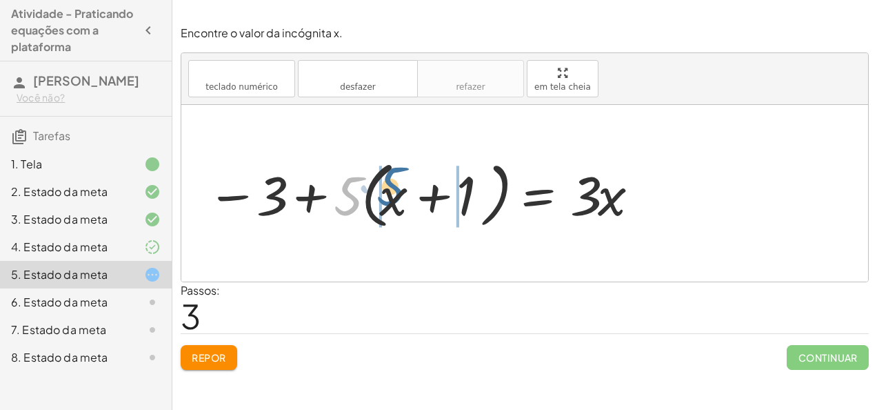
drag, startPoint x: 343, startPoint y: 201, endPoint x: 386, endPoint y: 191, distance: 43.8
click at [386, 191] on div at bounding box center [423, 193] width 447 height 79
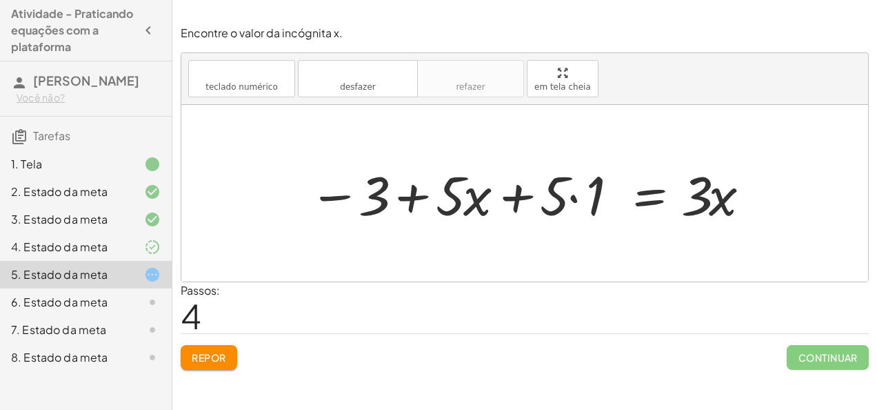
click at [452, 204] on div at bounding box center [530, 193] width 456 height 71
click at [450, 192] on div at bounding box center [530, 193] width 456 height 71
click at [194, 359] on font "Repor" at bounding box center [209, 357] width 34 height 12
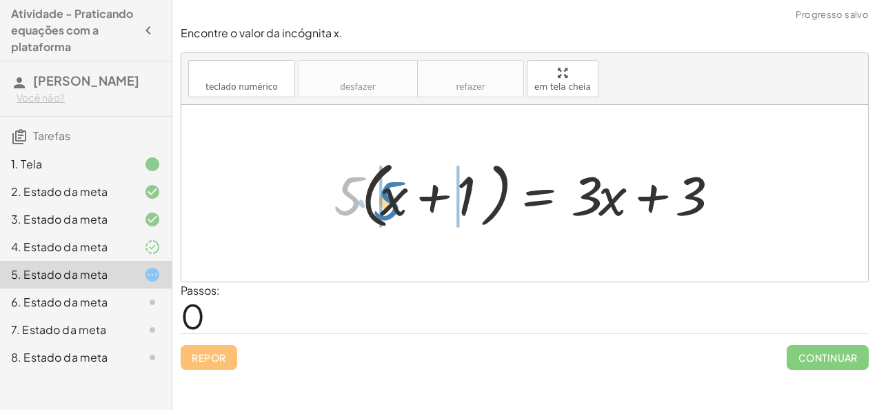
drag, startPoint x: 350, startPoint y: 194, endPoint x: 390, endPoint y: 200, distance: 41.2
click at [390, 200] on div at bounding box center [530, 193] width 407 height 79
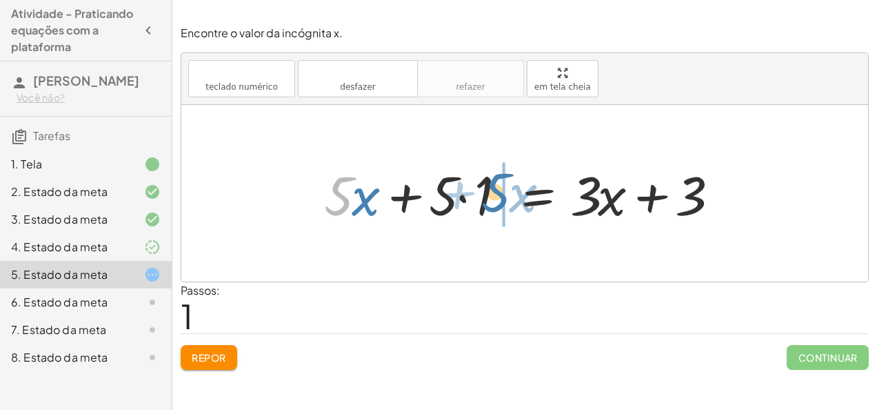
drag, startPoint x: 346, startPoint y: 196, endPoint x: 505, endPoint y: 192, distance: 159.3
click at [505, 192] on div at bounding box center [525, 193] width 416 height 71
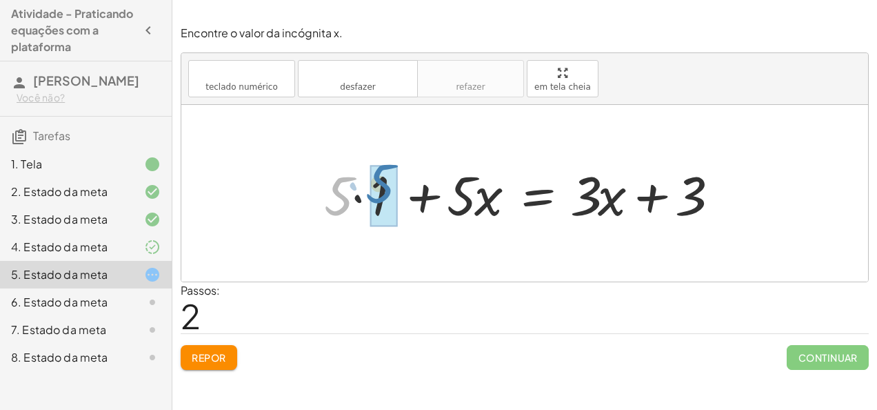
drag, startPoint x: 340, startPoint y: 192, endPoint x: 381, endPoint y: 183, distance: 42.5
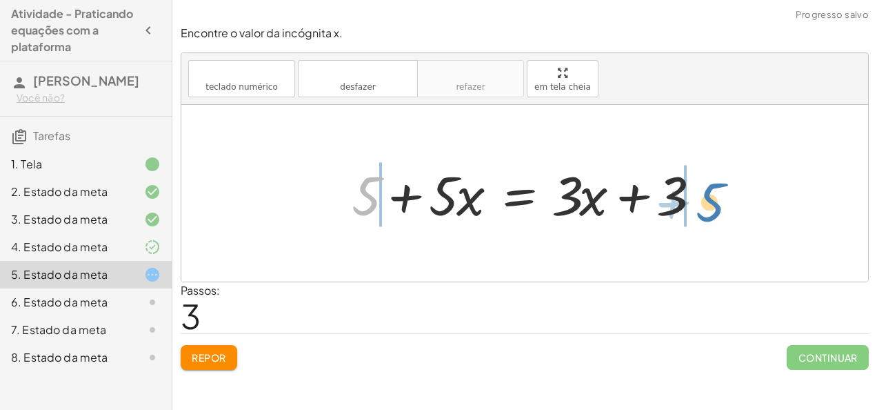
drag, startPoint x: 372, startPoint y: 188, endPoint x: 717, endPoint y: 199, distance: 345.0
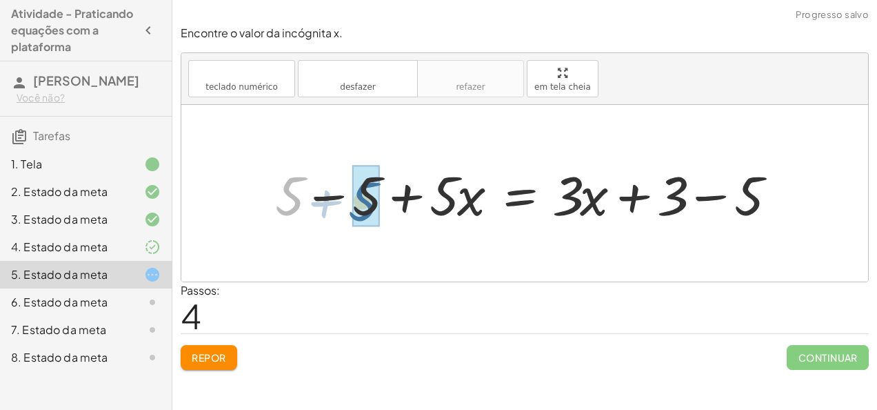
drag, startPoint x: 290, startPoint y: 197, endPoint x: 369, endPoint y: 204, distance: 79.6
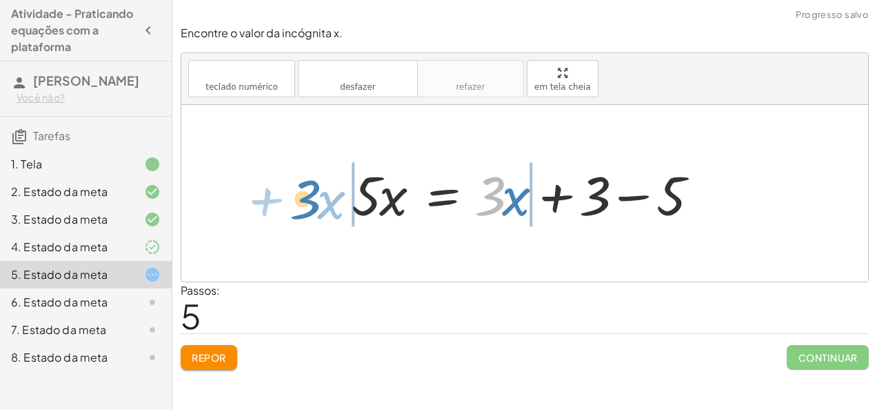
drag, startPoint x: 496, startPoint y: 197, endPoint x: 310, endPoint y: 199, distance: 185.5
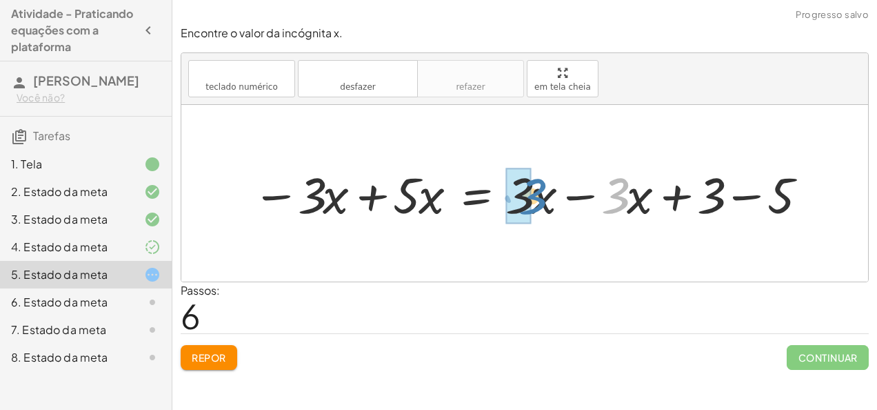
drag, startPoint x: 626, startPoint y: 183, endPoint x: 542, endPoint y: 183, distance: 84.1
click at [542, 183] on div at bounding box center [530, 194] width 570 height 66
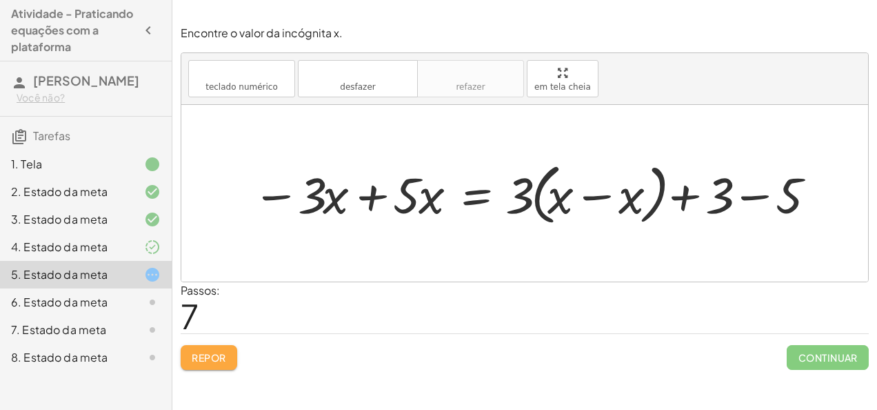
click at [212, 356] on font "Repor" at bounding box center [209, 357] width 34 height 12
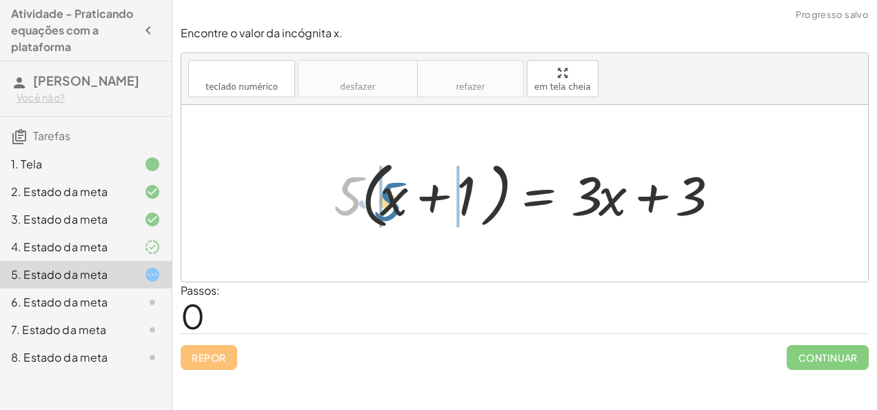
drag, startPoint x: 350, startPoint y: 203, endPoint x: 390, endPoint y: 208, distance: 41.1
click at [390, 208] on div at bounding box center [530, 193] width 407 height 79
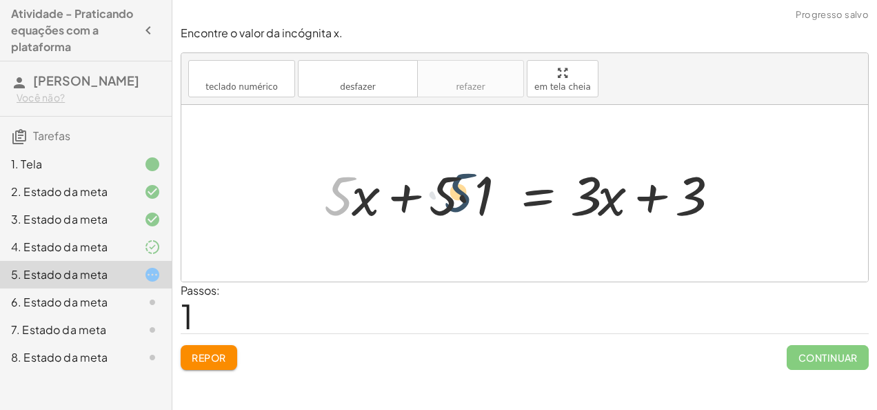
drag, startPoint x: 337, startPoint y: 189, endPoint x: 472, endPoint y: 187, distance: 134.5
click at [469, 187] on div at bounding box center [525, 193] width 416 height 71
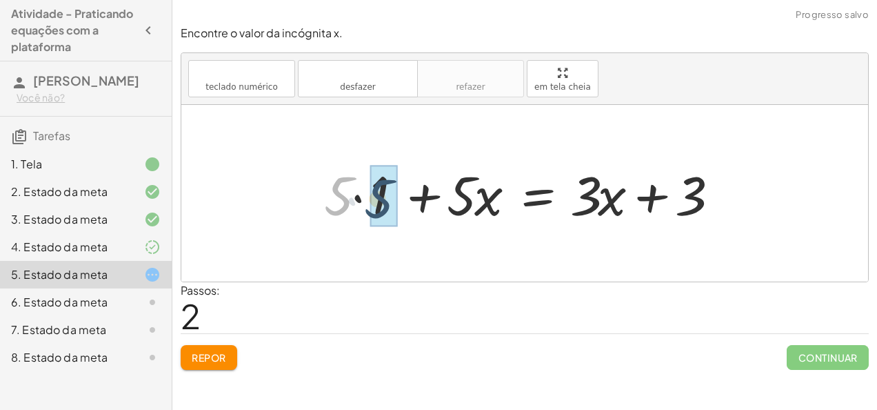
drag, startPoint x: 332, startPoint y: 196, endPoint x: 374, endPoint y: 199, distance: 42.2
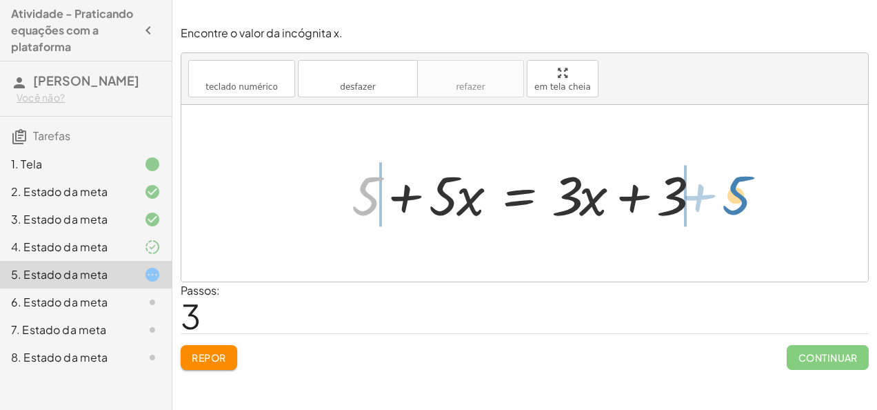
drag, startPoint x: 372, startPoint y: 194, endPoint x: 743, endPoint y: 193, distance: 370.3
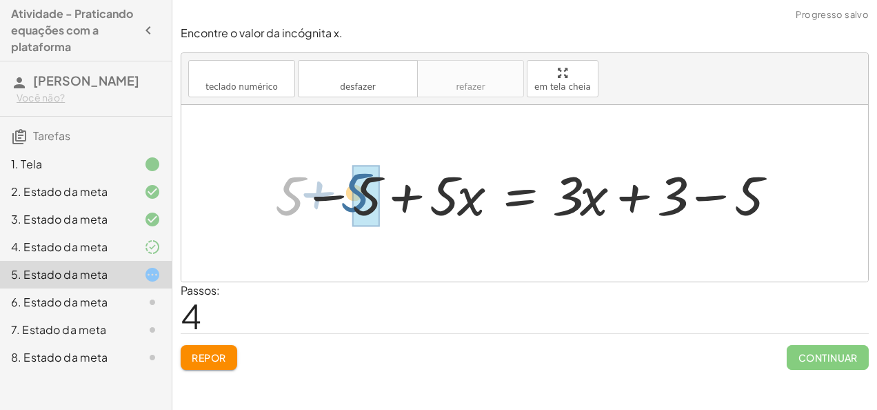
drag, startPoint x: 290, startPoint y: 199, endPoint x: 359, endPoint y: 201, distance: 69.0
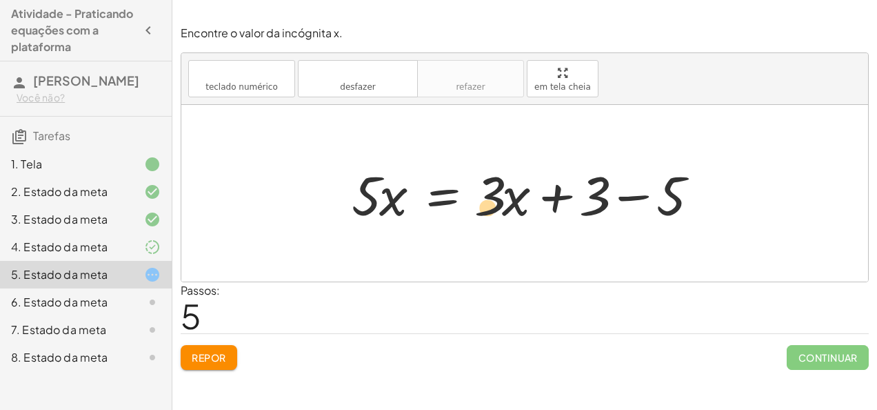
drag, startPoint x: 485, startPoint y: 194, endPoint x: 491, endPoint y: 201, distance: 9.3
click at [491, 201] on div at bounding box center [530, 193] width 370 height 71
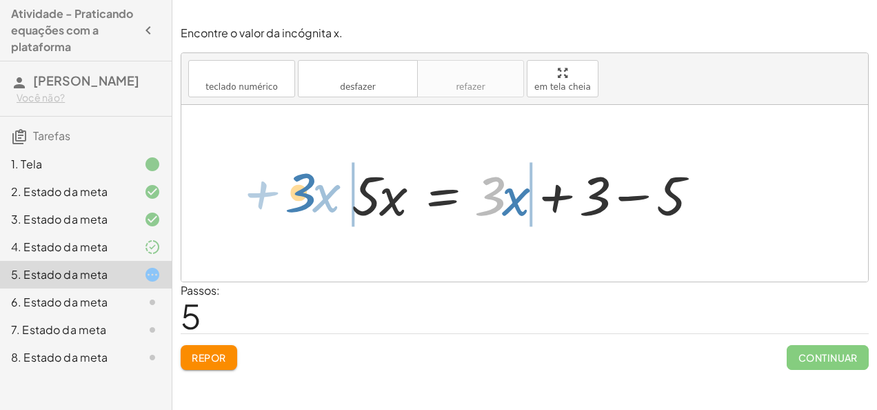
drag, startPoint x: 496, startPoint y: 194, endPoint x: 307, endPoint y: 191, distance: 189.6
click at [307, 191] on div "· 5 · ( + x + 1 ) = + · 3 · x + 3 + · 5 · x + · 5 · 1 = + · 3 · x + 3 + · 5 · 1…" at bounding box center [524, 193] width 687 height 177
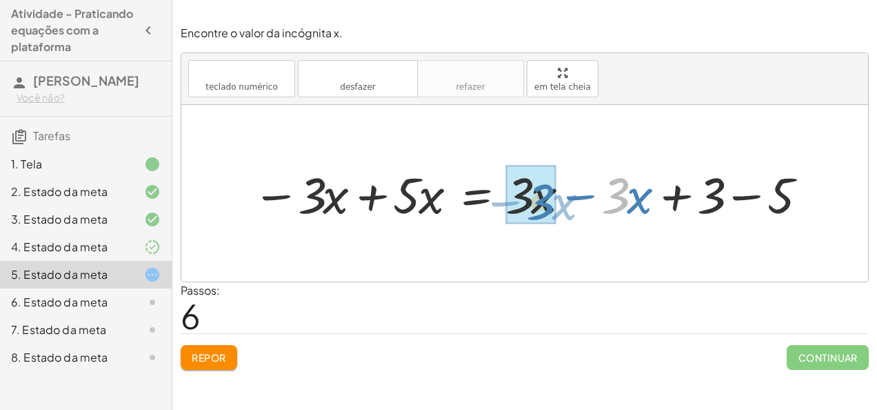
drag, startPoint x: 623, startPoint y: 193, endPoint x: 548, endPoint y: 199, distance: 75.4
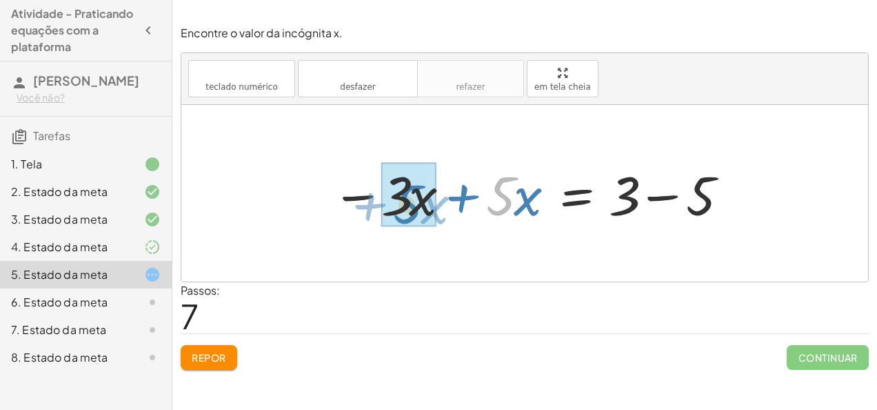
drag, startPoint x: 507, startPoint y: 182, endPoint x: 418, endPoint y: 186, distance: 89.7
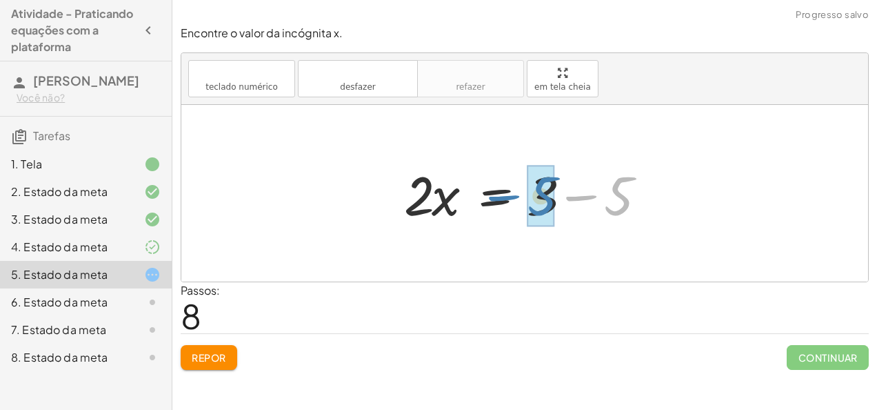
drag, startPoint x: 625, startPoint y: 191, endPoint x: 547, endPoint y: 191, distance: 77.9
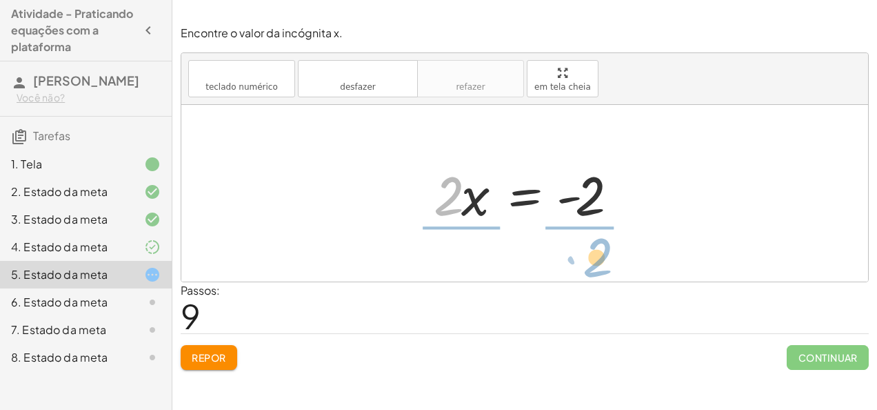
drag, startPoint x: 437, startPoint y: 188, endPoint x: 585, endPoint y: 250, distance: 159.8
click at [585, 250] on div "· 5 · ( + x + 1 ) = + · 3 · x + 3 + · 5 · x + · 5 · 1 = + · 3 · x + 3 + · 5 · 1…" at bounding box center [524, 193] width 687 height 177
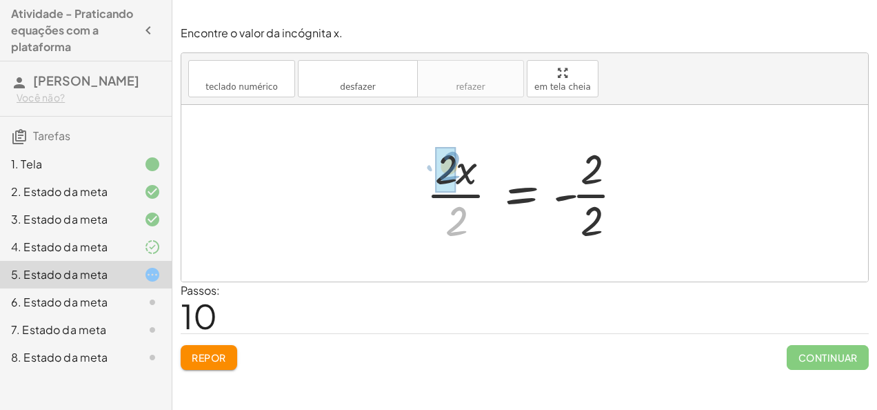
drag, startPoint x: 456, startPoint y: 223, endPoint x: 447, endPoint y: 168, distance: 56.7
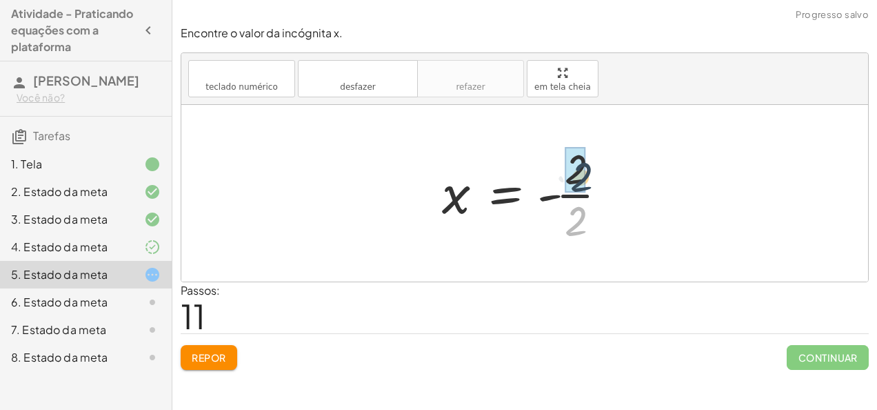
drag, startPoint x: 572, startPoint y: 228, endPoint x: 577, endPoint y: 173, distance: 54.8
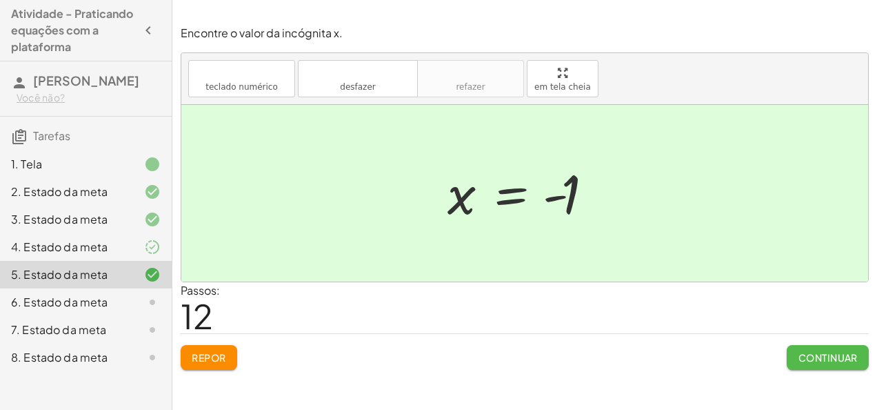
click at [833, 353] on font "Continuar" at bounding box center [828, 357] width 60 height 12
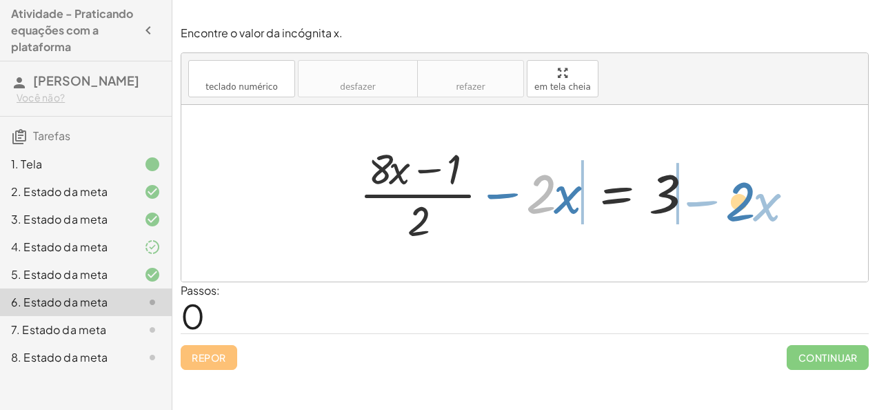
drag, startPoint x: 533, startPoint y: 201, endPoint x: 732, endPoint y: 209, distance: 199.4
click at [732, 209] on div "· 2 − · x + · ( + · 8 · x − 1 ) · 2 − · 2 · x = 3" at bounding box center [524, 193] width 687 height 177
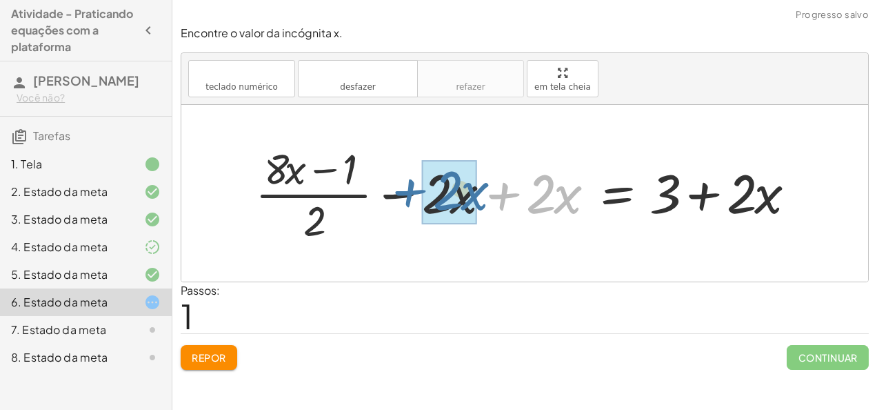
drag, startPoint x: 524, startPoint y: 203, endPoint x: 429, endPoint y: 200, distance: 95.2
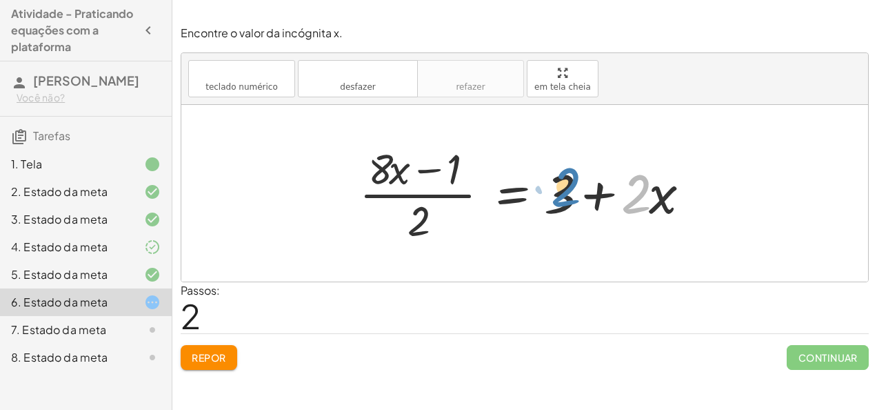
drag, startPoint x: 642, startPoint y: 196, endPoint x: 569, endPoint y: 190, distance: 73.4
click at [569, 190] on div at bounding box center [529, 193] width 355 height 106
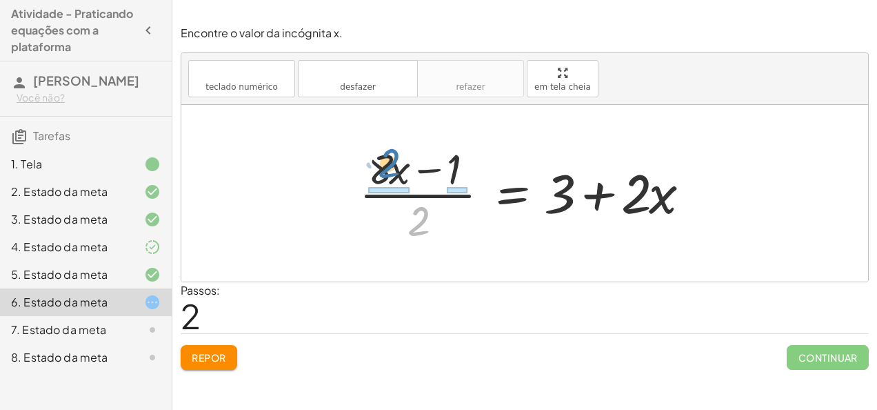
drag, startPoint x: 410, startPoint y: 217, endPoint x: 379, endPoint y: 159, distance: 66.0
click at [379, 159] on div at bounding box center [529, 193] width 355 height 106
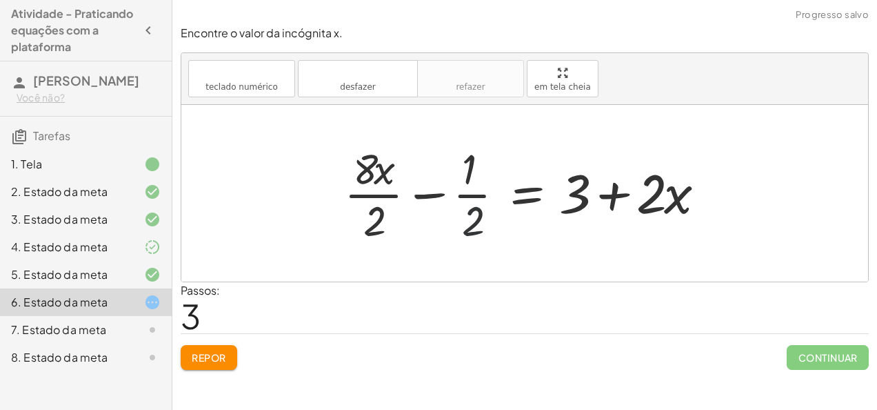
click at [451, 228] on div at bounding box center [529, 193] width 385 height 106
drag, startPoint x: 467, startPoint y: 213, endPoint x: 467, endPoint y: 152, distance: 61.4
click at [467, 152] on div at bounding box center [529, 193] width 385 height 106
drag, startPoint x: 472, startPoint y: 218, endPoint x: 461, endPoint y: 150, distance: 69.1
click at [461, 150] on div at bounding box center [529, 193] width 385 height 106
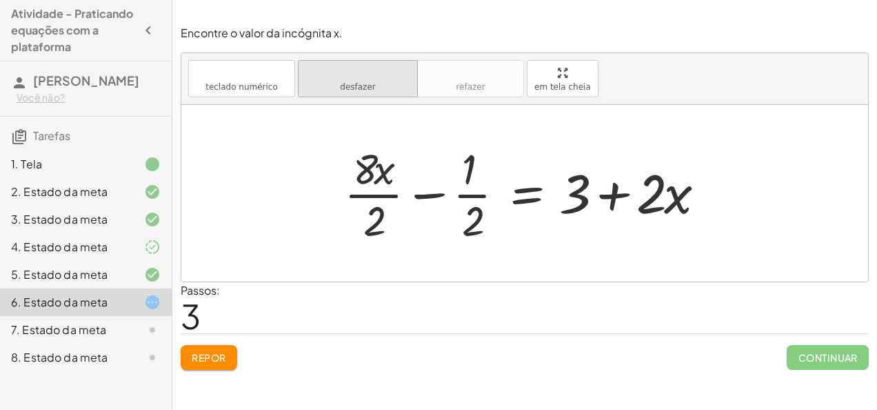
click at [379, 77] on icon "desfazer" at bounding box center [357, 73] width 105 height 17
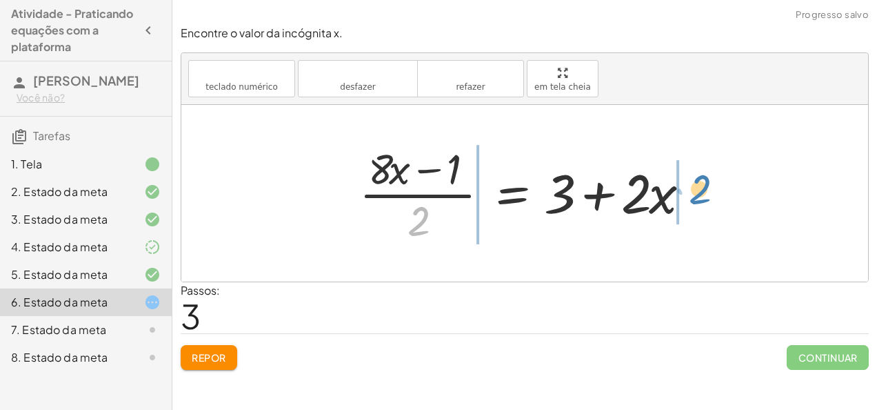
drag, startPoint x: 416, startPoint y: 226, endPoint x: 699, endPoint y: 193, distance: 285.3
click at [699, 193] on div at bounding box center [529, 193] width 355 height 106
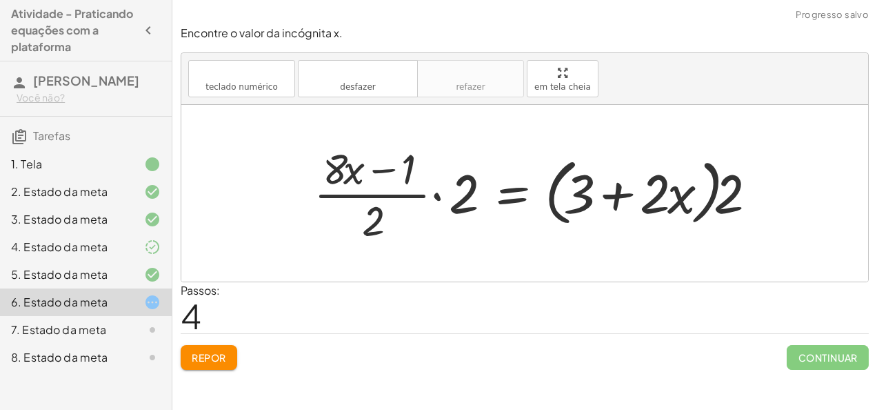
click at [469, 198] on div at bounding box center [539, 193] width 465 height 106
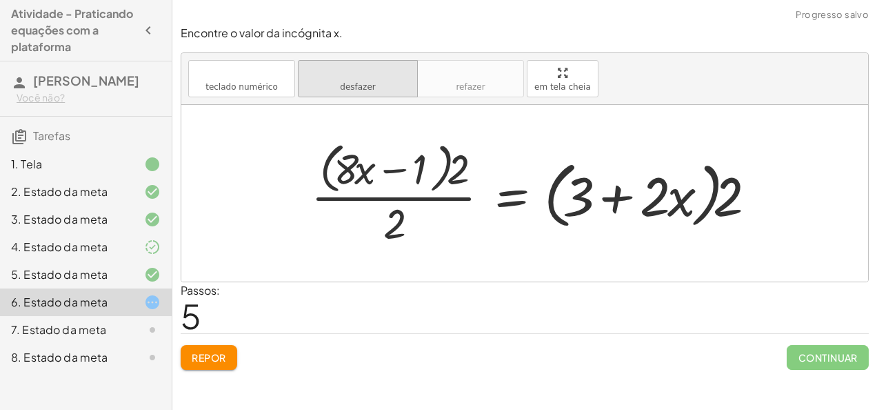
click at [356, 79] on icon "desfazer" at bounding box center [357, 73] width 105 height 17
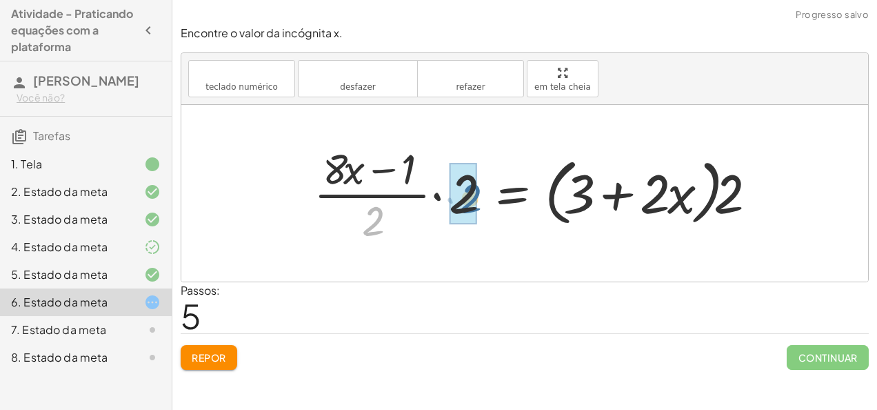
drag, startPoint x: 367, startPoint y: 226, endPoint x: 465, endPoint y: 203, distance: 100.5
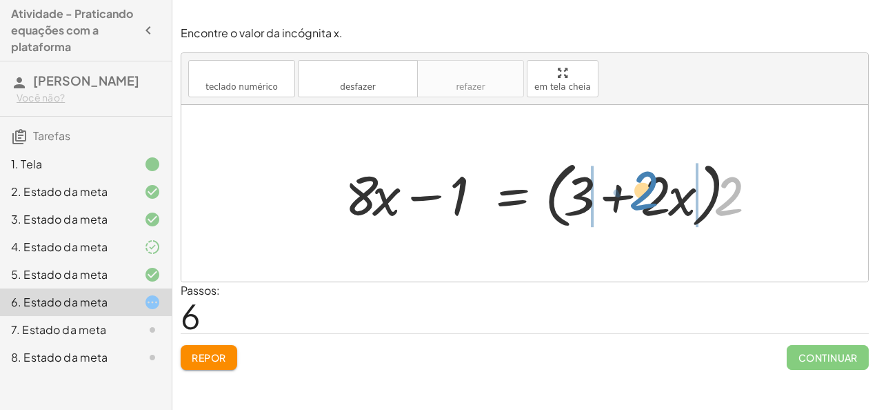
drag, startPoint x: 723, startPoint y: 191, endPoint x: 639, endPoint y: 185, distance: 84.3
click at [639, 185] on div at bounding box center [555, 193] width 434 height 79
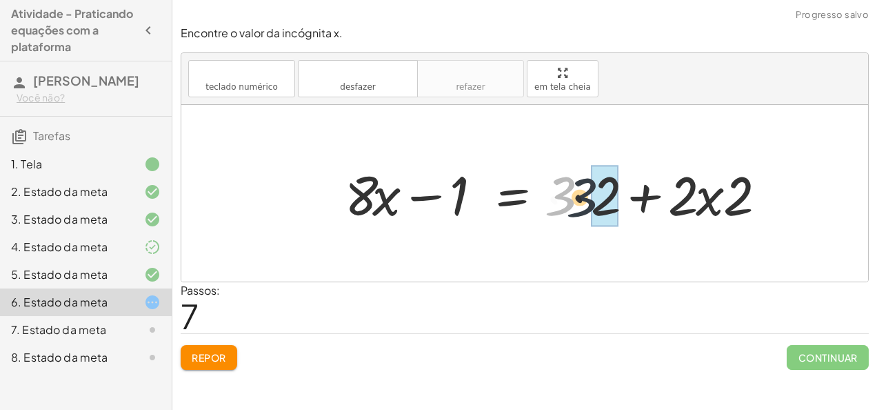
drag, startPoint x: 561, startPoint y: 199, endPoint x: 598, endPoint y: 201, distance: 36.6
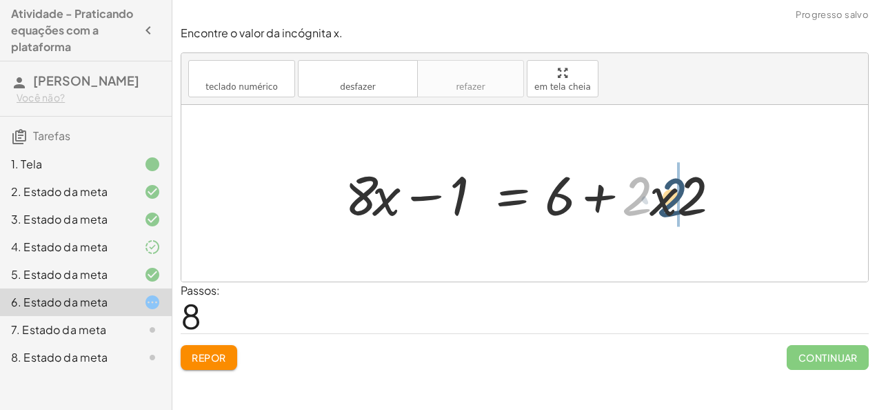
drag, startPoint x: 638, startPoint y: 200, endPoint x: 674, endPoint y: 200, distance: 35.9
click at [674, 200] on div at bounding box center [537, 193] width 398 height 71
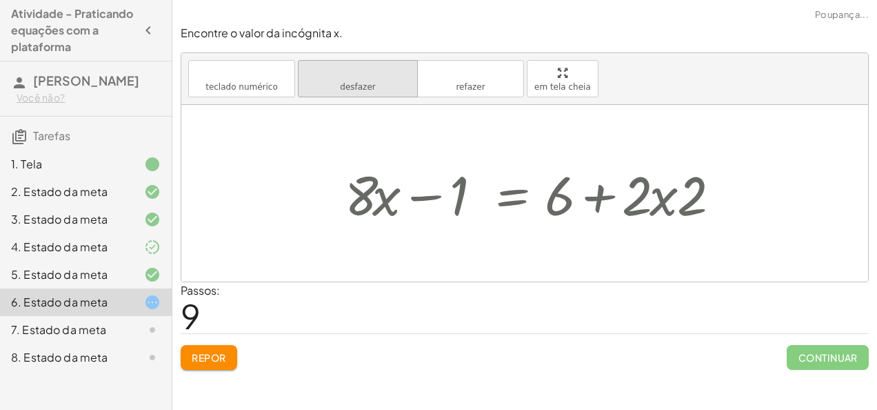
click at [363, 84] on span "desfazer" at bounding box center [357, 87] width 35 height 10
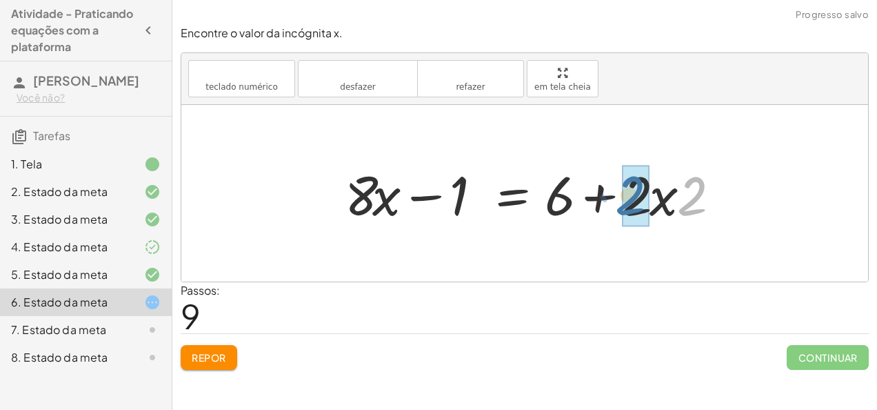
drag, startPoint x: 702, startPoint y: 188, endPoint x: 640, endPoint y: 187, distance: 62.1
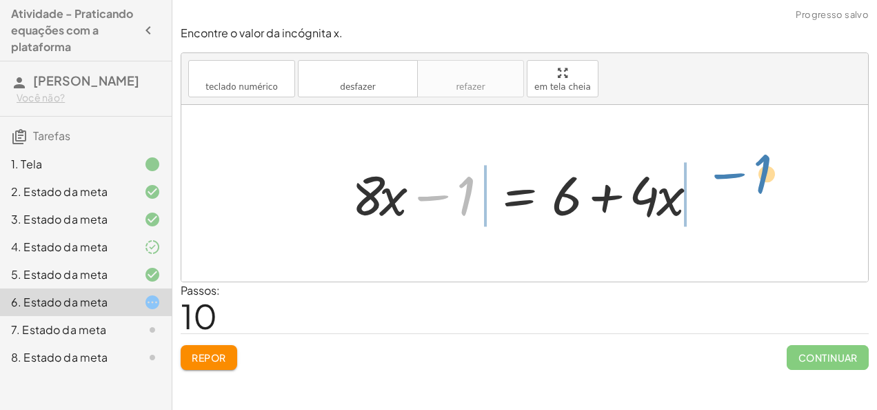
drag, startPoint x: 434, startPoint y: 197, endPoint x: 731, endPoint y: 175, distance: 297.3
click at [731, 175] on div "+ · ( + · 8 · x − 1 ) · 2 − · 2 · x = 3 + · ( + · 8 · x − 1 ) · 2 − · 2 · x + ·…" at bounding box center [524, 193] width 687 height 177
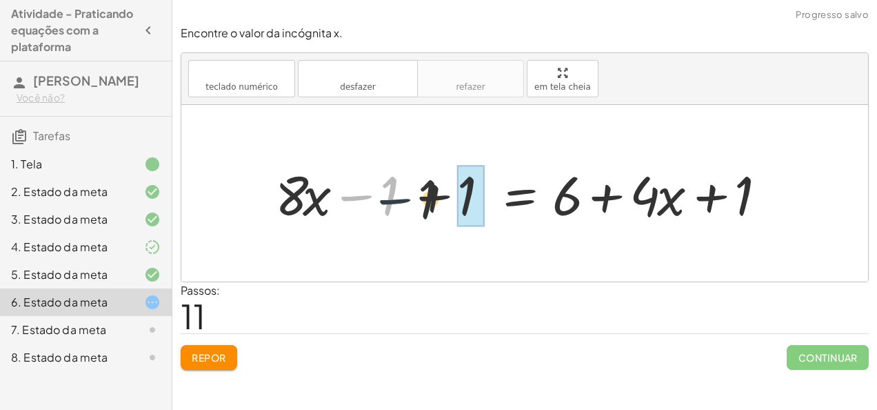
drag, startPoint x: 360, startPoint y: 197, endPoint x: 421, endPoint y: 203, distance: 61.7
click at [421, 203] on div at bounding box center [530, 193] width 525 height 71
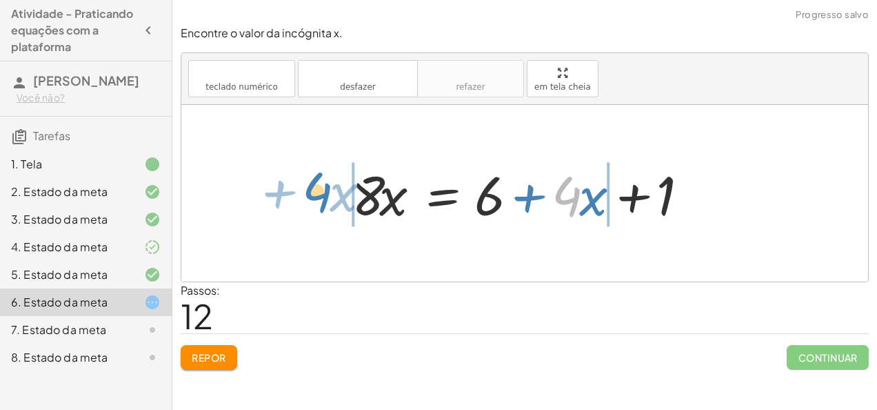
drag, startPoint x: 565, startPoint y: 197, endPoint x: 315, endPoint y: 193, distance: 249.6
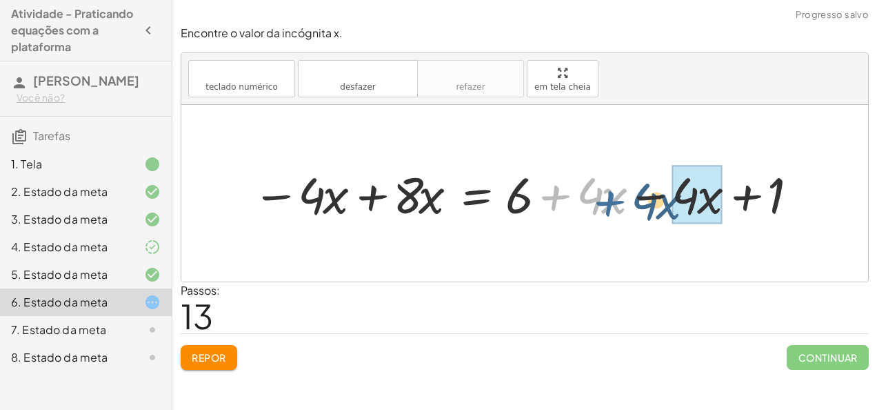
drag, startPoint x: 549, startPoint y: 196, endPoint x: 604, endPoint y: 201, distance: 55.4
click at [604, 201] on div at bounding box center [530, 194] width 570 height 66
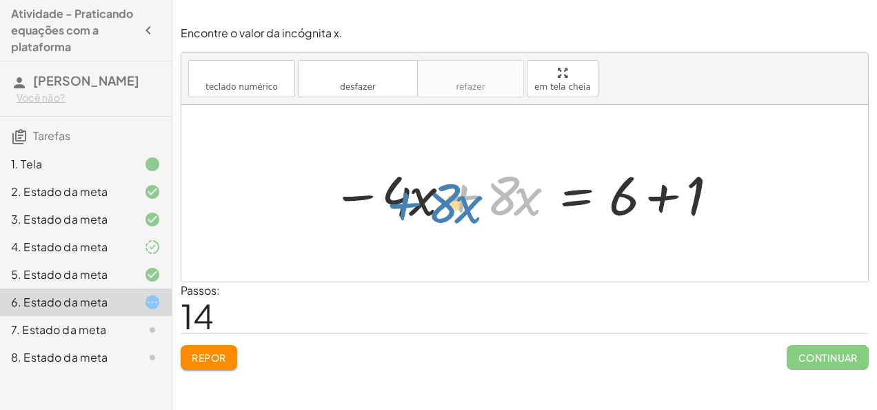
drag, startPoint x: 436, startPoint y: 189, endPoint x: 356, endPoint y: 180, distance: 81.2
click at [356, 180] on div at bounding box center [530, 193] width 411 height 71
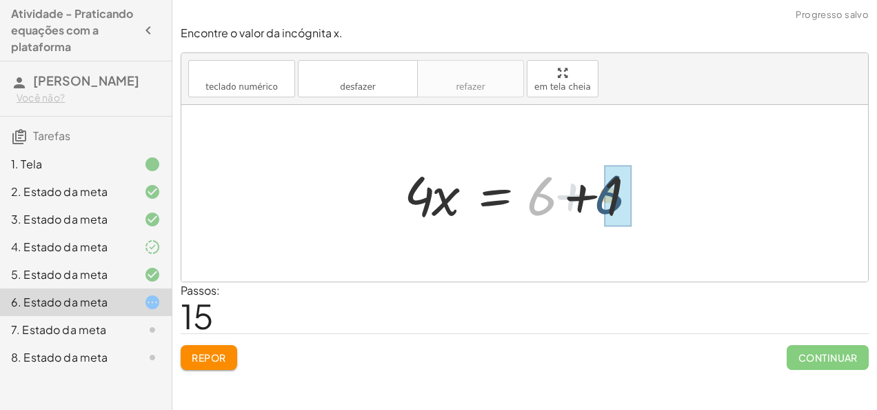
drag, startPoint x: 532, startPoint y: 199, endPoint x: 602, endPoint y: 197, distance: 69.7
click at [602, 197] on div at bounding box center [529, 193] width 265 height 71
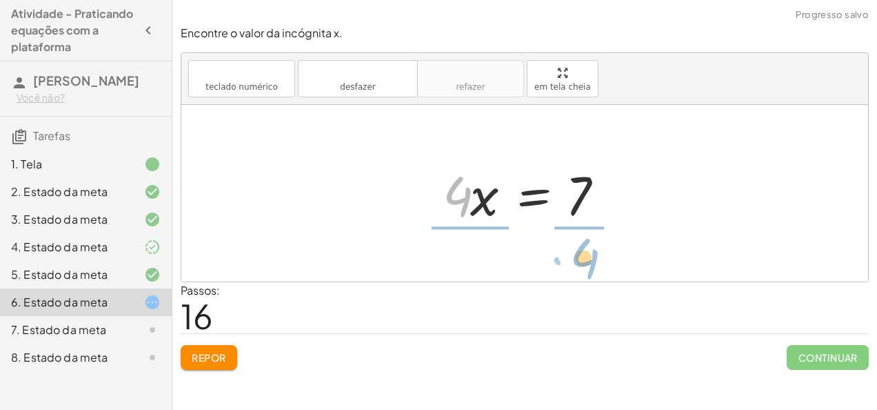
drag, startPoint x: 458, startPoint y: 199, endPoint x: 587, endPoint y: 261, distance: 143.1
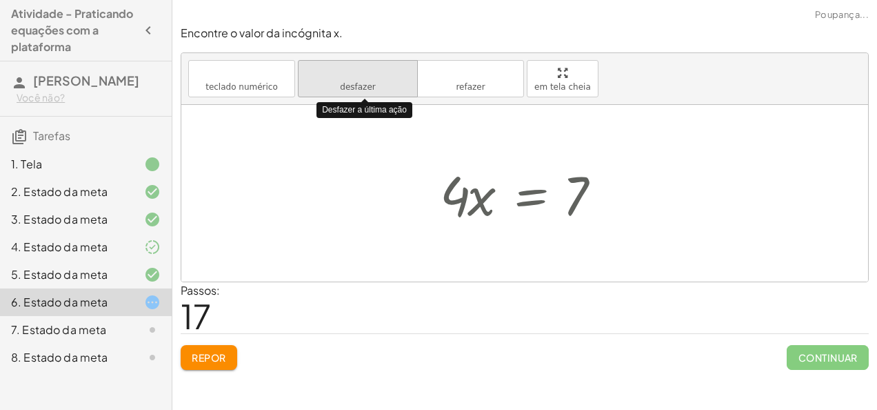
click at [356, 86] on span "desfazer" at bounding box center [357, 87] width 35 height 10
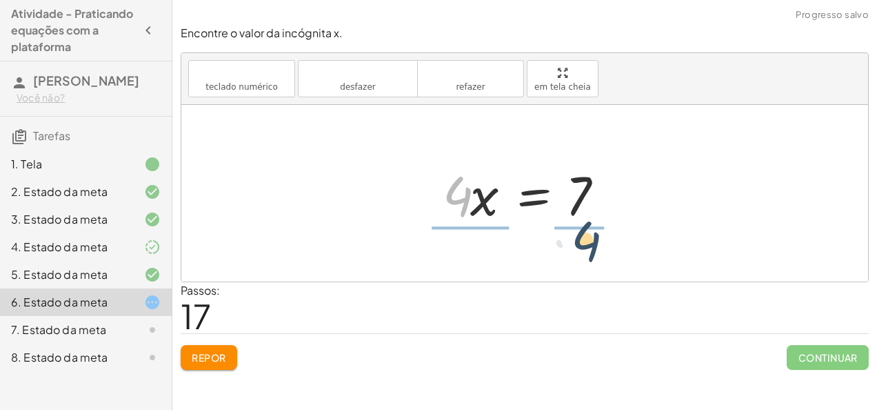
drag, startPoint x: 462, startPoint y: 193, endPoint x: 605, endPoint y: 240, distance: 150.9
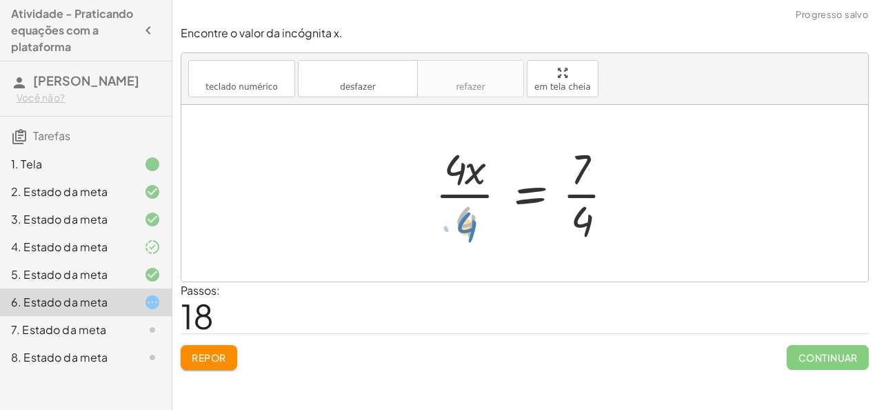
click at [467, 237] on div at bounding box center [529, 193] width 203 height 106
click at [466, 221] on div at bounding box center [529, 193] width 203 height 106
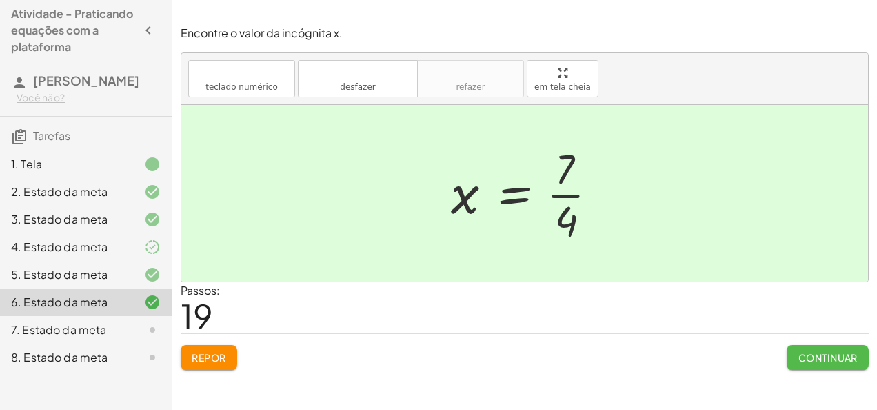
click at [808, 362] on button "Continuar" at bounding box center [828, 357] width 82 height 25
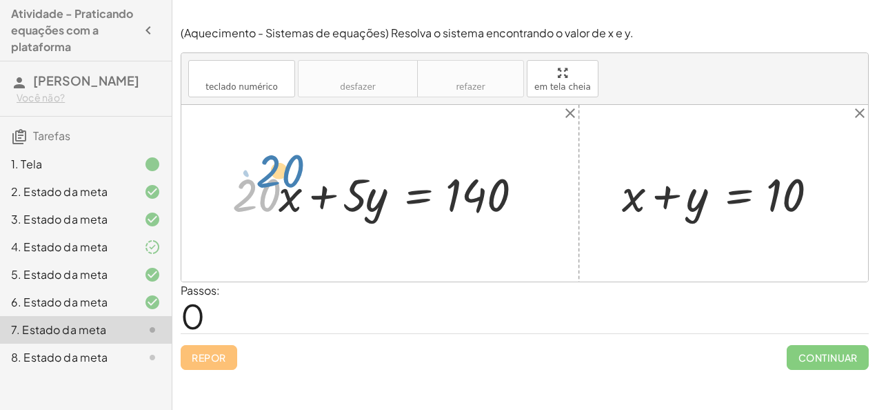
drag, startPoint x: 240, startPoint y: 197, endPoint x: 242, endPoint y: 185, distance: 12.6
click at [242, 185] on div at bounding box center [385, 193] width 320 height 60
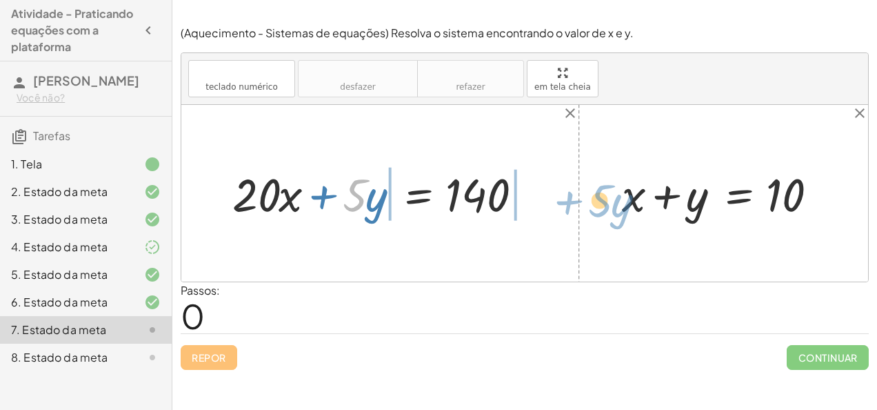
drag, startPoint x: 356, startPoint y: 187, endPoint x: 602, endPoint y: 192, distance: 246.2
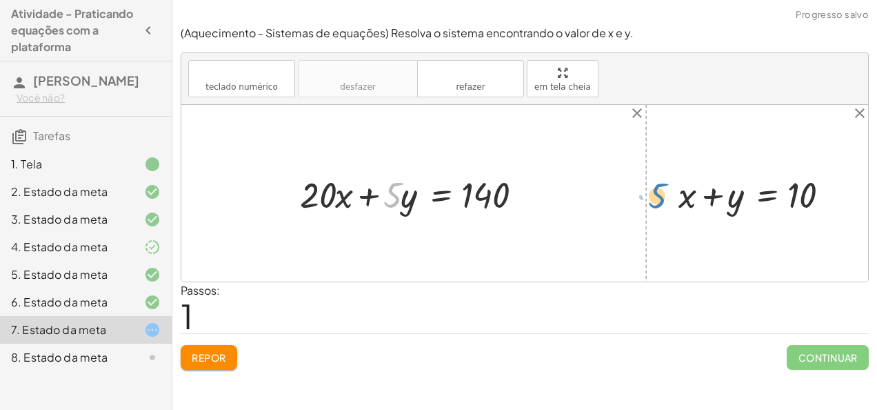
drag, startPoint x: 389, startPoint y: 189, endPoint x: 654, endPoint y: 190, distance: 264.8
drag, startPoint x: 388, startPoint y: 187, endPoint x: 665, endPoint y: 193, distance: 277.3
drag, startPoint x: 392, startPoint y: 196, endPoint x: 687, endPoint y: 202, distance: 295.2
drag, startPoint x: 390, startPoint y: 192, endPoint x: 739, endPoint y: 197, distance: 348.9
click at [400, 198] on div at bounding box center [419, 194] width 252 height 48
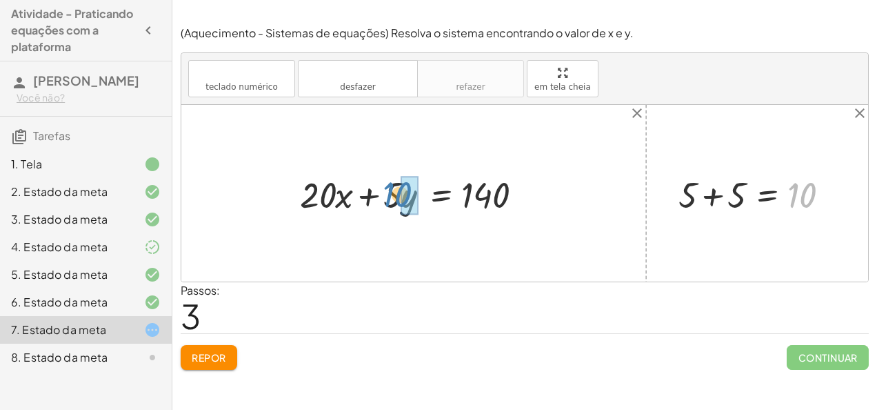
drag, startPoint x: 800, startPoint y: 199, endPoint x: 394, endPoint y: 197, distance: 406.1
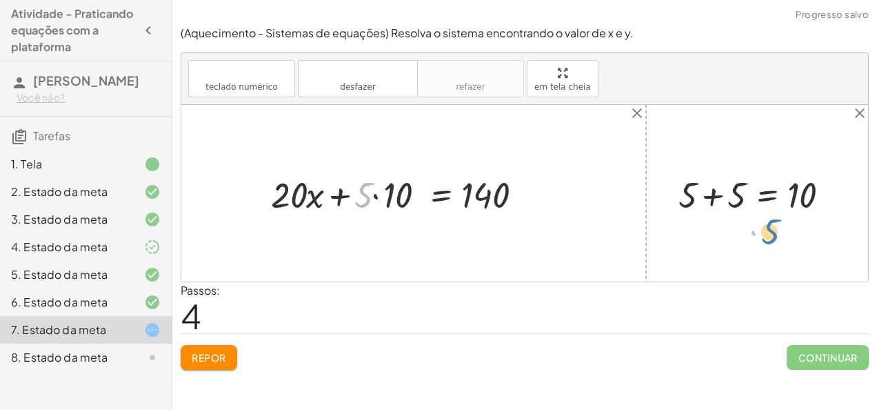
drag, startPoint x: 359, startPoint y: 190, endPoint x: 876, endPoint y: 106, distance: 523.8
click at [876, 119] on html "Atividade - Praticando equações com a plataforma Lívia Boni Você não? Tarefas 1…" at bounding box center [438, 205] width 877 height 410
drag, startPoint x: 364, startPoint y: 188, endPoint x: 408, endPoint y: 190, distance: 44.2
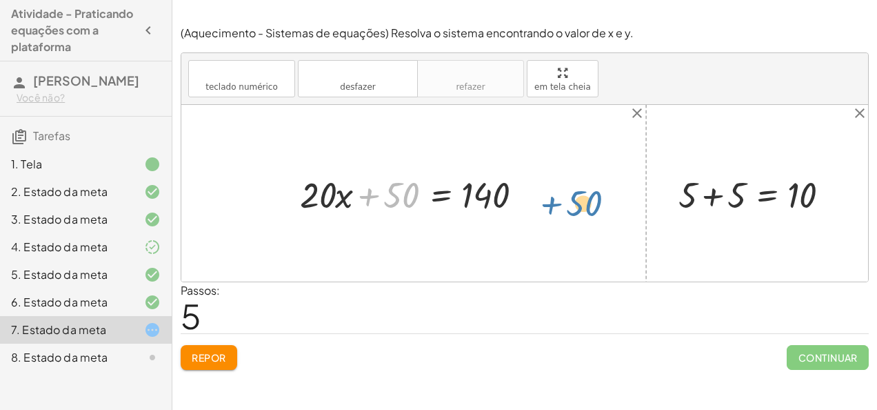
drag, startPoint x: 396, startPoint y: 194, endPoint x: 577, endPoint y: 199, distance: 181.4
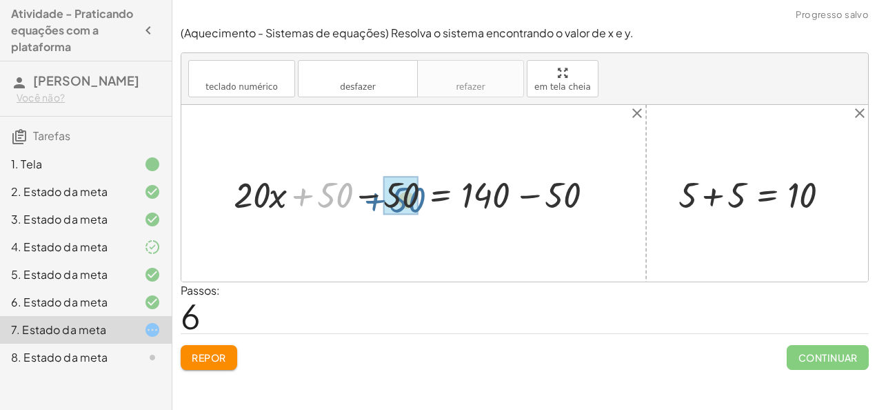
drag, startPoint x: 320, startPoint y: 188, endPoint x: 390, endPoint y: 189, distance: 70.3
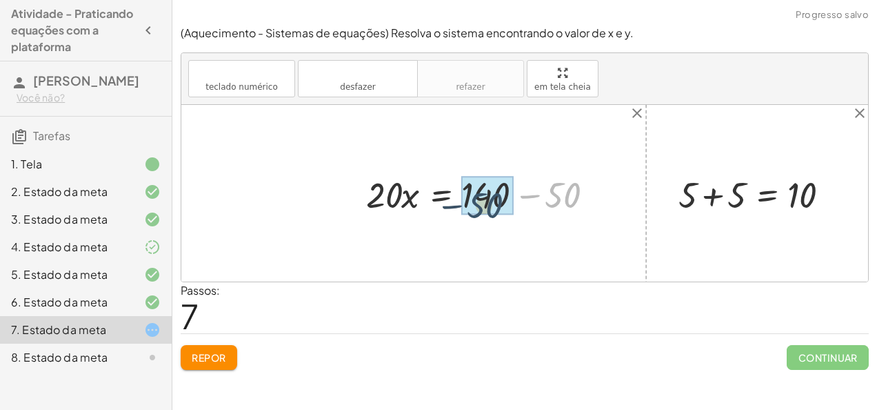
drag, startPoint x: 550, startPoint y: 192, endPoint x: 470, endPoint y: 203, distance: 80.0
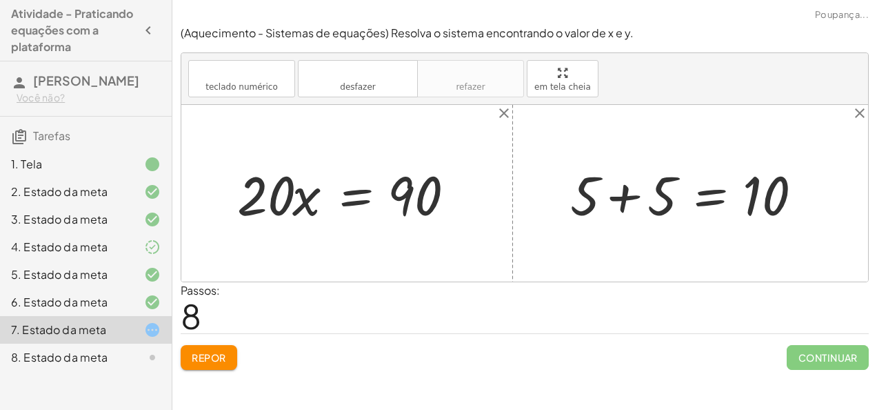
click at [284, 217] on div at bounding box center [351, 193] width 243 height 71
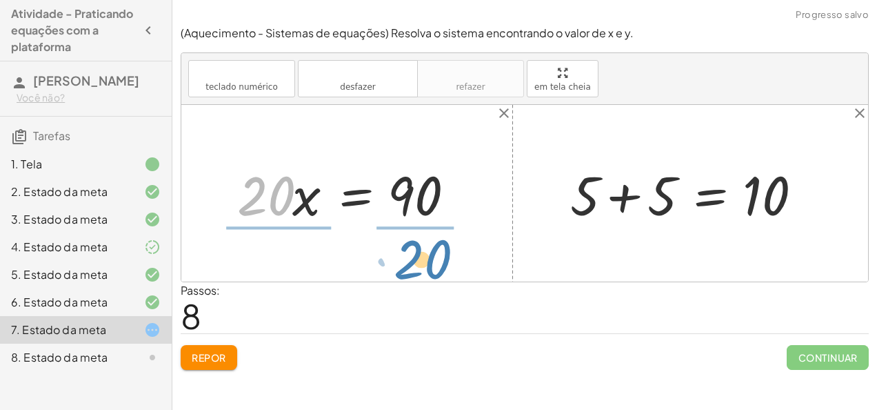
drag, startPoint x: 261, startPoint y: 181, endPoint x: 421, endPoint y: 241, distance: 170.4
click at [421, 241] on div "+ · 20 · x + · 5 · y = 140 + · 20 · x + · 5 · 10 = 140 + · 20 · x + 50 = 140 + …" at bounding box center [524, 193] width 687 height 177
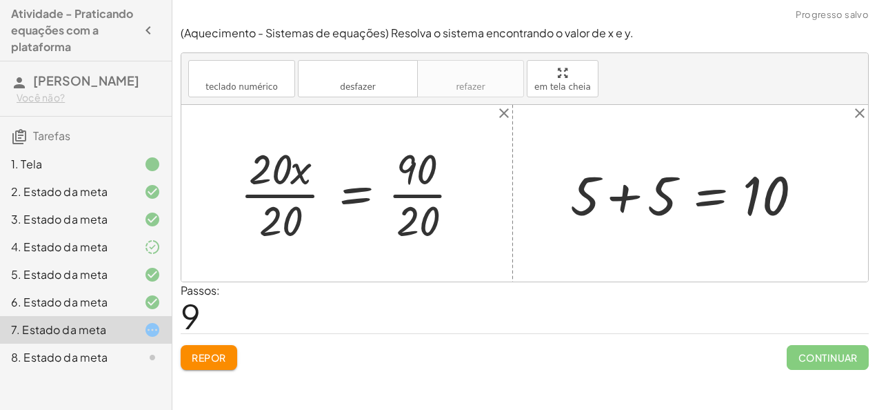
click at [285, 217] on div at bounding box center [355, 193] width 245 height 106
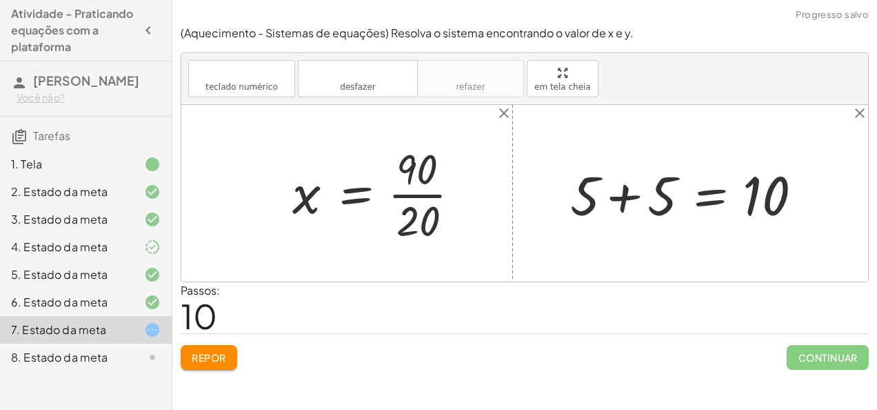
click at [421, 214] on div at bounding box center [381, 193] width 192 height 106
click at [403, 215] on div at bounding box center [371, 193] width 172 height 106
drag, startPoint x: 408, startPoint y: 217, endPoint x: 410, endPoint y: 161, distance: 55.9
click at [410, 161] on div at bounding box center [371, 193] width 172 height 106
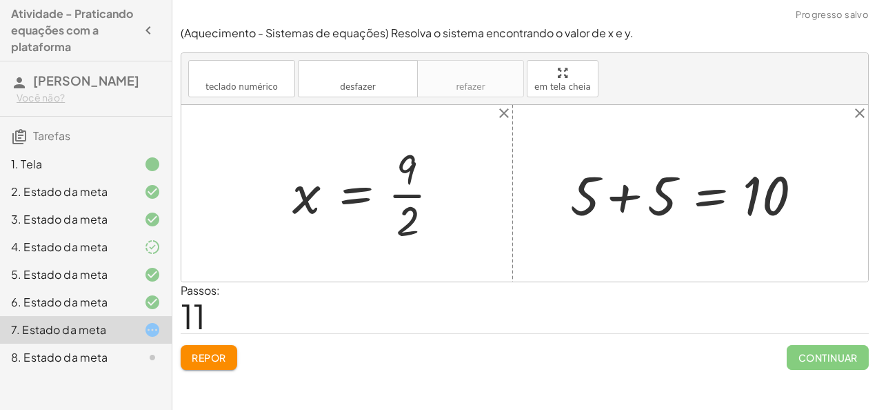
click at [407, 208] on div at bounding box center [371, 193] width 172 height 106
drag, startPoint x: 567, startPoint y: 200, endPoint x: 248, endPoint y: 201, distance: 318.6
click at [248, 201] on div "+ · 20 · x + · 5 · y = 140 + · 20 · x + · 5 · 10 = 140 + · 20 · x + 50 = 140 + …" at bounding box center [524, 193] width 687 height 177
drag, startPoint x: 411, startPoint y: 218, endPoint x: 410, endPoint y: 157, distance: 60.7
click at [410, 157] on div at bounding box center [371, 193] width 172 height 106
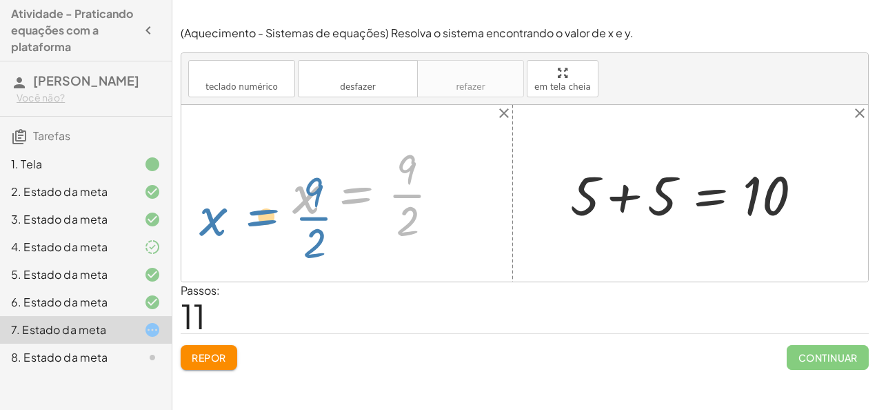
drag, startPoint x: 321, startPoint y: 219, endPoint x: 250, endPoint y: 241, distance: 73.9
click at [250, 241] on div "+ · 20 · x + · 5 · y = 140 + · 20 · x + · 5 · 10 = 140 + · 20 · x + 50 = 140 + …" at bounding box center [524, 193] width 687 height 177
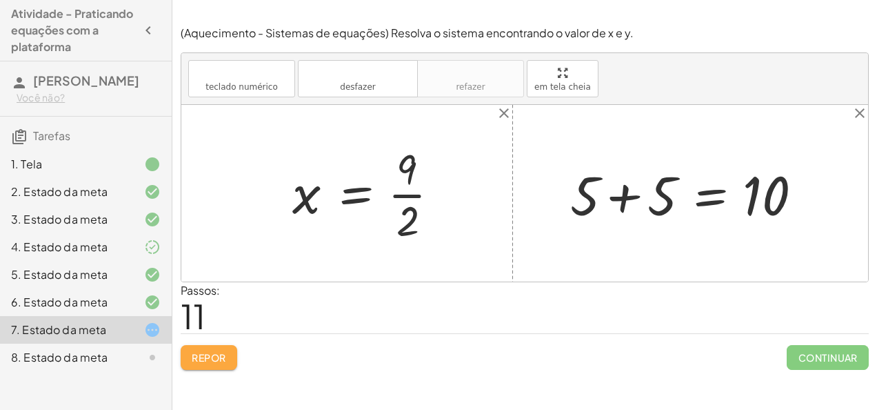
click at [217, 355] on font "Repor" at bounding box center [209, 357] width 34 height 12
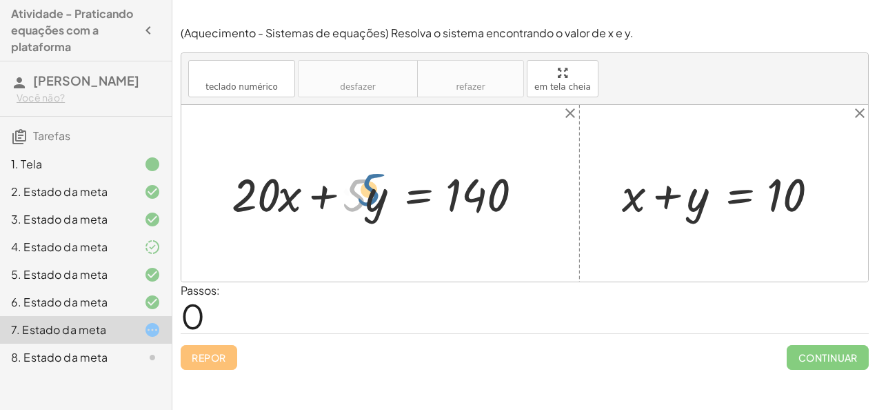
drag, startPoint x: 361, startPoint y: 192, endPoint x: 378, endPoint y: 188, distance: 17.2
click at [378, 188] on div at bounding box center [385, 193] width 321 height 61
click at [376, 188] on div at bounding box center [385, 193] width 321 height 61
drag, startPoint x: 357, startPoint y: 190, endPoint x: 485, endPoint y: 161, distance: 131.6
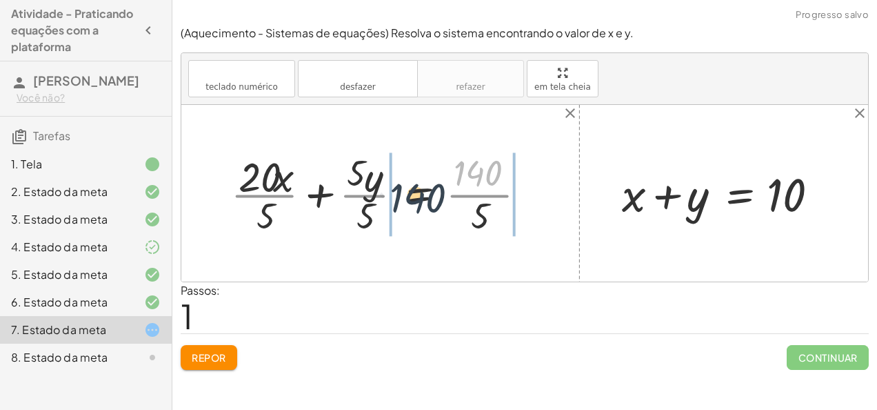
drag, startPoint x: 432, startPoint y: 181, endPoint x: 425, endPoint y: 161, distance: 21.4
click at [425, 161] on div at bounding box center [384, 193] width 320 height 90
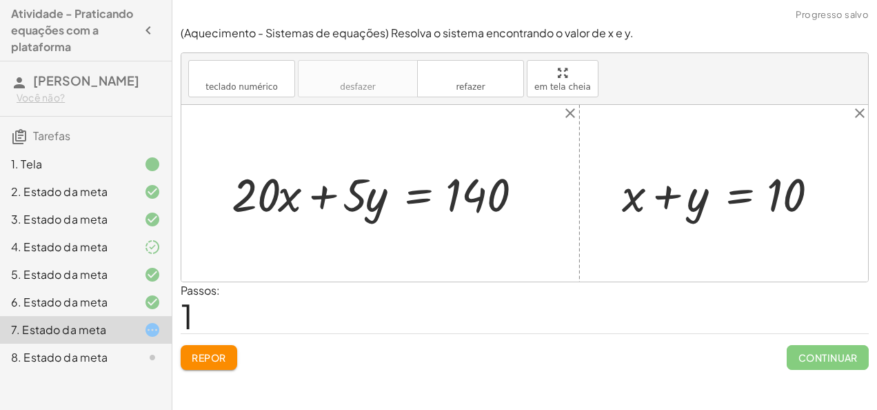
click at [374, 101] on div "teclado teclado numérico desfazer desfazer refazer refazer em tela cheia" at bounding box center [524, 79] width 687 height 52
click at [211, 361] on font "Repor" at bounding box center [209, 357] width 34 height 12
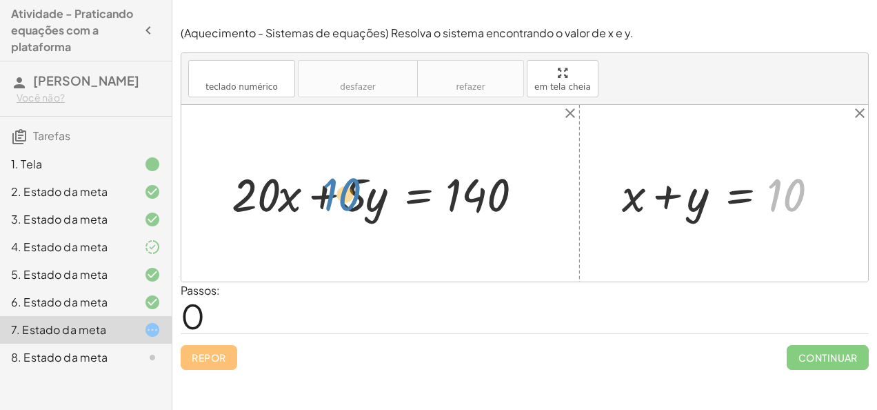
drag, startPoint x: 797, startPoint y: 192, endPoint x: 353, endPoint y: 192, distance: 444.0
drag, startPoint x: 351, startPoint y: 185, endPoint x: 672, endPoint y: 190, distance: 321.4
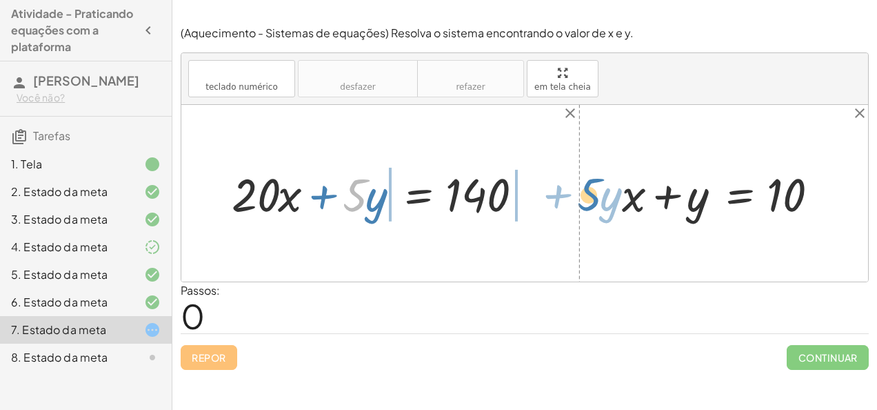
drag, startPoint x: 355, startPoint y: 190, endPoint x: 589, endPoint y: 188, distance: 233.8
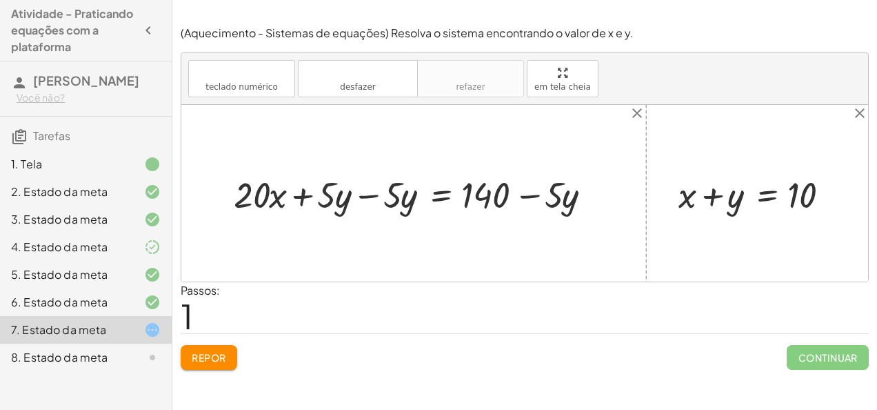
click at [334, 194] on div at bounding box center [419, 194] width 384 height 48
drag, startPoint x: 334, startPoint y: 194, endPoint x: 424, endPoint y: 197, distance: 89.7
click at [424, 197] on div at bounding box center [419, 194] width 384 height 48
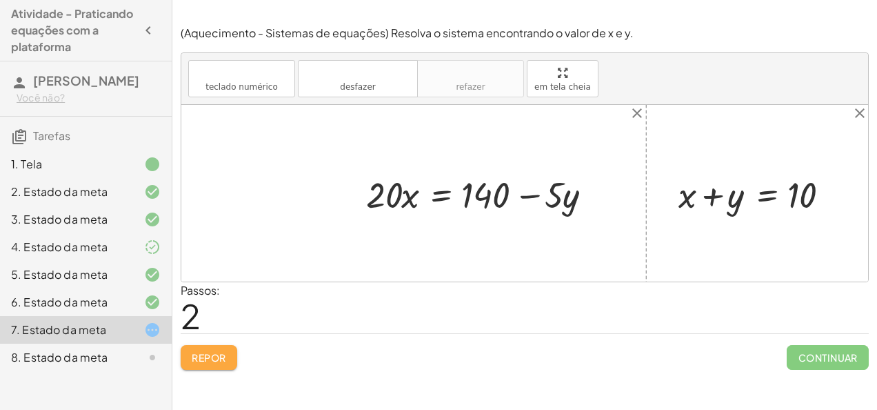
click at [229, 356] on button "Repor" at bounding box center [209, 357] width 57 height 25
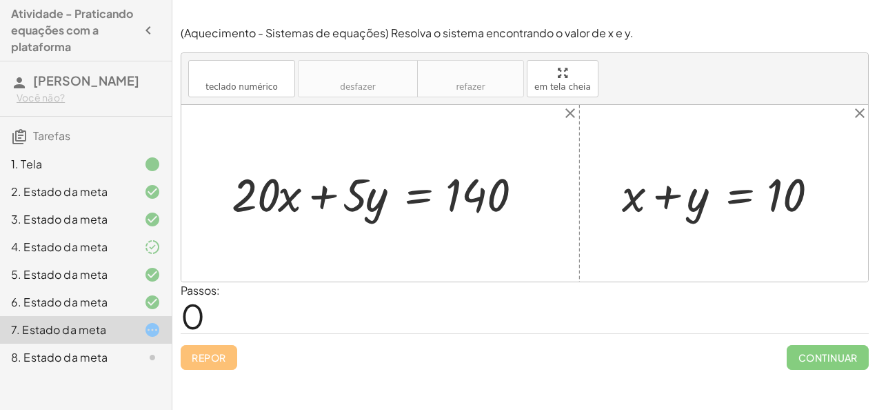
click at [229, 356] on div "Repor Continuar" at bounding box center [525, 351] width 688 height 37
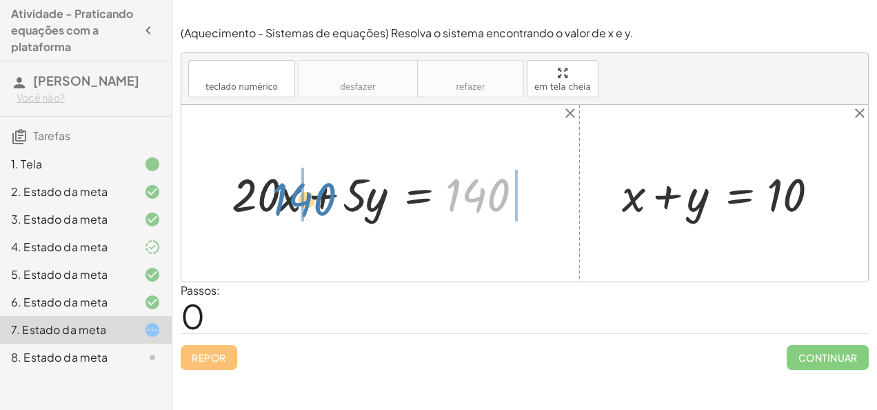
drag, startPoint x: 462, startPoint y: 197, endPoint x: 290, endPoint y: 201, distance: 172.4
click at [290, 201] on div at bounding box center [385, 193] width 321 height 61
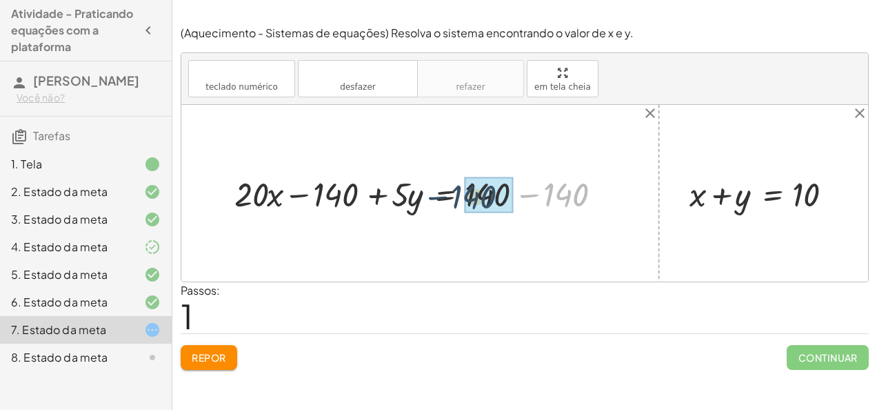
drag, startPoint x: 572, startPoint y: 190, endPoint x: 476, endPoint y: 190, distance: 96.5
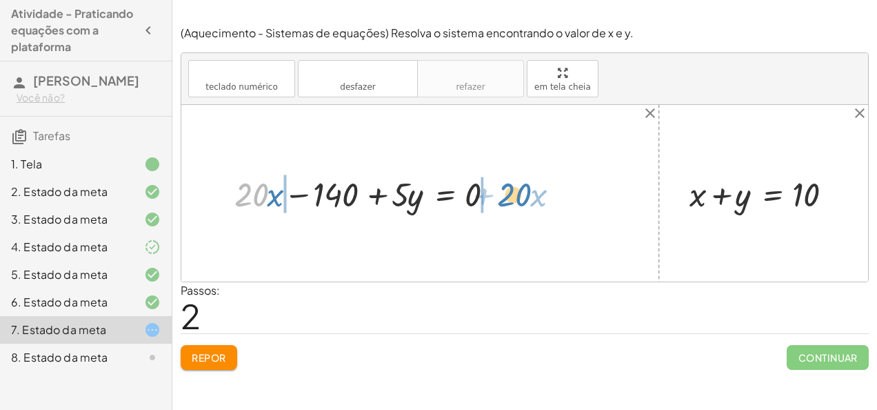
drag, startPoint x: 254, startPoint y: 188, endPoint x: 519, endPoint y: 188, distance: 264.1
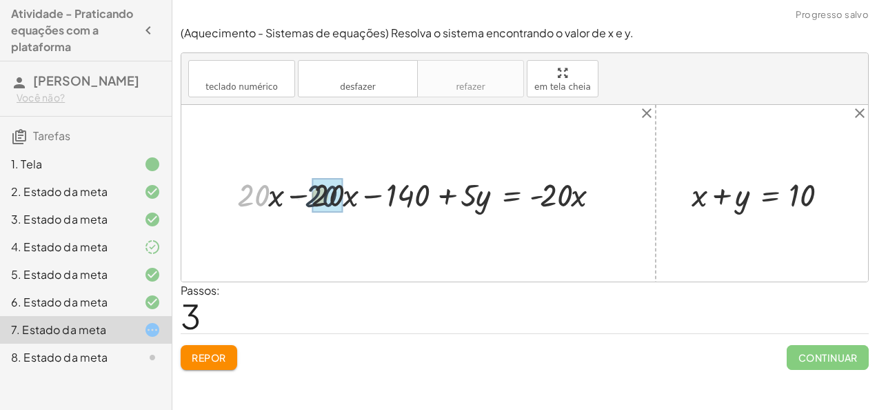
drag, startPoint x: 264, startPoint y: 197, endPoint x: 356, endPoint y: 194, distance: 91.7
click at [356, 194] on div at bounding box center [424, 193] width 388 height 43
click at [333, 57] on div "teclado teclado numérico desfazer desfazer refazer refazer em tela cheia" at bounding box center [524, 79] width 687 height 52
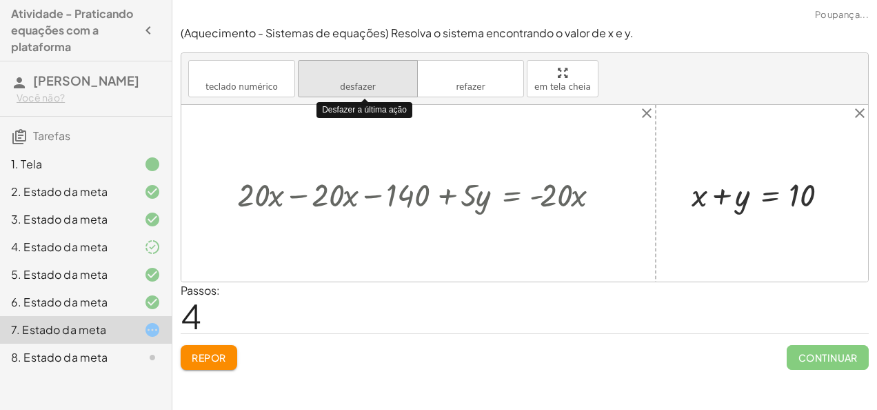
click at [334, 65] on icon "desfazer" at bounding box center [357, 73] width 105 height 17
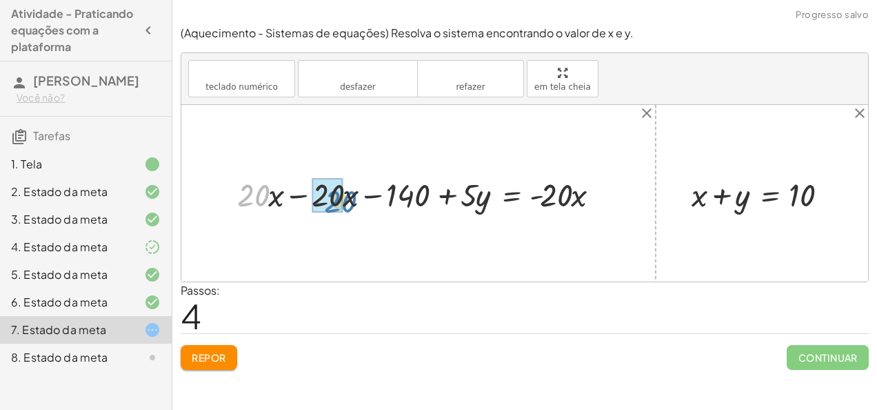
drag, startPoint x: 259, startPoint y: 190, endPoint x: 346, endPoint y: 197, distance: 87.1
click at [346, 197] on div at bounding box center [424, 193] width 388 height 43
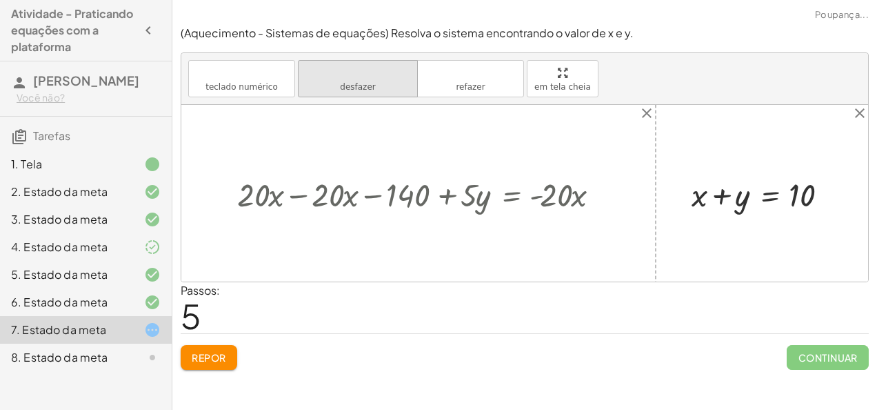
click at [318, 84] on button "desfazer desfazer" at bounding box center [358, 78] width 120 height 37
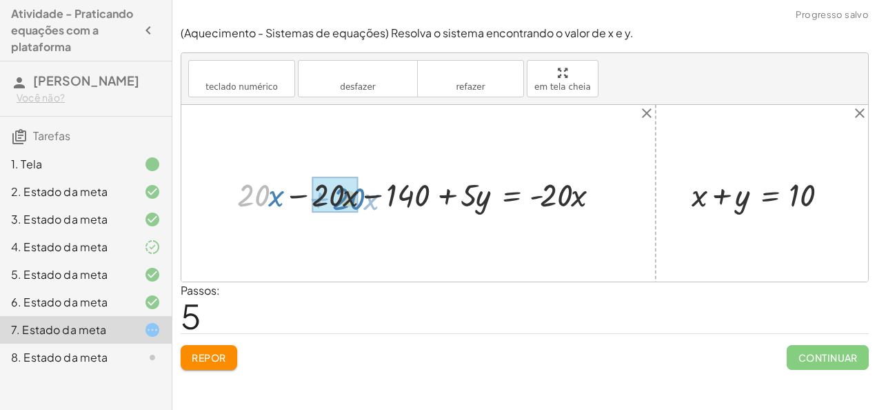
drag, startPoint x: 251, startPoint y: 191, endPoint x: 343, endPoint y: 194, distance: 92.5
click at [343, 194] on div at bounding box center [424, 193] width 388 height 43
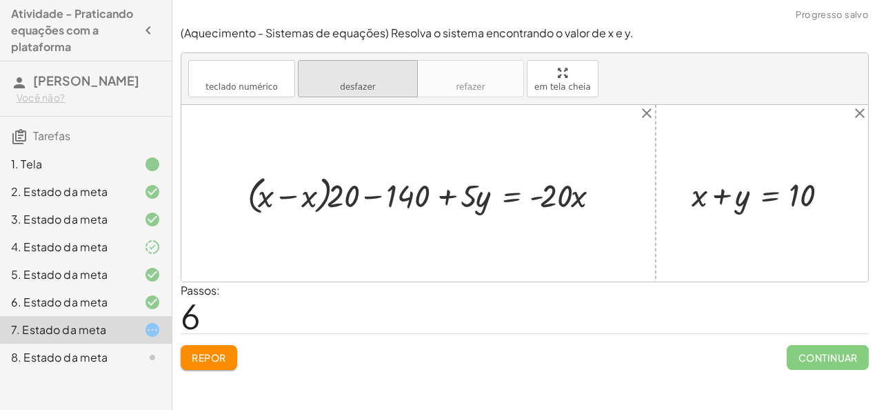
click at [314, 82] on button "desfazer desfazer" at bounding box center [358, 78] width 120 height 37
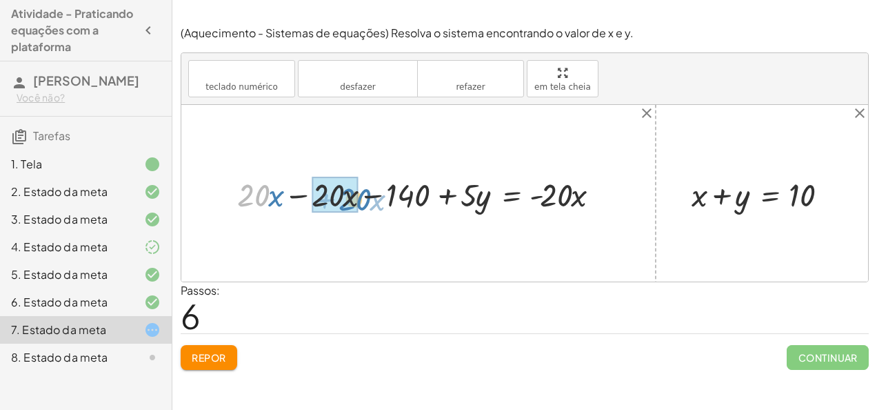
drag, startPoint x: 257, startPoint y: 196, endPoint x: 358, endPoint y: 200, distance: 101.4
click at [358, 200] on div at bounding box center [424, 193] width 388 height 43
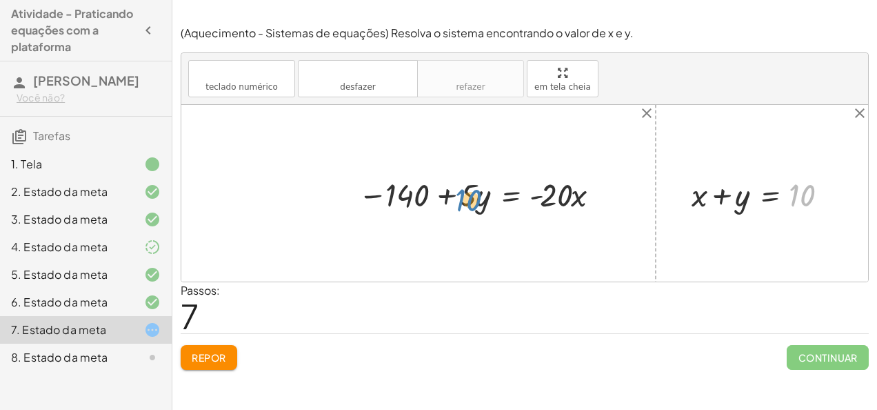
drag, startPoint x: 799, startPoint y: 191, endPoint x: 466, endPoint y: 196, distance: 333.1
click at [483, 194] on div at bounding box center [481, 193] width 261 height 43
drag, startPoint x: 483, startPoint y: 194, endPoint x: 676, endPoint y: 177, distance: 193.8
drag, startPoint x: 404, startPoint y: 181, endPoint x: 471, endPoint y: 186, distance: 67.1
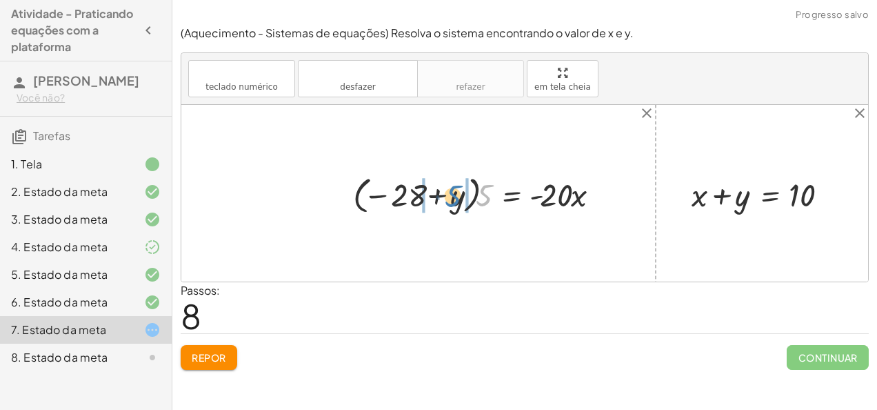
drag, startPoint x: 485, startPoint y: 201, endPoint x: 454, endPoint y: 201, distance: 30.3
click at [454, 201] on div at bounding box center [482, 193] width 272 height 46
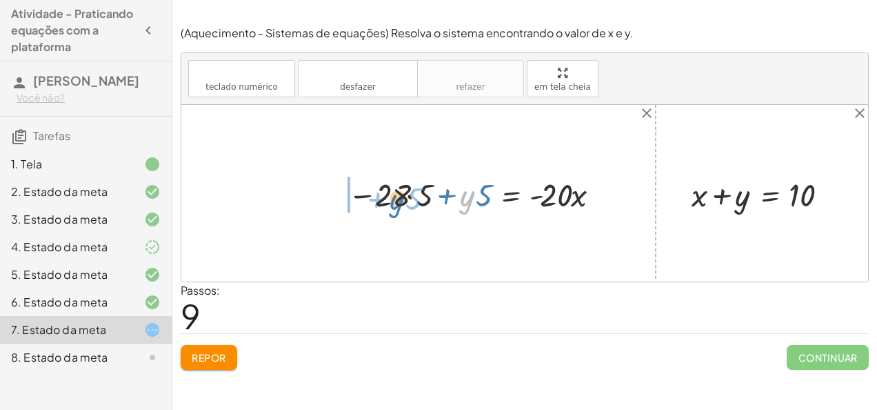
drag, startPoint x: 467, startPoint y: 205, endPoint x: 393, endPoint y: 203, distance: 74.5
click at [393, 203] on div at bounding box center [477, 193] width 272 height 43
drag, startPoint x: 405, startPoint y: 191, endPoint x: 454, endPoint y: 183, distance: 48.9
click at [401, 190] on div at bounding box center [498, 193] width 239 height 43
click at [643, 113] on icon "close" at bounding box center [646, 113] width 17 height 17
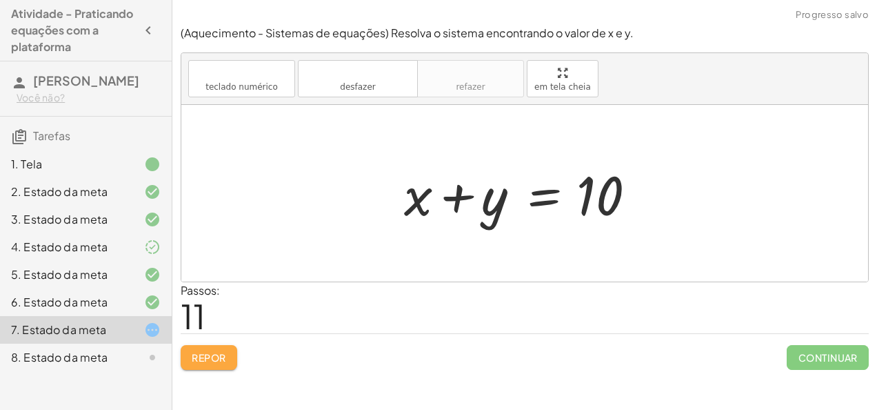
click at [205, 358] on font "Repor" at bounding box center [209, 357] width 34 height 12
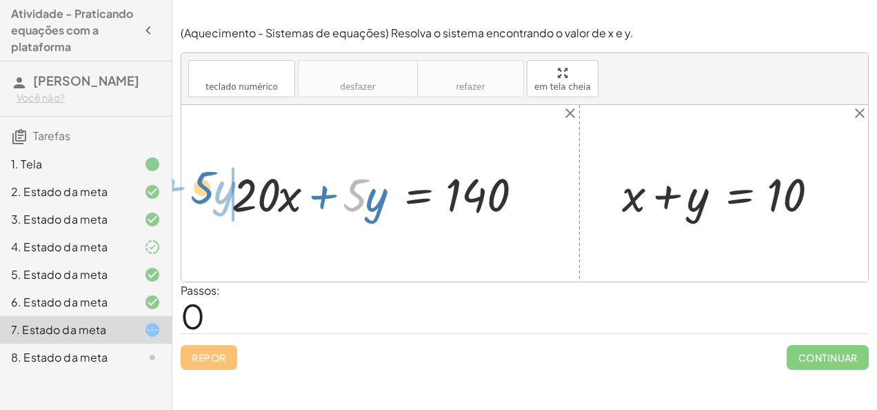
drag, startPoint x: 356, startPoint y: 195, endPoint x: 226, endPoint y: 190, distance: 130.4
click at [226, 190] on div at bounding box center [385, 193] width 321 height 61
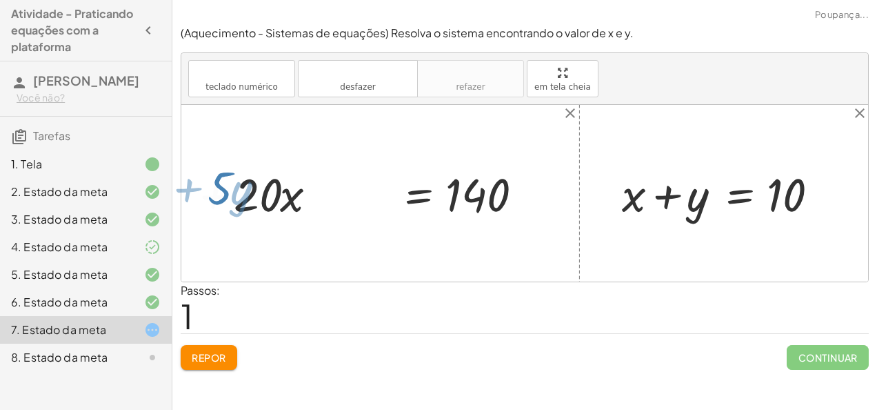
click at [226, 190] on div at bounding box center [385, 193] width 321 height 61
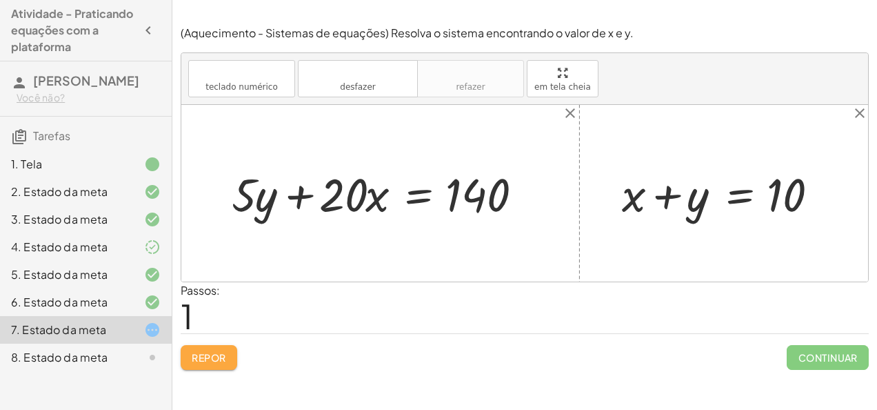
click at [211, 360] on font "Repor" at bounding box center [209, 357] width 34 height 12
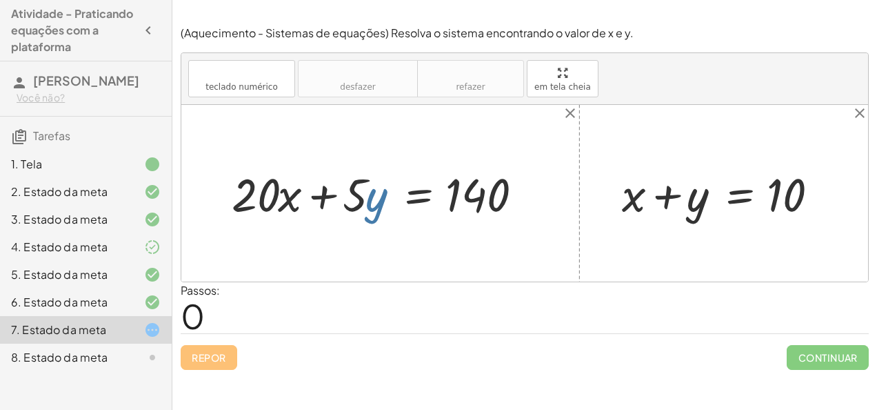
click at [374, 200] on div at bounding box center [385, 193] width 321 height 61
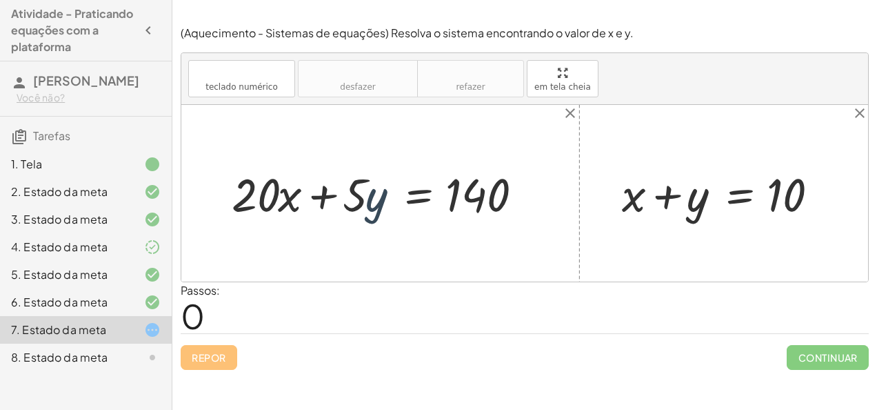
click at [374, 200] on div at bounding box center [385, 193] width 321 height 61
drag, startPoint x: 352, startPoint y: 187, endPoint x: 623, endPoint y: 194, distance: 271.1
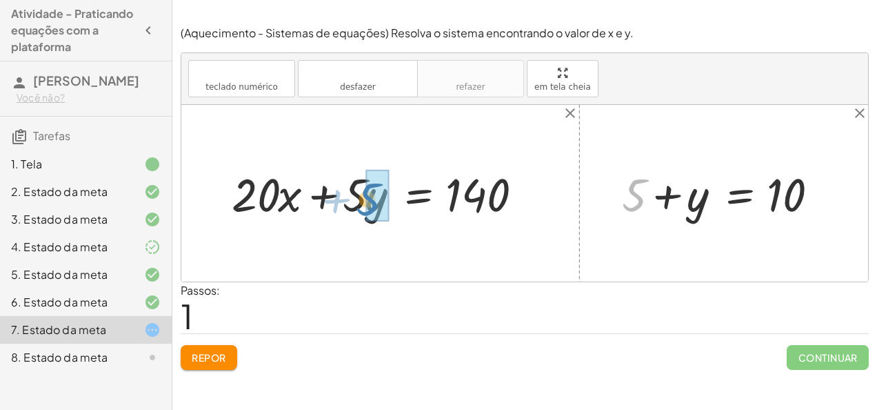
drag, startPoint x: 643, startPoint y: 192, endPoint x: 643, endPoint y: 237, distance: 45.5
click at [643, 237] on div "+ · 20 · x + · 5 · y = 140 + x + y = 10 + 5 + + y = 10 5" at bounding box center [524, 193] width 687 height 177
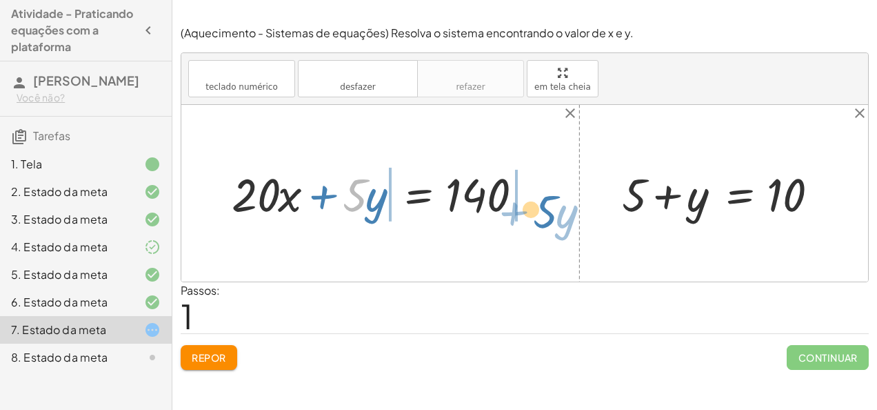
drag, startPoint x: 353, startPoint y: 196, endPoint x: 560, endPoint y: 213, distance: 207.6
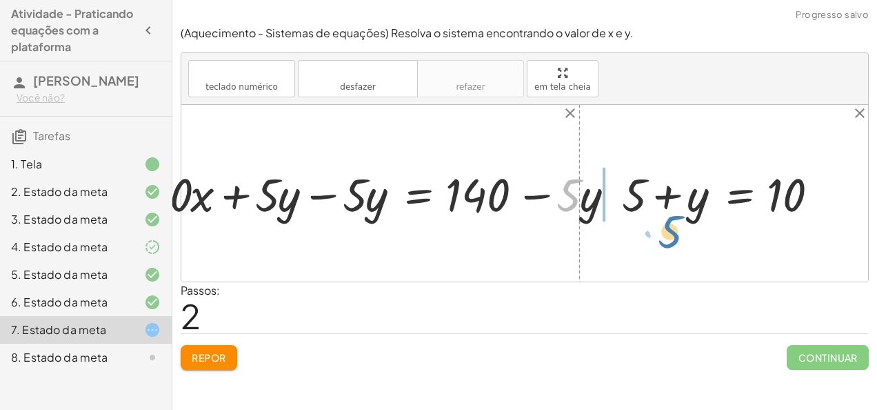
drag, startPoint x: 560, startPoint y: 213, endPoint x: 668, endPoint y: 243, distance: 112.4
click at [668, 243] on div "+ · 20 · x + · 5 · y = 140 · 5 + · 20 · x = 140 + · 5 · y − · 5 · y + − · 5 · y…" at bounding box center [524, 193] width 687 height 177
click at [668, 243] on div at bounding box center [524, 193] width 687 height 177
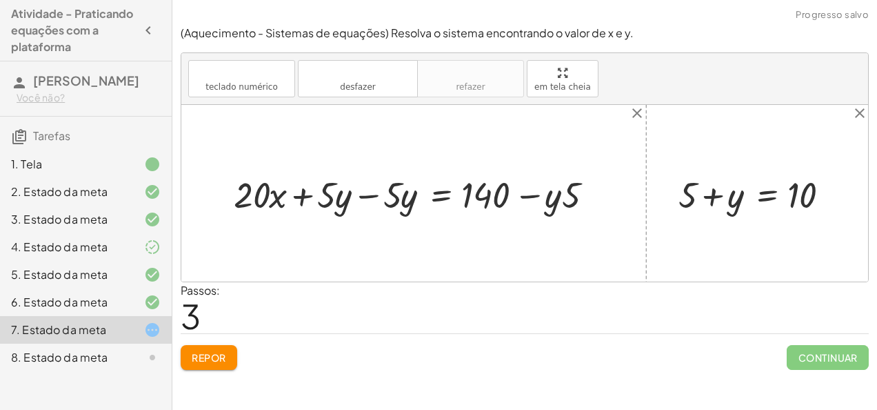
click at [219, 354] on font "Repor" at bounding box center [209, 357] width 34 height 12
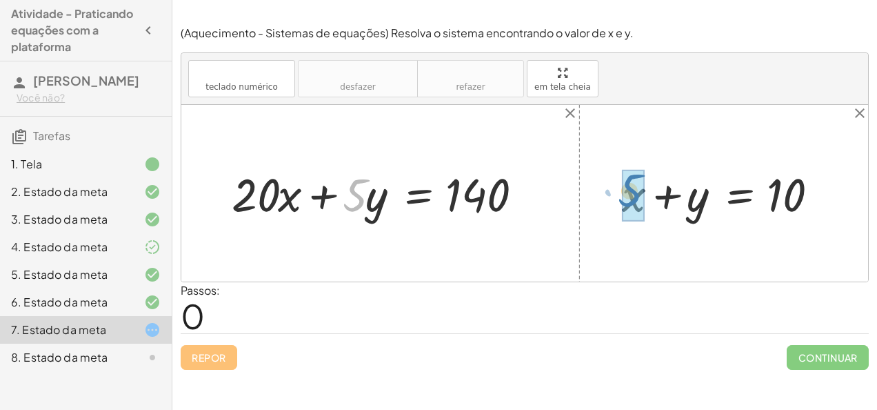
drag, startPoint x: 343, startPoint y: 199, endPoint x: 618, endPoint y: 193, distance: 274.5
click at [618, 193] on div "· 5 + · y + · 20 · x + · 5 · y = 140 + x + y = 10" at bounding box center [524, 193] width 687 height 177
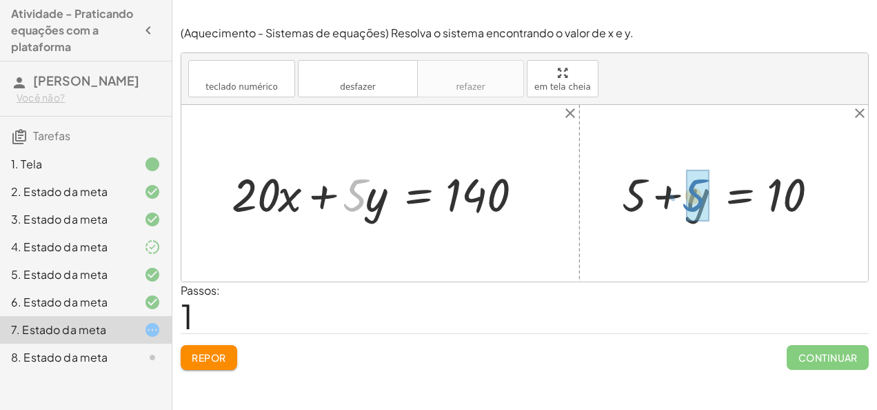
drag, startPoint x: 354, startPoint y: 204, endPoint x: 694, endPoint y: 208, distance: 339.3
click at [0, 0] on div "(Aquecimento - Sistemas de equações) Resolva o sistema encontrando o valor de x…" at bounding box center [0, 0] width 0 height 0
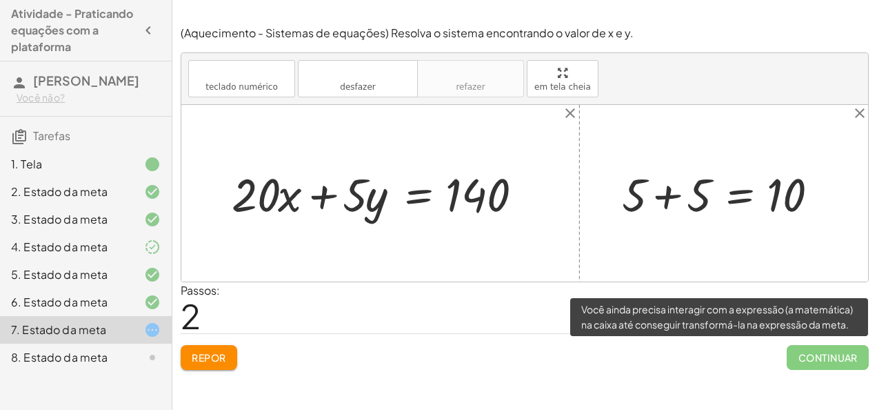
click at [826, 362] on span "Continuar" at bounding box center [828, 357] width 82 height 25
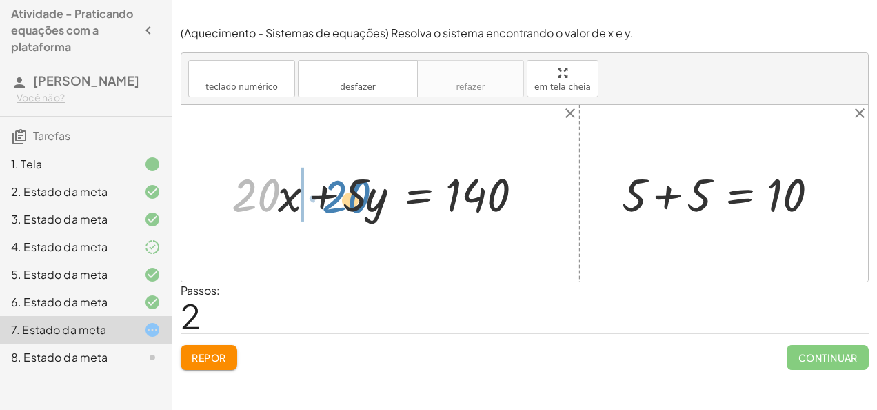
drag, startPoint x: 259, startPoint y: 188, endPoint x: 238, endPoint y: 175, distance: 24.5
click at [238, 175] on div at bounding box center [385, 193] width 321 height 61
click at [228, 360] on button "Repor" at bounding box center [209, 357] width 57 height 25
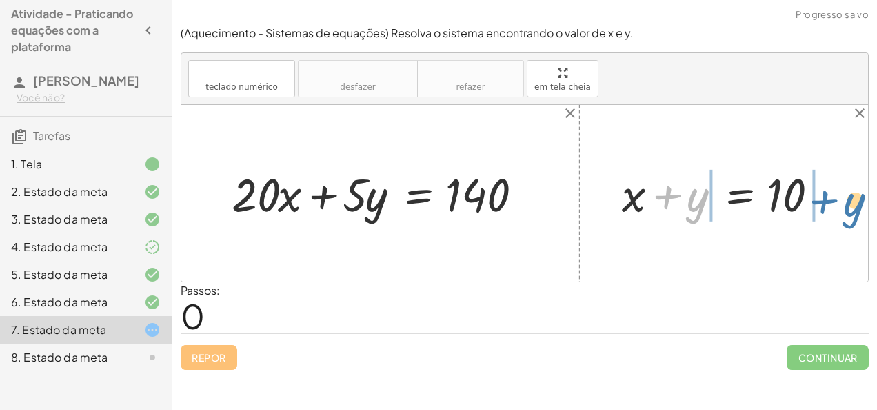
drag, startPoint x: 668, startPoint y: 194, endPoint x: 824, endPoint y: 196, distance: 155.8
click at [824, 196] on div at bounding box center [729, 193] width 229 height 61
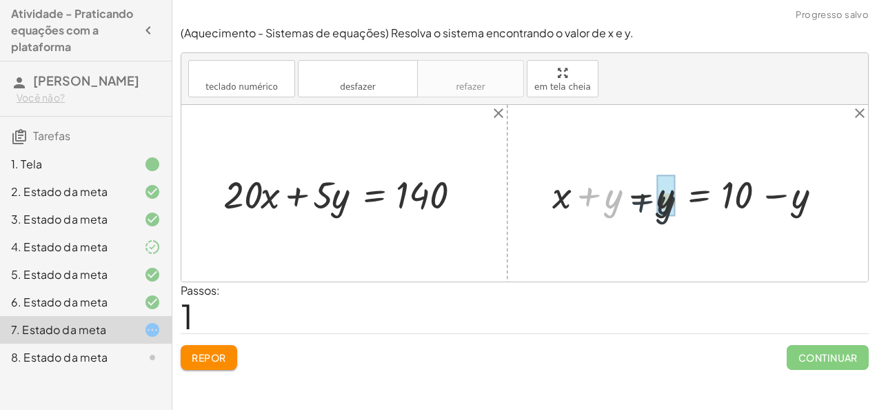
drag, startPoint x: 585, startPoint y: 201, endPoint x: 643, endPoint y: 207, distance: 58.9
click at [643, 207] on div at bounding box center [693, 193] width 296 height 50
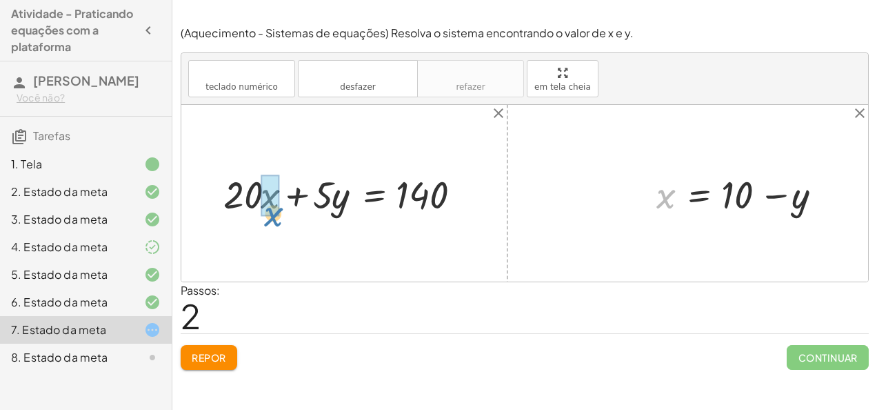
drag, startPoint x: 665, startPoint y: 199, endPoint x: 273, endPoint y: 214, distance: 391.9
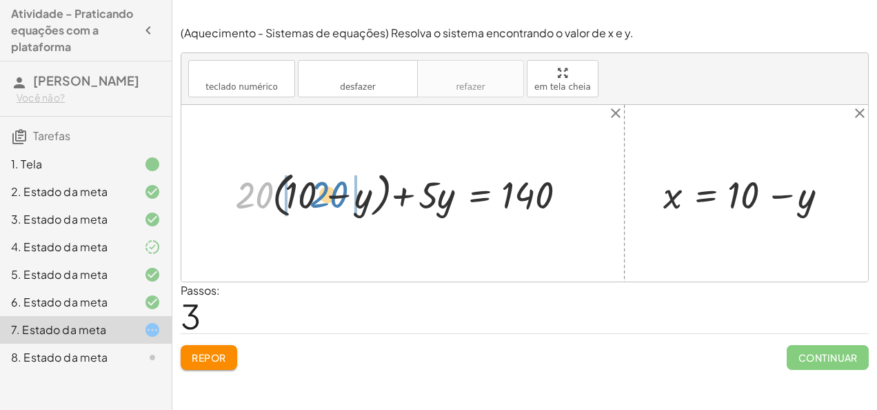
drag, startPoint x: 255, startPoint y: 197, endPoint x: 329, endPoint y: 196, distance: 73.8
click at [329, 196] on div at bounding box center [408, 192] width 360 height 55
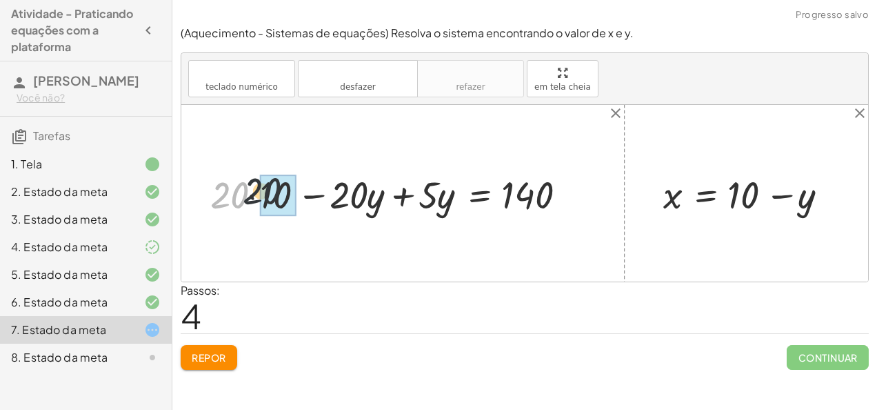
drag, startPoint x: 230, startPoint y: 200, endPoint x: 276, endPoint y: 195, distance: 45.8
click at [356, 206] on div at bounding box center [411, 193] width 354 height 50
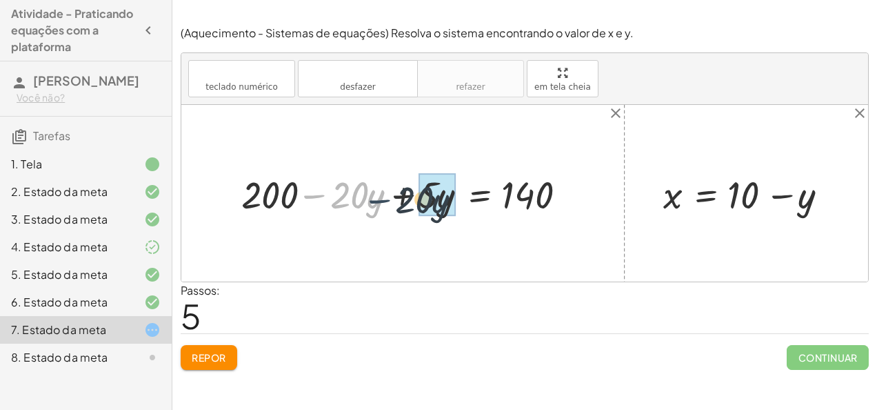
drag, startPoint x: 312, startPoint y: 192, endPoint x: 384, endPoint y: 195, distance: 72.5
click at [384, 195] on div at bounding box center [411, 193] width 354 height 50
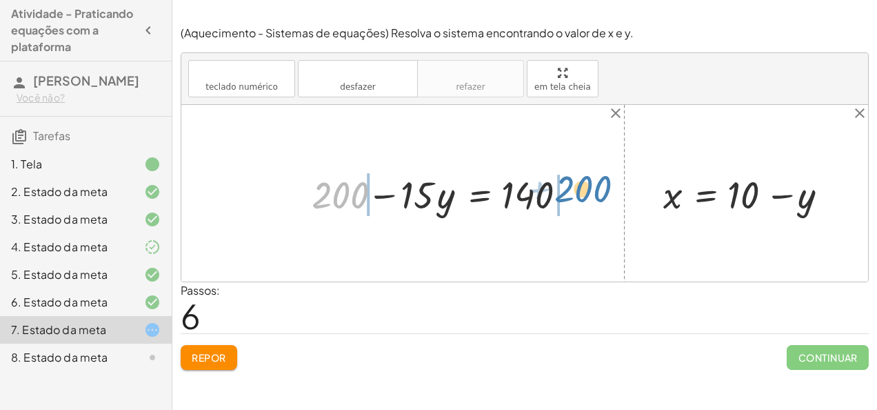
drag, startPoint x: 348, startPoint y: 199, endPoint x: 590, endPoint y: 192, distance: 242.1
click at [590, 192] on div "+ · 20 · x + · 5 · y = 140 + · 20 · ( + 10 − y ) + · 5 · y = 140 + · 20 · 10 − …" at bounding box center [441, 193] width 301 height 57
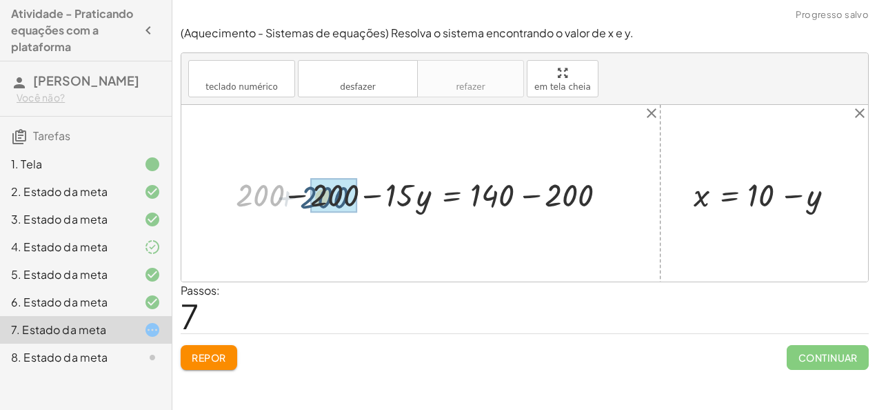
drag, startPoint x: 261, startPoint y: 193, endPoint x: 332, endPoint y: 194, distance: 71.0
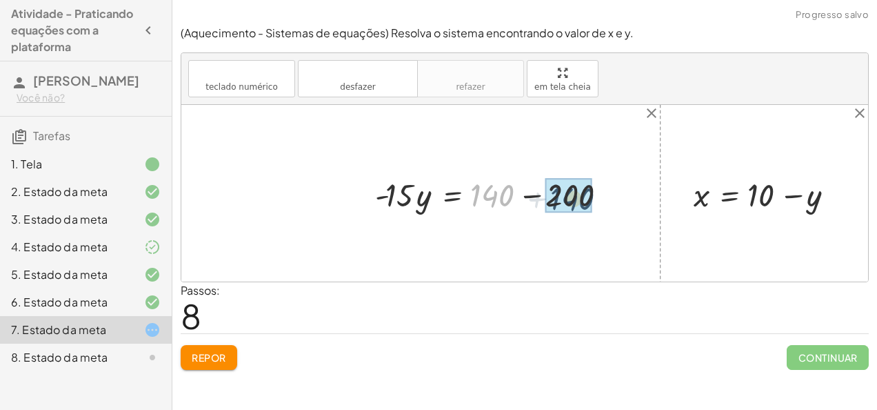
drag, startPoint x: 482, startPoint y: 196, endPoint x: 563, endPoint y: 199, distance: 81.4
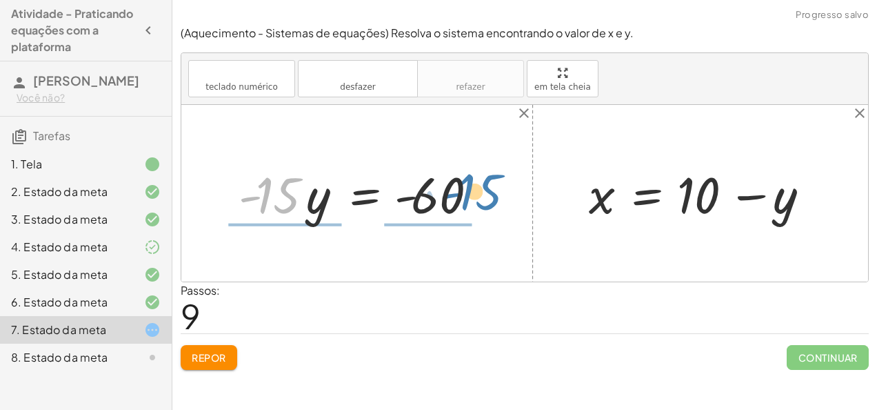
drag, startPoint x: 283, startPoint y: 202, endPoint x: 485, endPoint y: 199, distance: 202.7
click at [485, 199] on div at bounding box center [362, 193] width 261 height 66
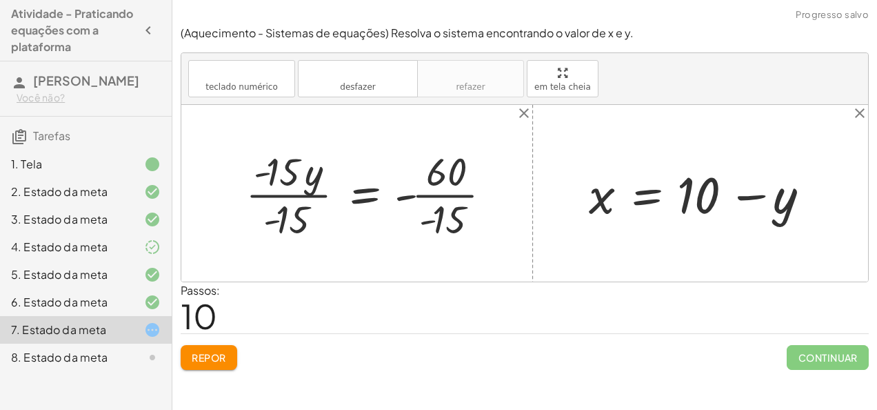
click at [292, 222] on div at bounding box center [374, 193] width 271 height 99
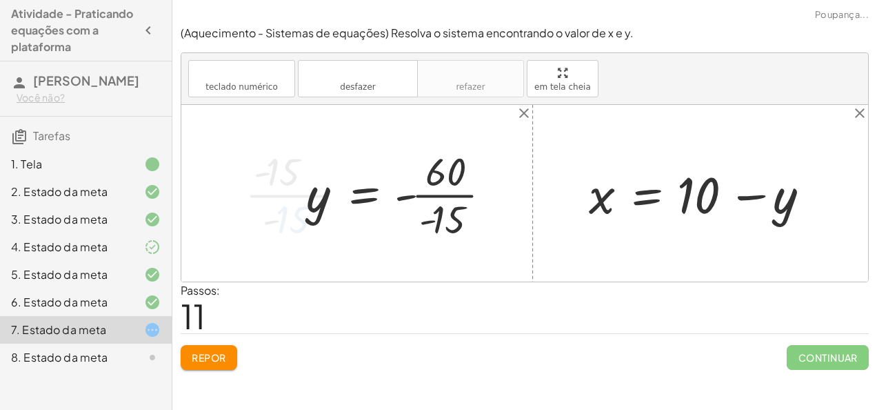
click at [459, 217] on div at bounding box center [404, 193] width 210 height 99
click at [404, 194] on div at bounding box center [391, 192] width 185 height 63
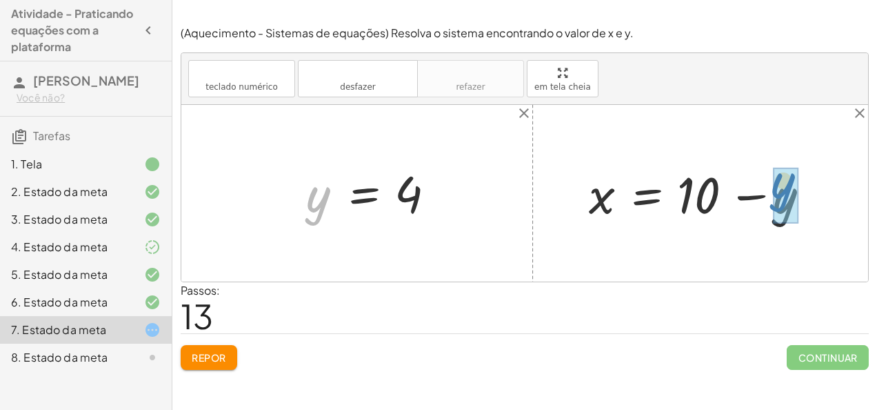
drag, startPoint x: 310, startPoint y: 211, endPoint x: 776, endPoint y: 197, distance: 465.6
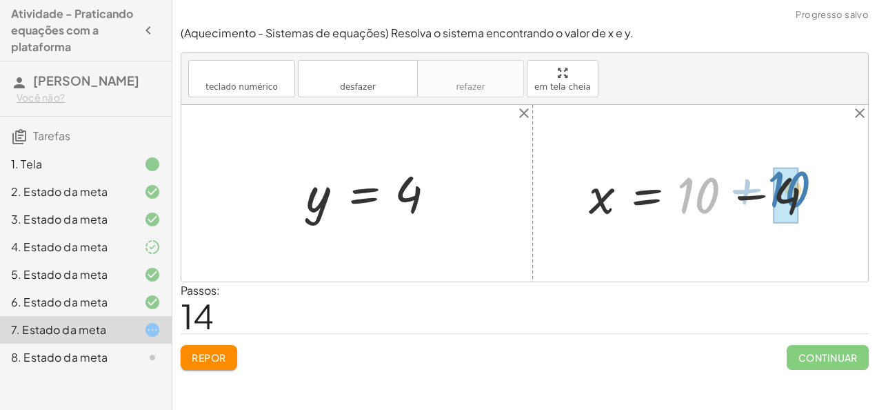
drag, startPoint x: 695, startPoint y: 201, endPoint x: 786, endPoint y: 196, distance: 91.2
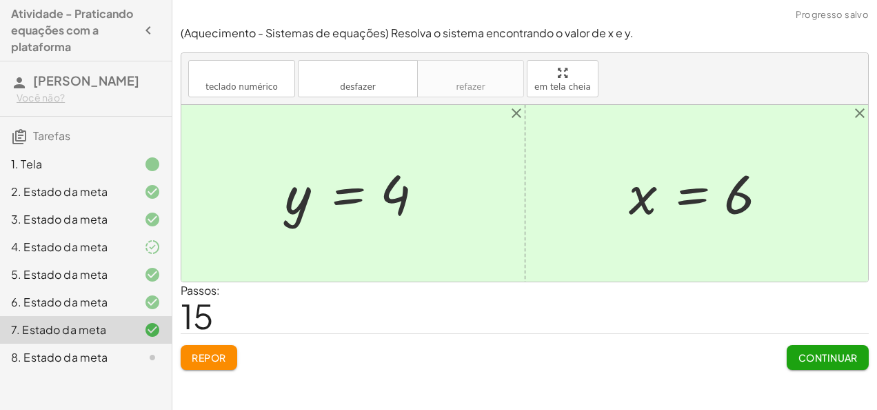
click at [819, 352] on font "Continuar" at bounding box center [828, 357] width 60 height 12
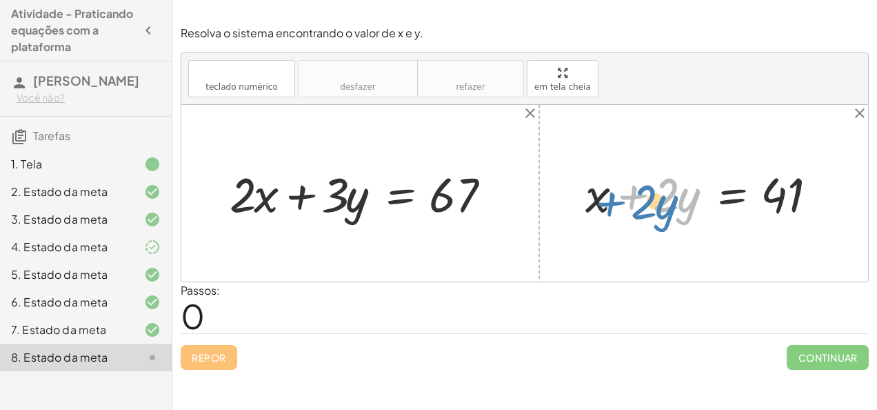
drag, startPoint x: 638, startPoint y: 197, endPoint x: 616, endPoint y: 203, distance: 22.7
click at [616, 203] on div at bounding box center [709, 192] width 261 height 63
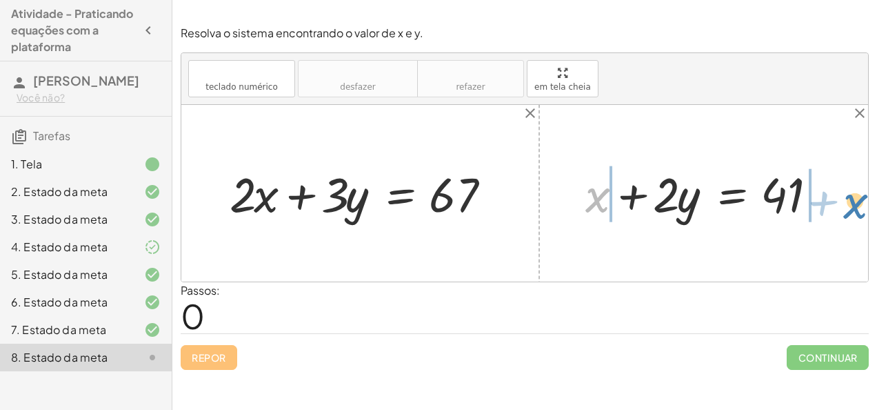
drag, startPoint x: 599, startPoint y: 199, endPoint x: 853, endPoint y: 203, distance: 253.8
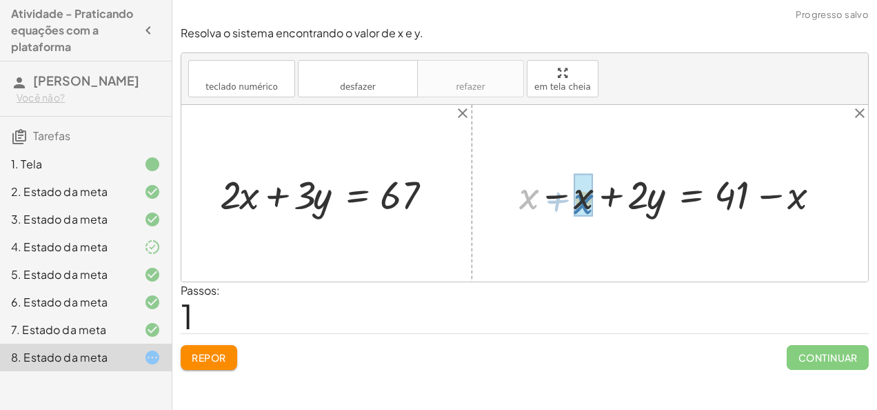
drag, startPoint x: 530, startPoint y: 198, endPoint x: 581, endPoint y: 203, distance: 51.3
drag, startPoint x: 637, startPoint y: 197, endPoint x: 587, endPoint y: 203, distance: 50.7
click at [344, 97] on div "teclado teclado numérico desfazer desfazer refazer refazer em tela cheia" at bounding box center [524, 79] width 687 height 52
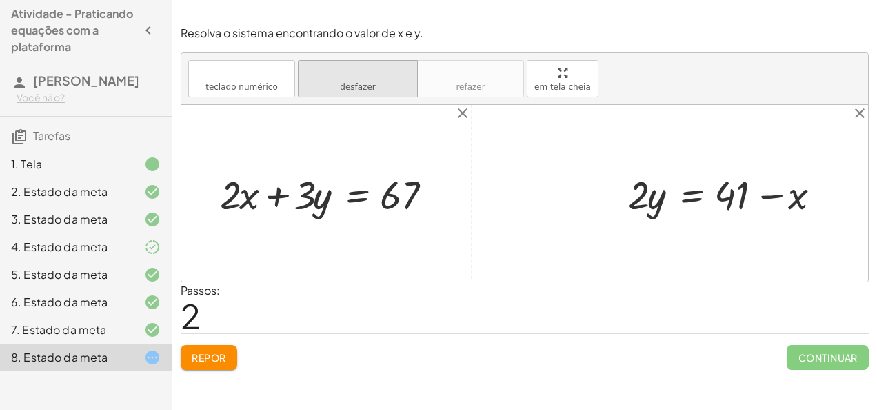
click at [347, 94] on button "desfazer desfazer" at bounding box center [358, 78] width 120 height 37
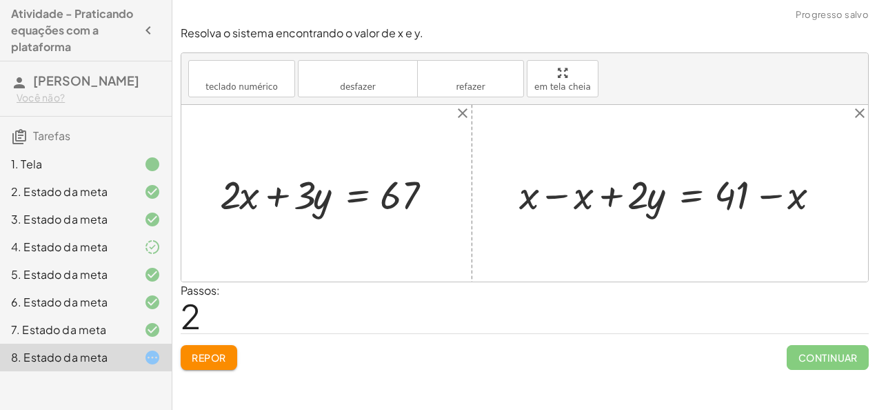
click at [229, 361] on button "Repor" at bounding box center [209, 357] width 57 height 25
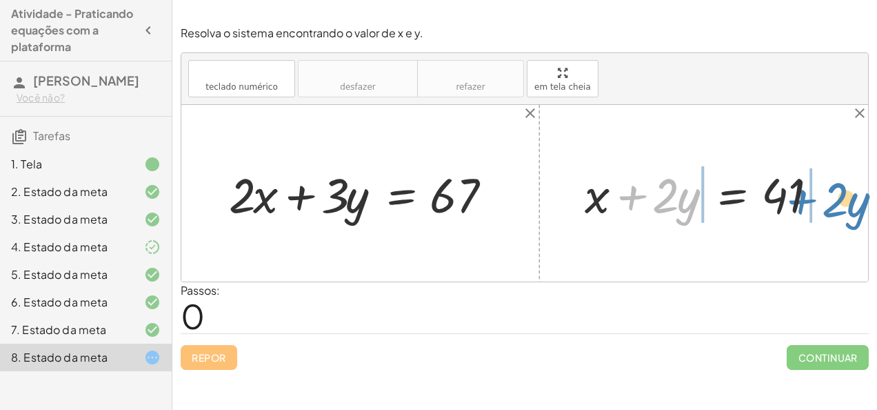
drag, startPoint x: 638, startPoint y: 197, endPoint x: 807, endPoint y: 201, distance: 169.7
click at [807, 201] on div at bounding box center [709, 192] width 263 height 63
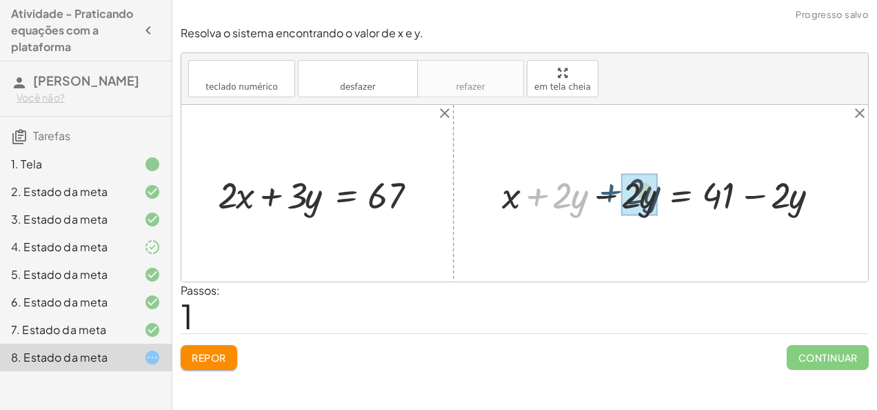
drag, startPoint x: 535, startPoint y: 190, endPoint x: 612, endPoint y: 186, distance: 77.3
click at [612, 186] on div at bounding box center [666, 193] width 343 height 49
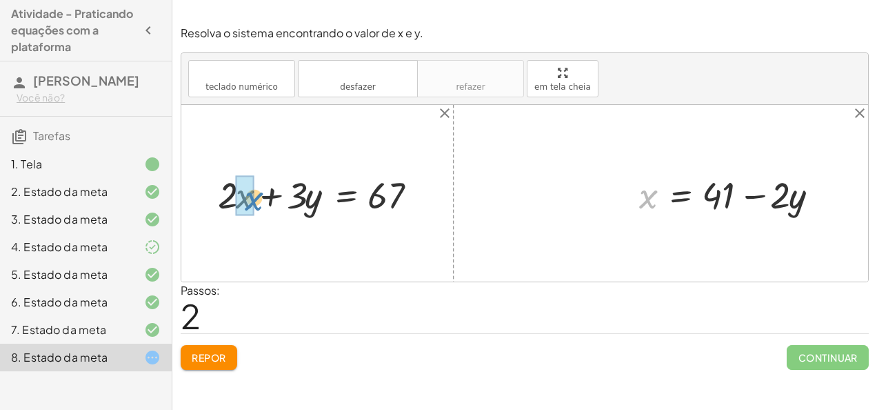
drag, startPoint x: 654, startPoint y: 197, endPoint x: 254, endPoint y: 199, distance: 399.9
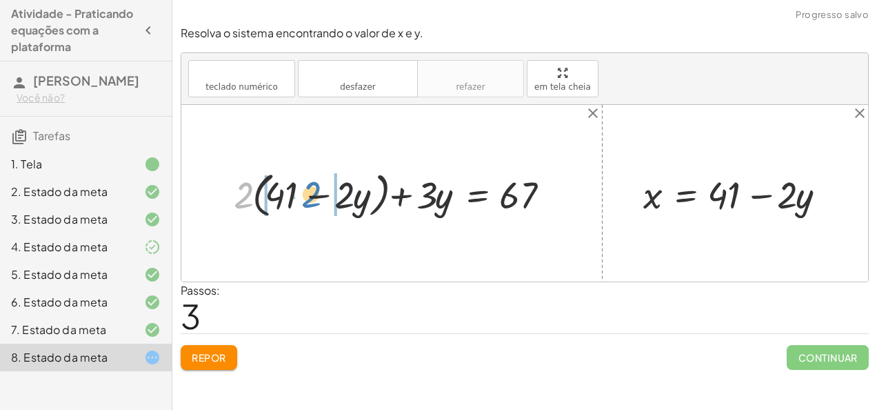
drag, startPoint x: 243, startPoint y: 197, endPoint x: 311, endPoint y: 196, distance: 67.6
click at [311, 196] on div at bounding box center [397, 192] width 340 height 55
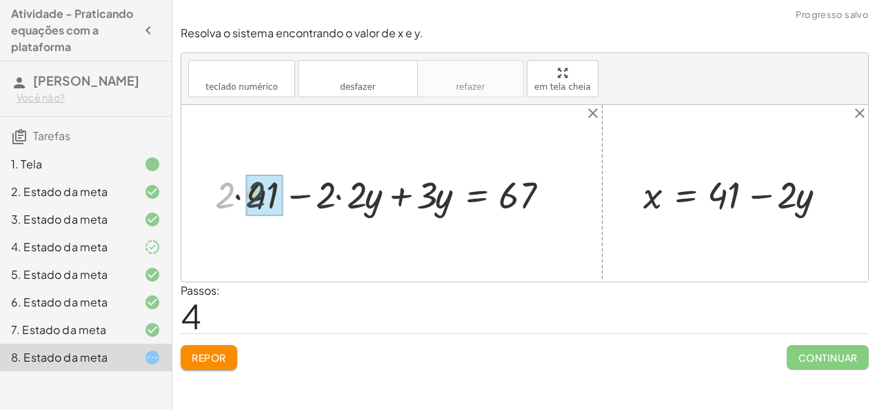
drag, startPoint x: 225, startPoint y: 197, endPoint x: 245, endPoint y: 197, distance: 20.7
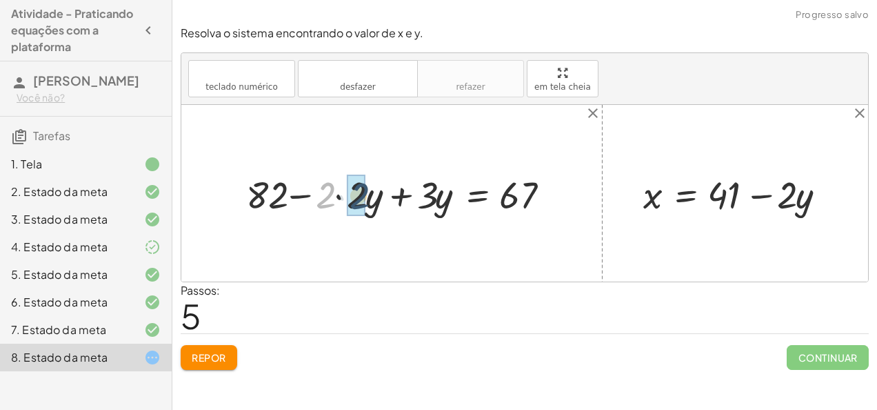
drag, startPoint x: 325, startPoint y: 203, endPoint x: 360, endPoint y: 203, distance: 34.5
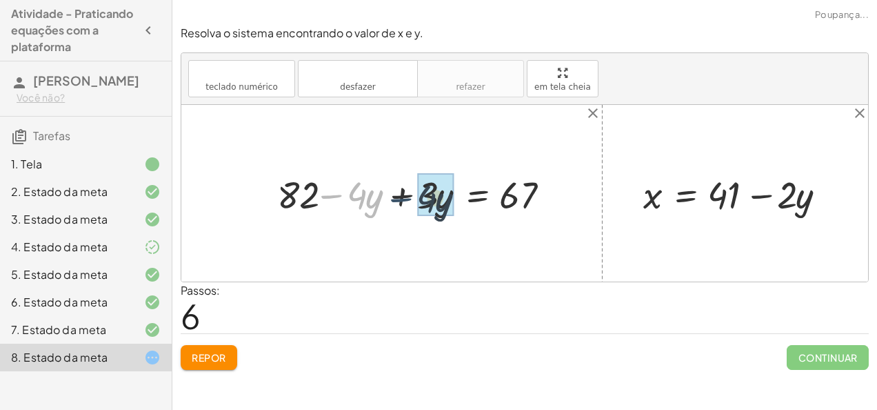
drag, startPoint x: 340, startPoint y: 194, endPoint x: 412, endPoint y: 198, distance: 72.5
click at [412, 198] on div at bounding box center [418, 193] width 297 height 50
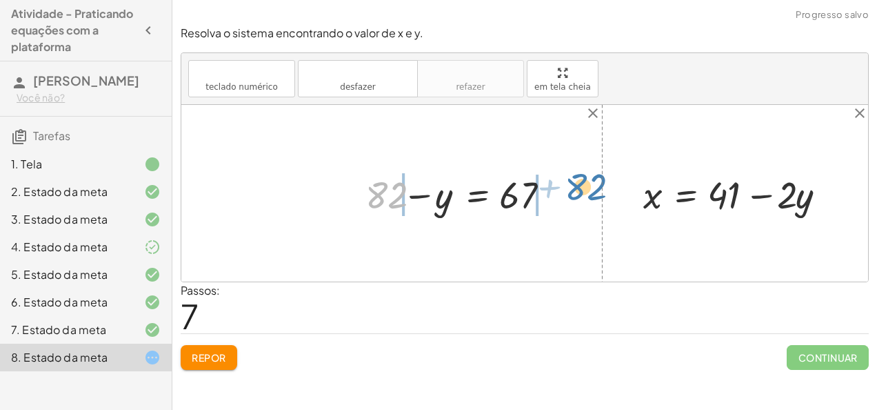
drag, startPoint x: 381, startPoint y: 194, endPoint x: 575, endPoint y: 190, distance: 193.8
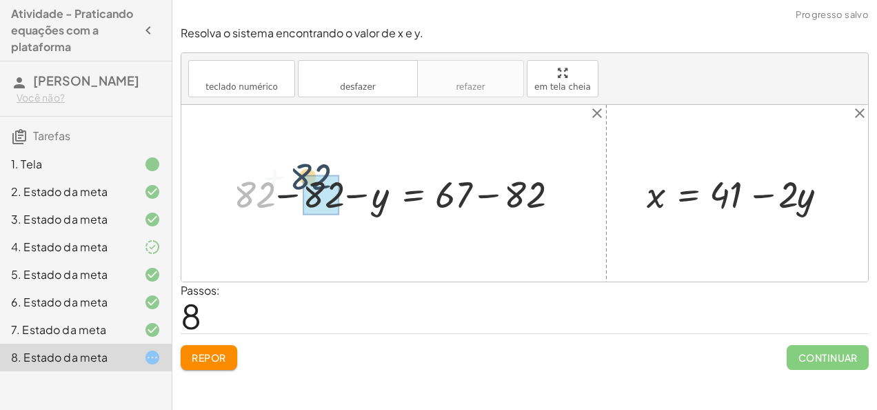
drag, startPoint x: 265, startPoint y: 194, endPoint x: 331, endPoint y: 177, distance: 67.9
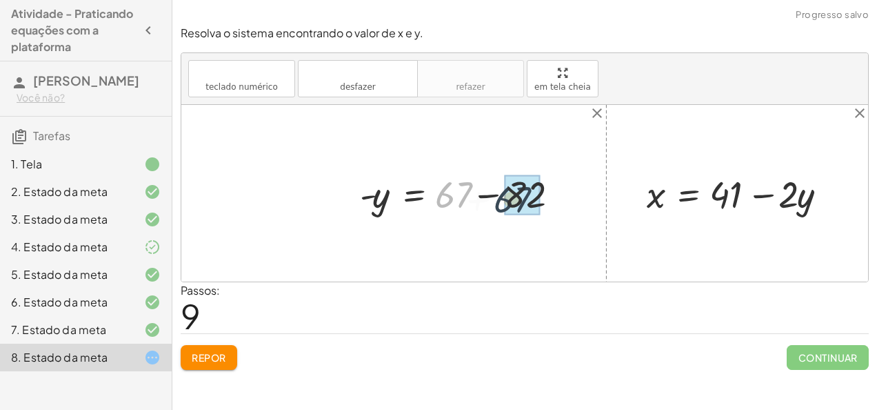
drag, startPoint x: 466, startPoint y: 196, endPoint x: 534, endPoint y: 201, distance: 67.8
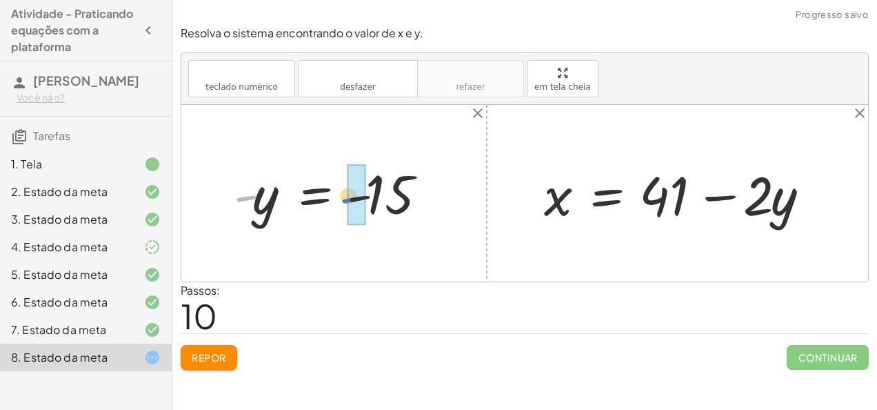
drag, startPoint x: 241, startPoint y: 192, endPoint x: 349, endPoint y: 192, distance: 108.3
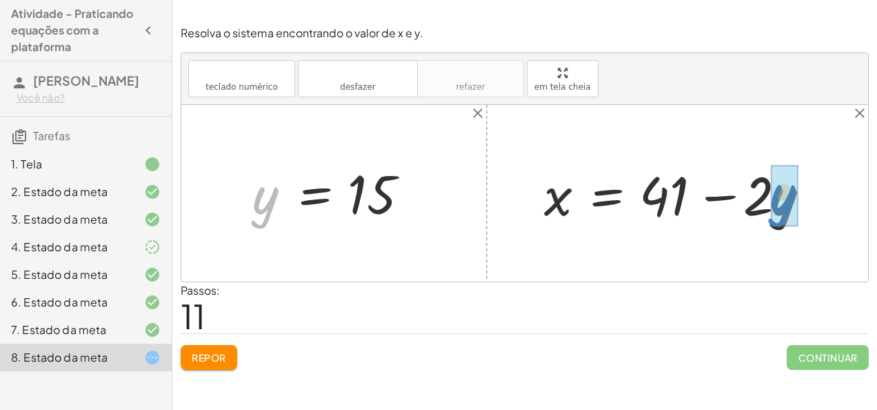
drag, startPoint x: 265, startPoint y: 201, endPoint x: 781, endPoint y: 199, distance: 515.8
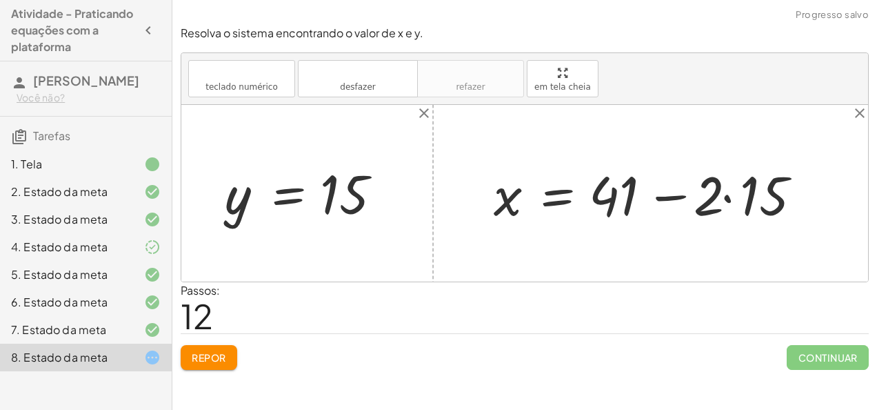
click at [712, 184] on div at bounding box center [656, 193] width 339 height 71
drag, startPoint x: 721, startPoint y: 192, endPoint x: 716, endPoint y: 203, distance: 13.0
click at [716, 203] on div at bounding box center [656, 193] width 339 height 71
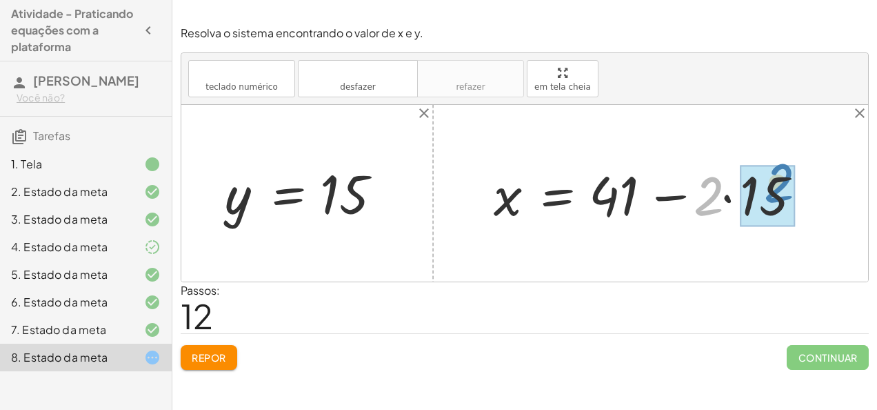
drag, startPoint x: 716, startPoint y: 203, endPoint x: 790, endPoint y: 200, distance: 74.5
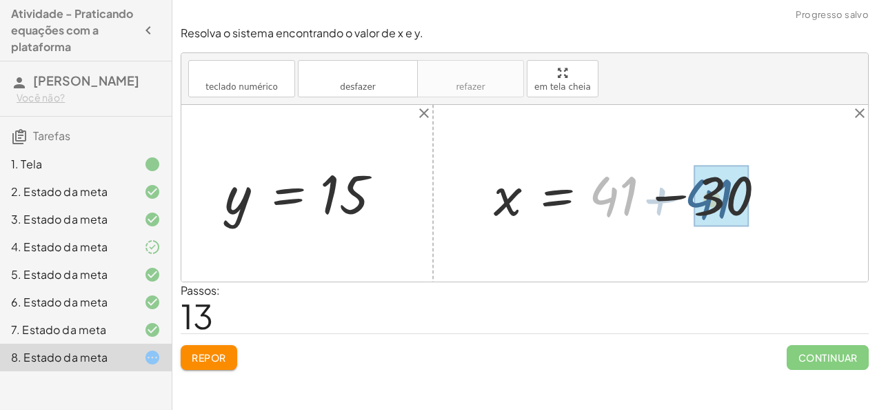
drag, startPoint x: 622, startPoint y: 201, endPoint x: 694, endPoint y: 204, distance: 71.8
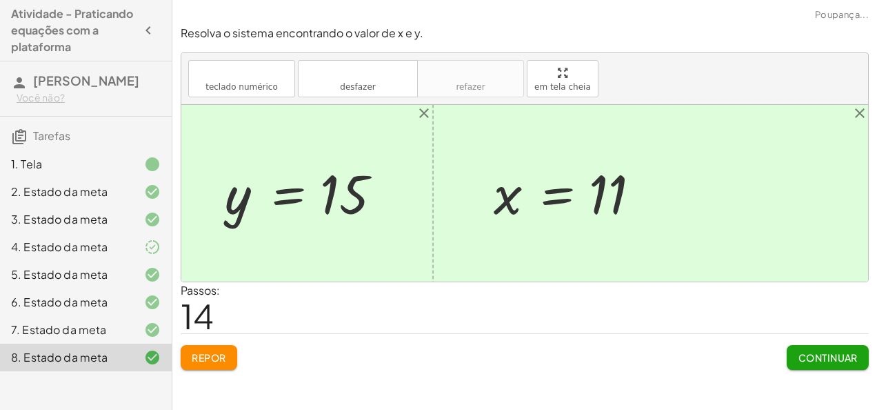
click at [821, 345] on button "Continuar" at bounding box center [828, 357] width 82 height 25
